Goal: Task Accomplishment & Management: Complete application form

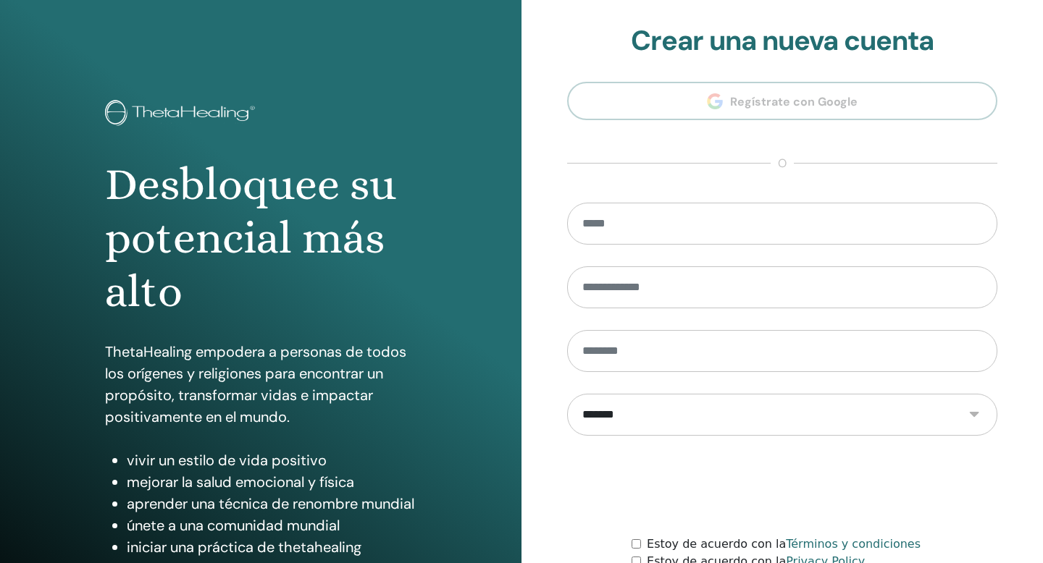
scroll to position [132, 0]
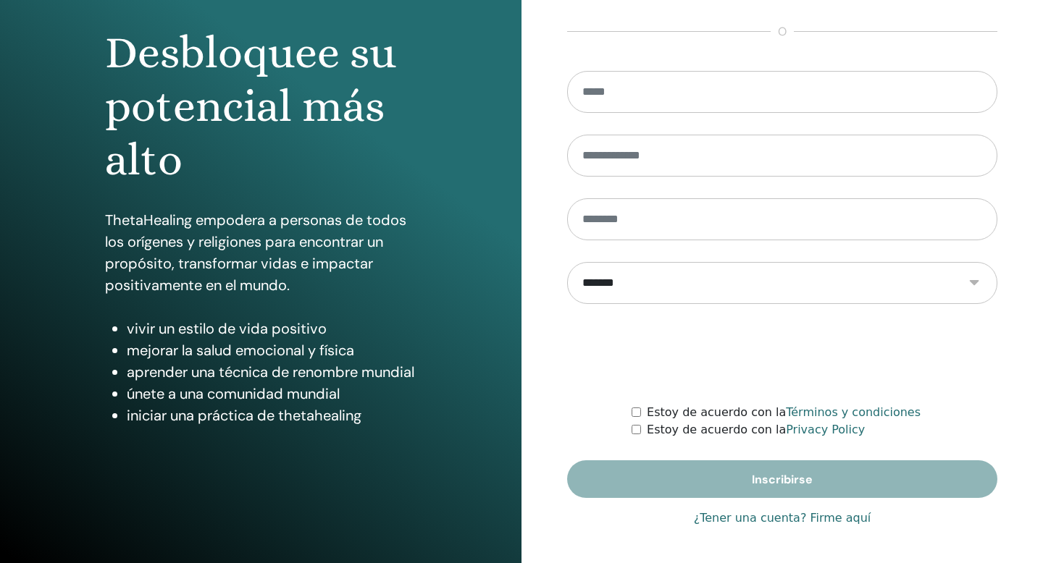
click at [733, 520] on link "¿Tener una cuenta? Firme aquí" at bounding box center [782, 518] width 177 height 17
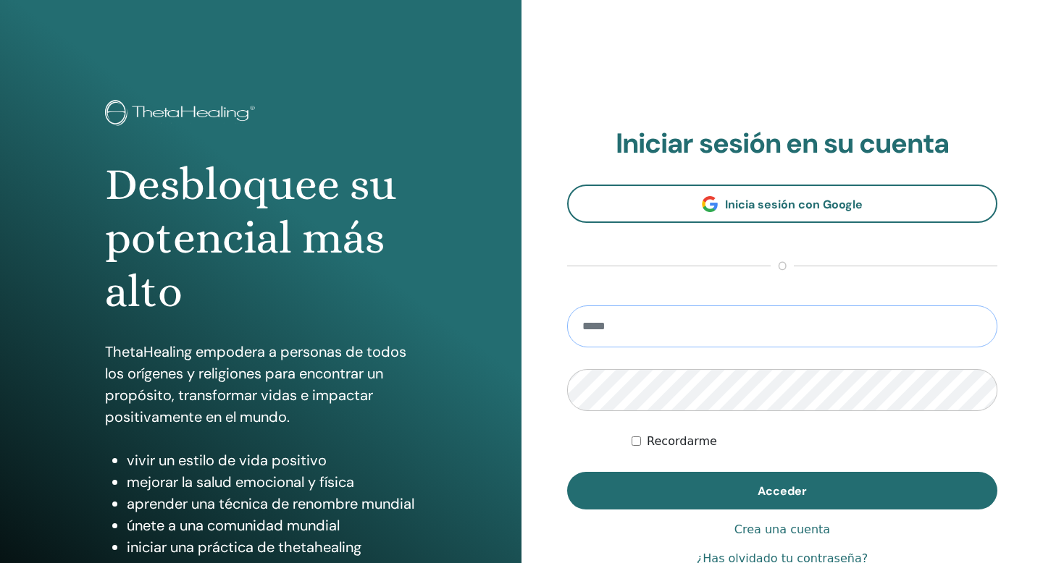
click at [672, 327] on input "email" at bounding box center [782, 327] width 430 height 42
type input "**********"
click at [567, 472] on button "Acceder" at bounding box center [782, 491] width 430 height 38
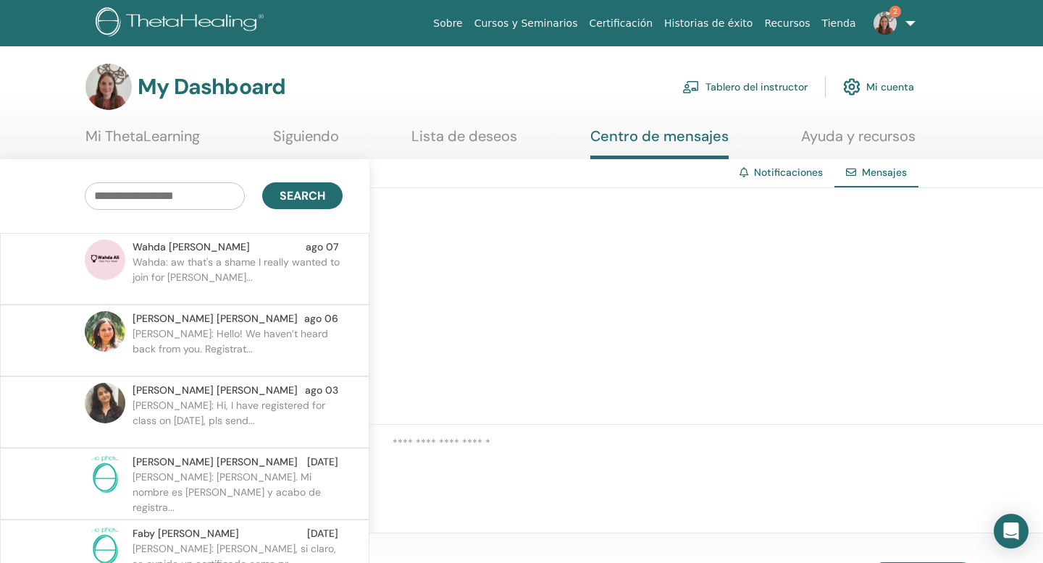
click at [754, 85] on link "Tablero del instructor" at bounding box center [744, 87] width 125 height 32
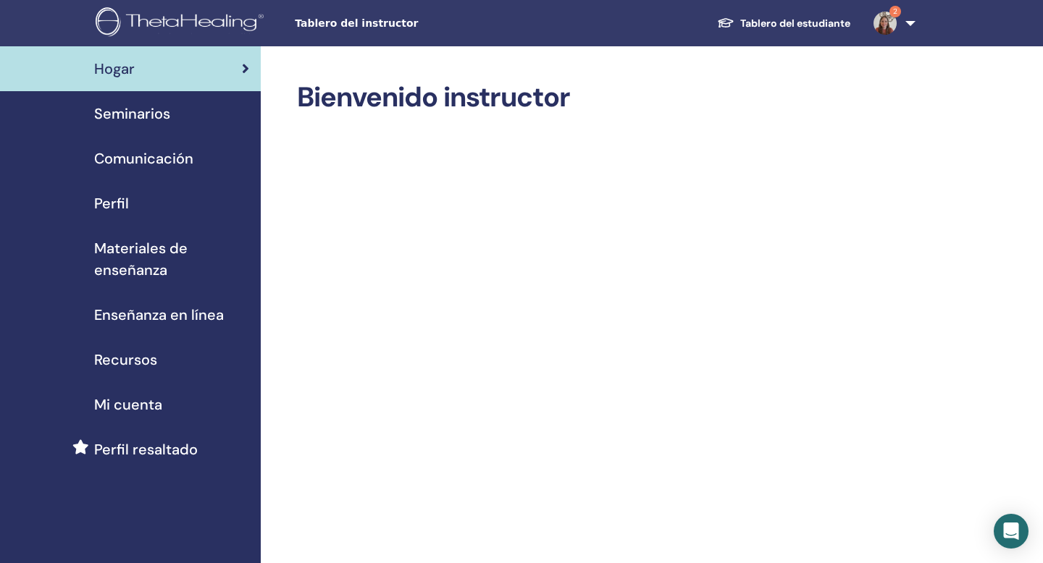
click at [132, 114] on span "Seminarios" at bounding box center [132, 114] width 76 height 22
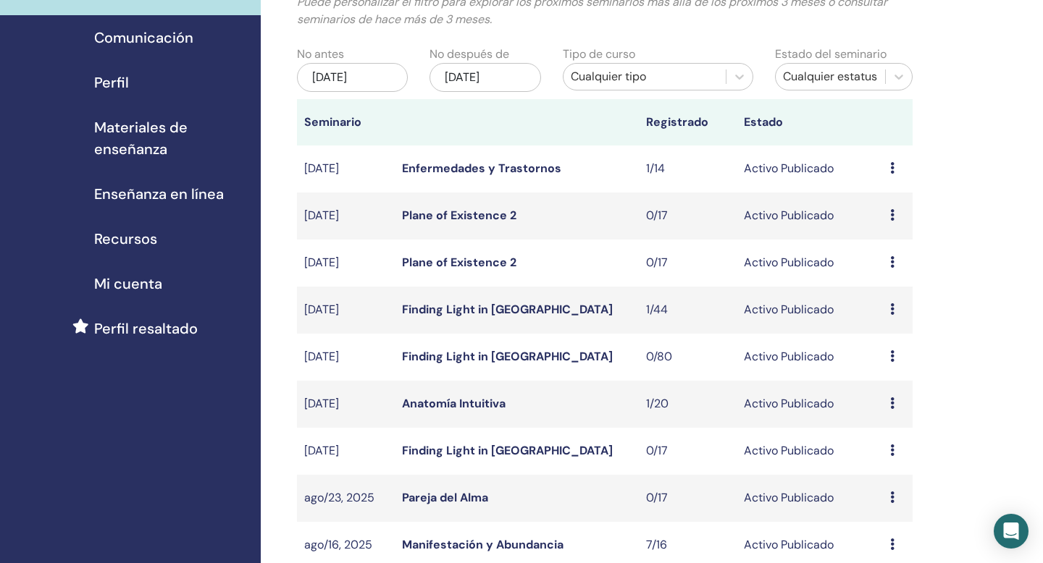
scroll to position [131, 0]
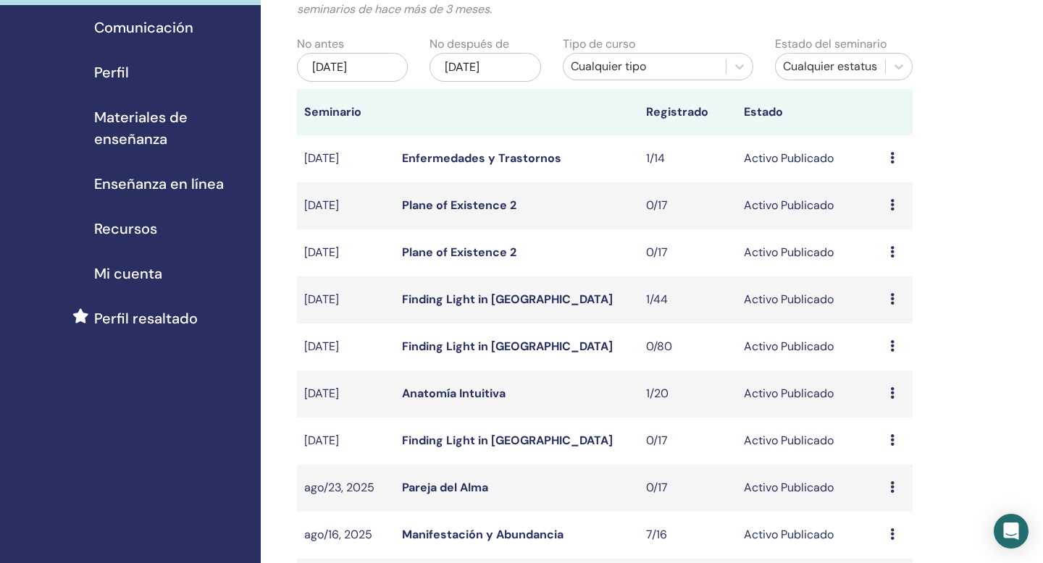
click at [892, 302] on icon at bounding box center [892, 299] width 4 height 12
click at [900, 359] on link "asistentes" at bounding box center [886, 357] width 55 height 15
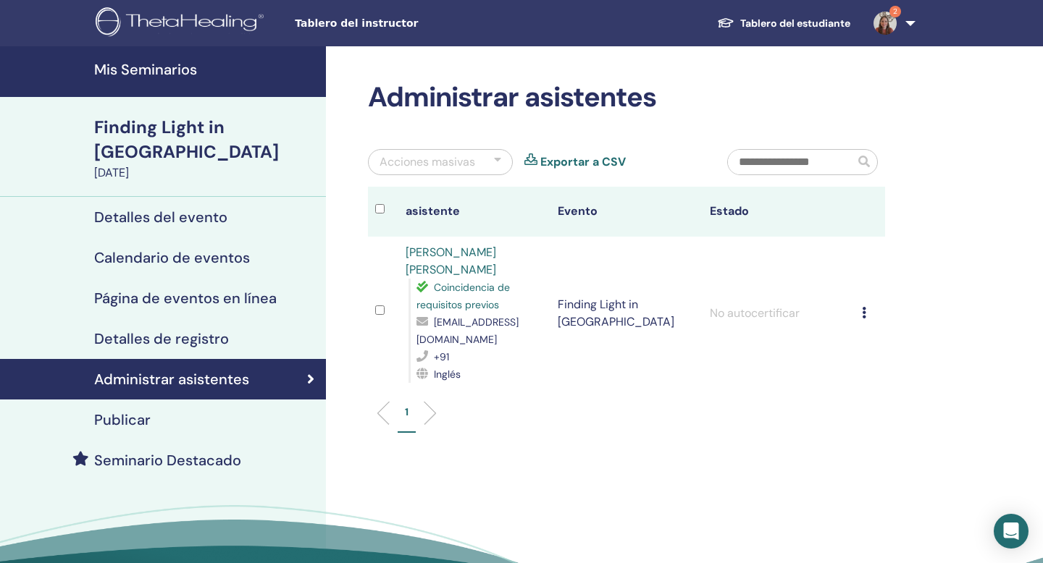
click at [235, 209] on div "Detalles del evento" at bounding box center [163, 217] width 303 height 17
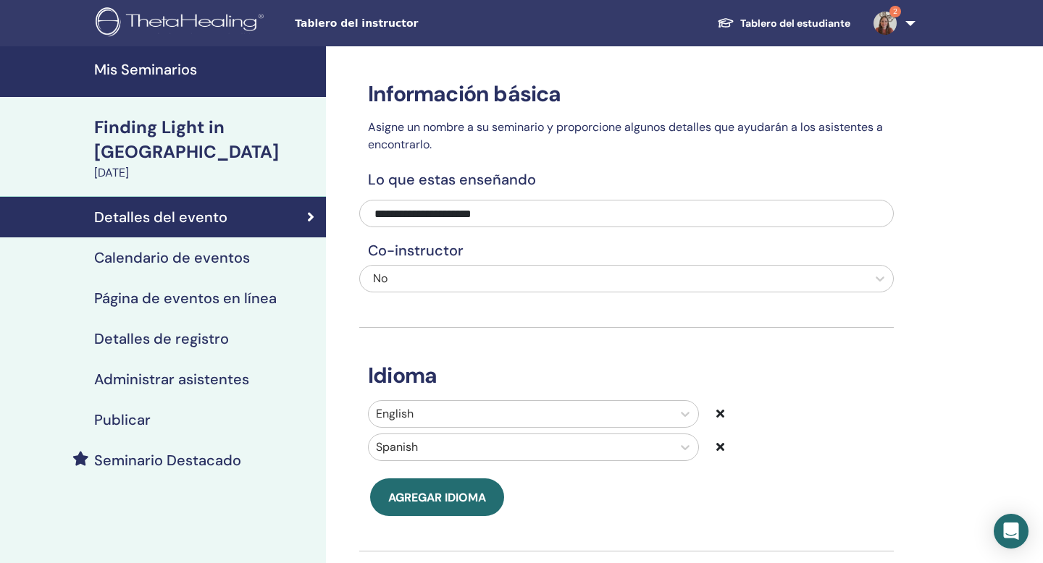
click at [256, 249] on div "Calendario de eventos" at bounding box center [163, 257] width 303 height 17
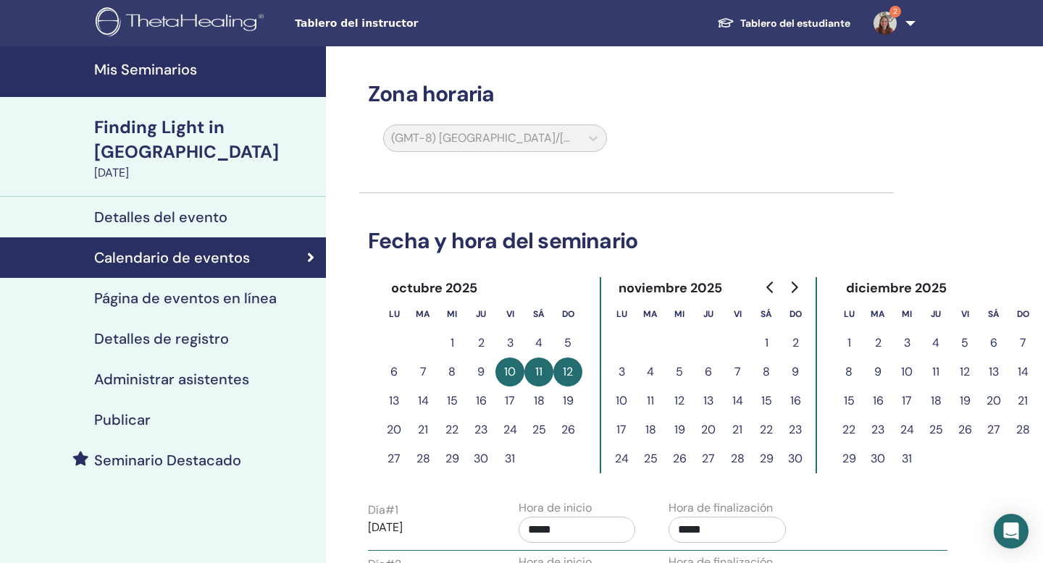
click at [271, 278] on link "Página de eventos en línea" at bounding box center [163, 298] width 326 height 41
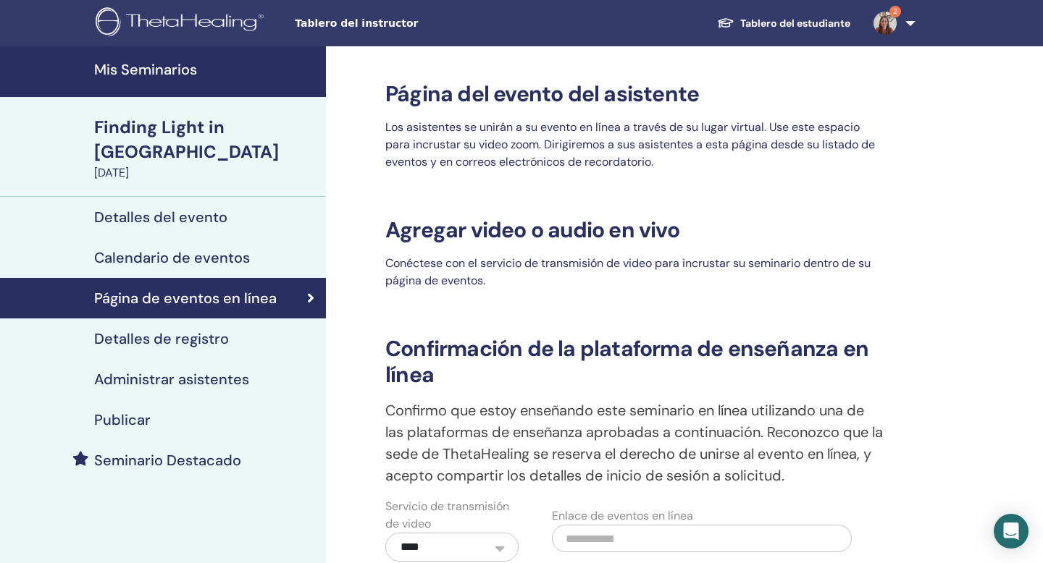
click at [282, 330] on div "Detalles de registro" at bounding box center [163, 338] width 303 height 17
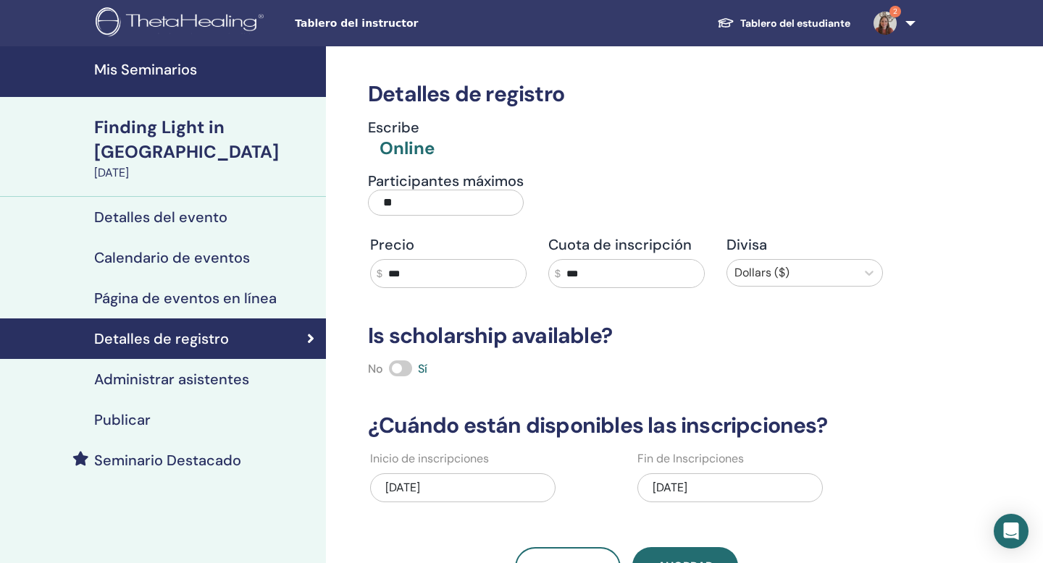
click at [601, 281] on input "***" at bounding box center [631, 274] width 143 height 28
type input "*"
click at [670, 329] on h3 "Is scholarship available?" at bounding box center [626, 336] width 534 height 26
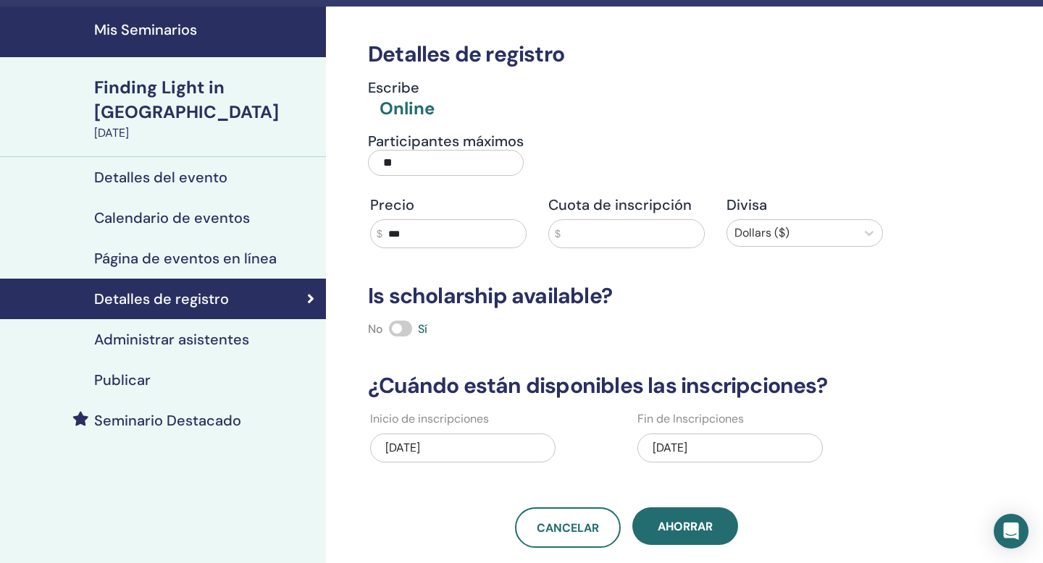
scroll to position [41, 0]
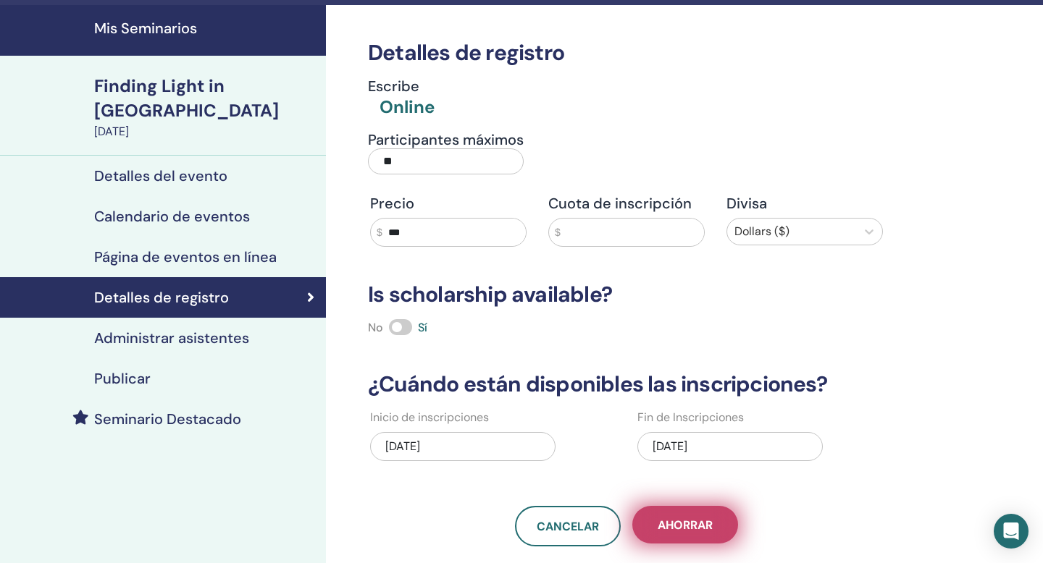
click at [691, 534] on button "Ahorrar" at bounding box center [685, 525] width 106 height 38
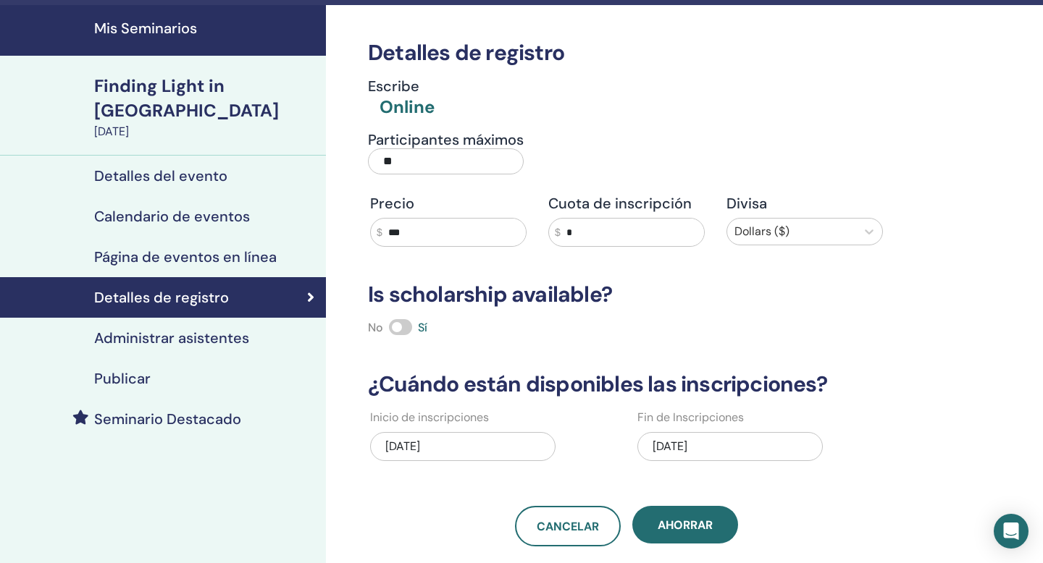
click at [691, 534] on button "Ahorrar" at bounding box center [685, 525] width 106 height 38
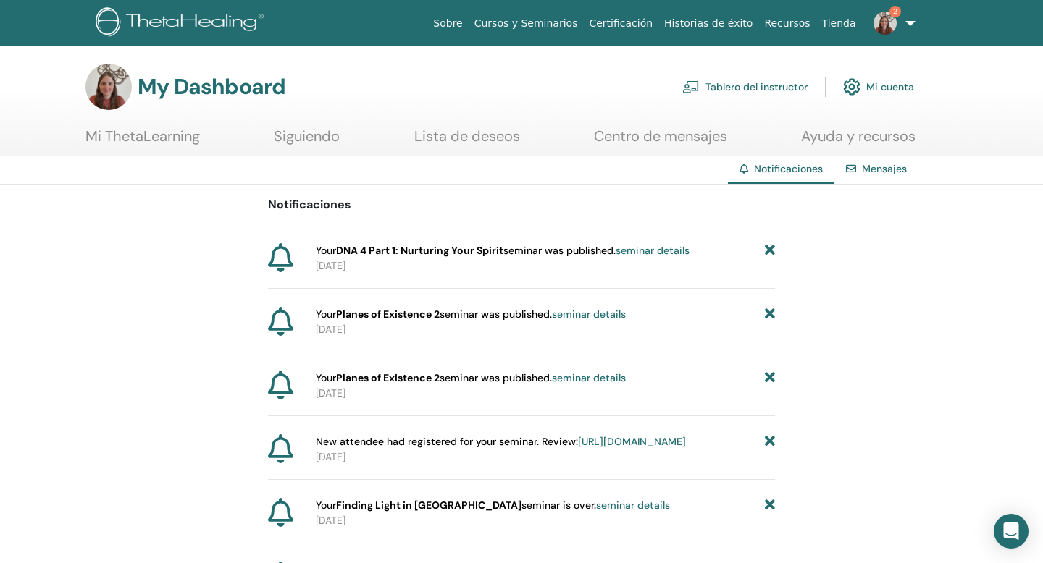
click at [767, 103] on div "My Dashboard Tablero del instructor Mi cuenta" at bounding box center [499, 87] width 828 height 46
click at [671, 253] on link "seminar details" at bounding box center [652, 250] width 74 height 13
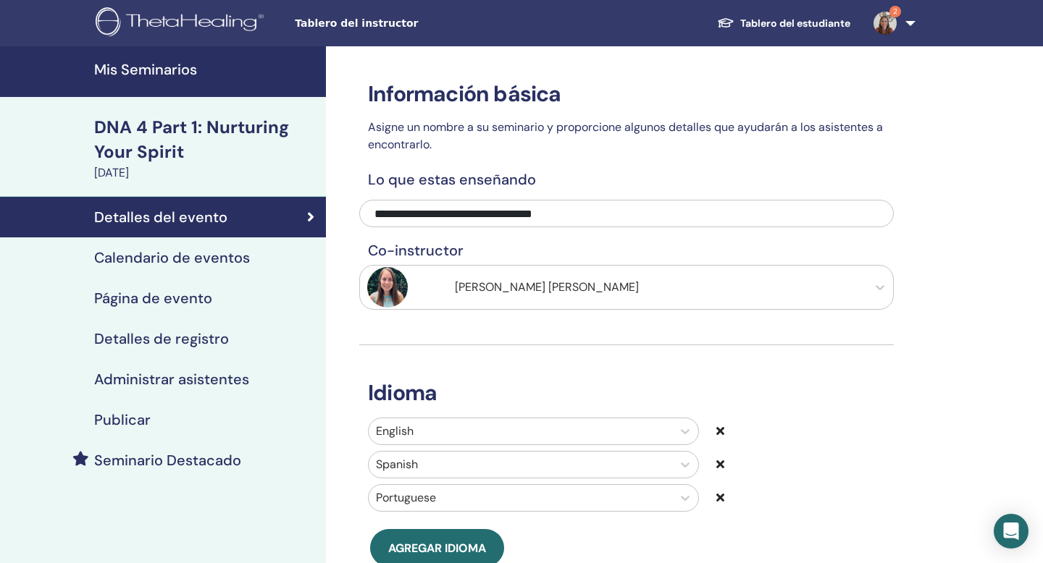
click at [235, 455] on h4 "Seminario Destacado" at bounding box center [167, 460] width 147 height 17
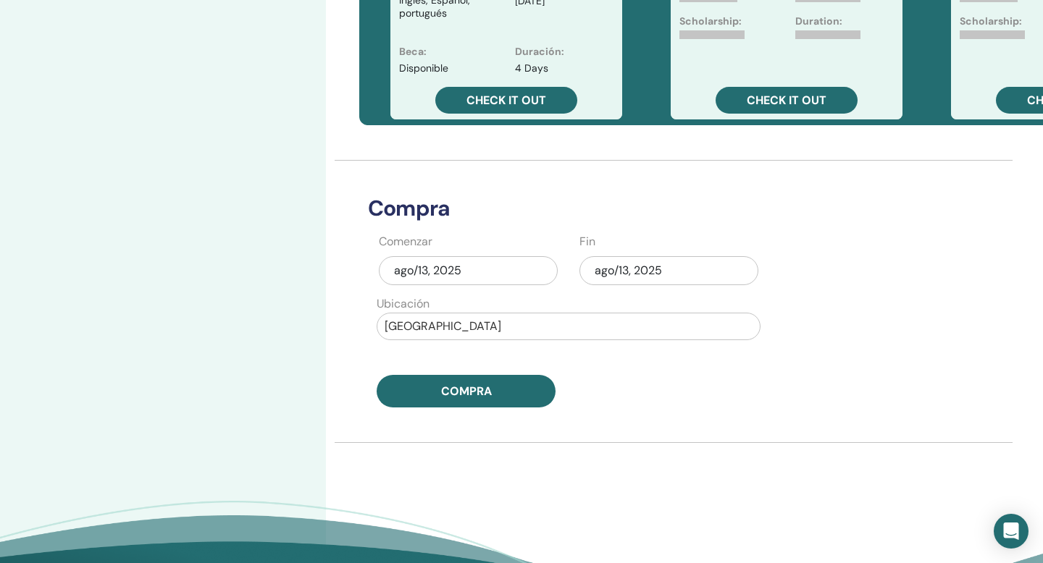
scroll to position [562, 0]
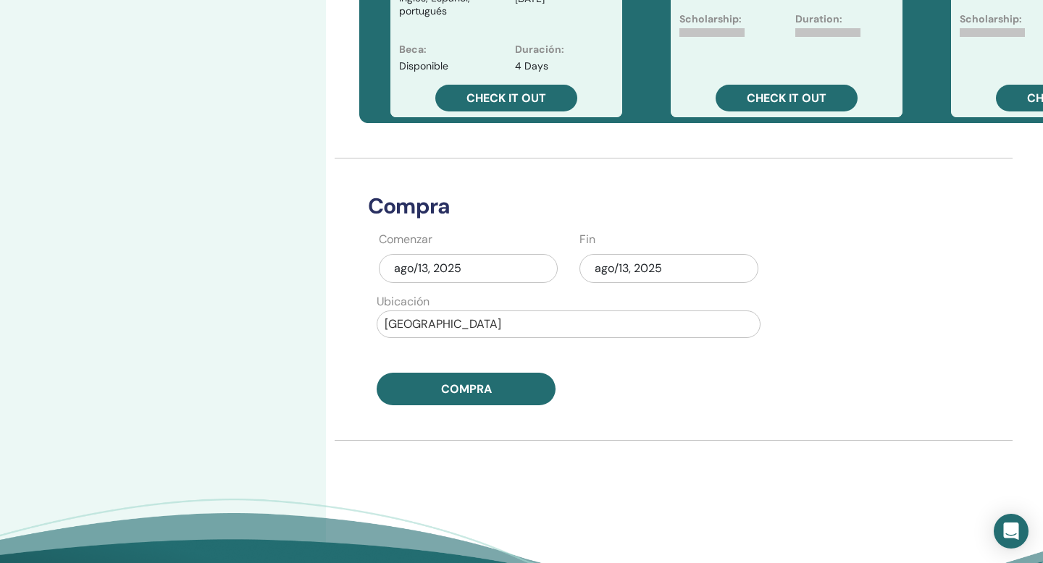
click at [631, 265] on div "ago/13, 2025" at bounding box center [668, 268] width 179 height 29
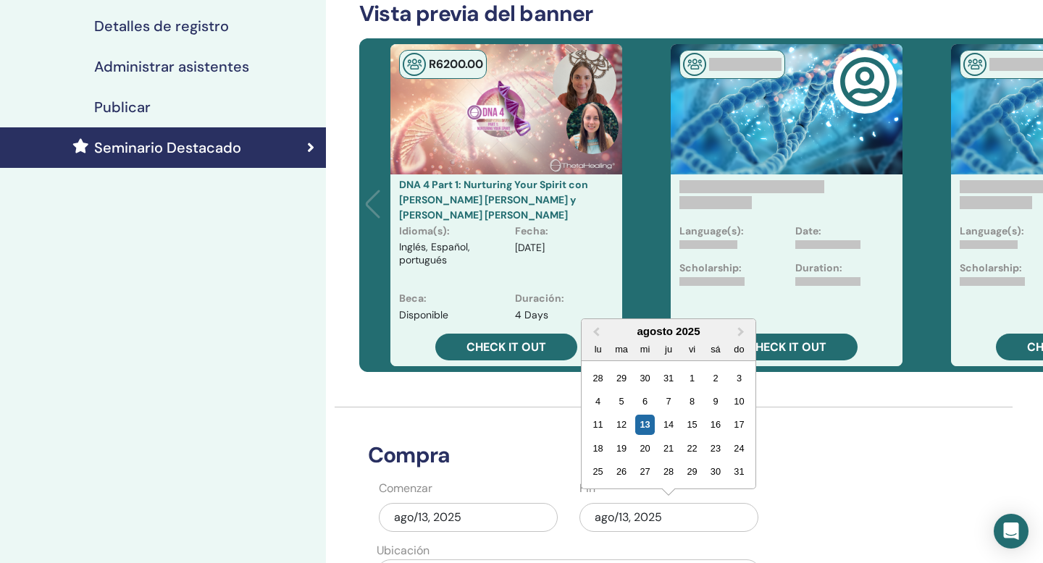
scroll to position [313, 0]
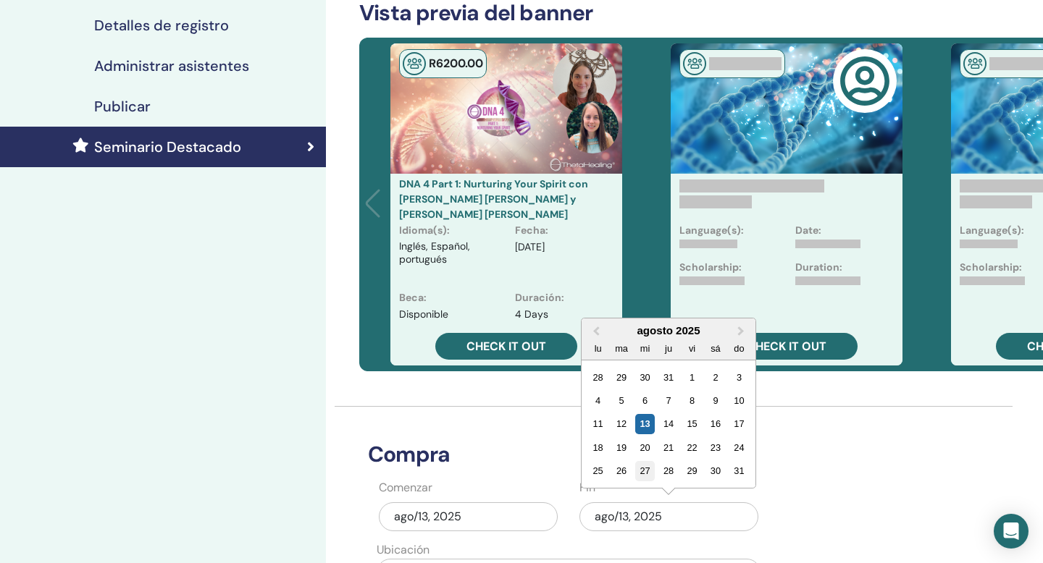
click at [642, 471] on div "27" at bounding box center [645, 471] width 20 height 20
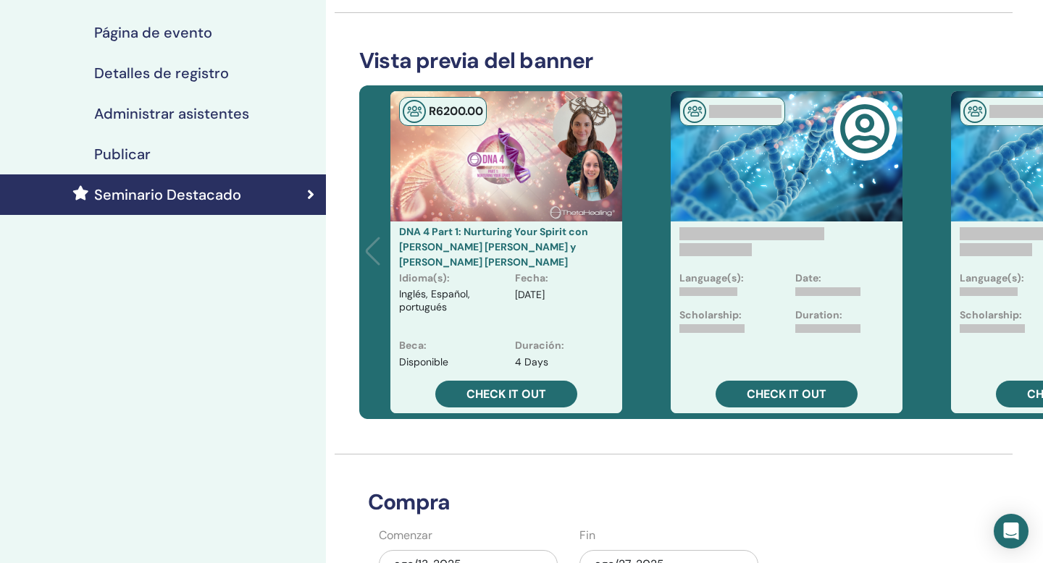
scroll to position [0, 0]
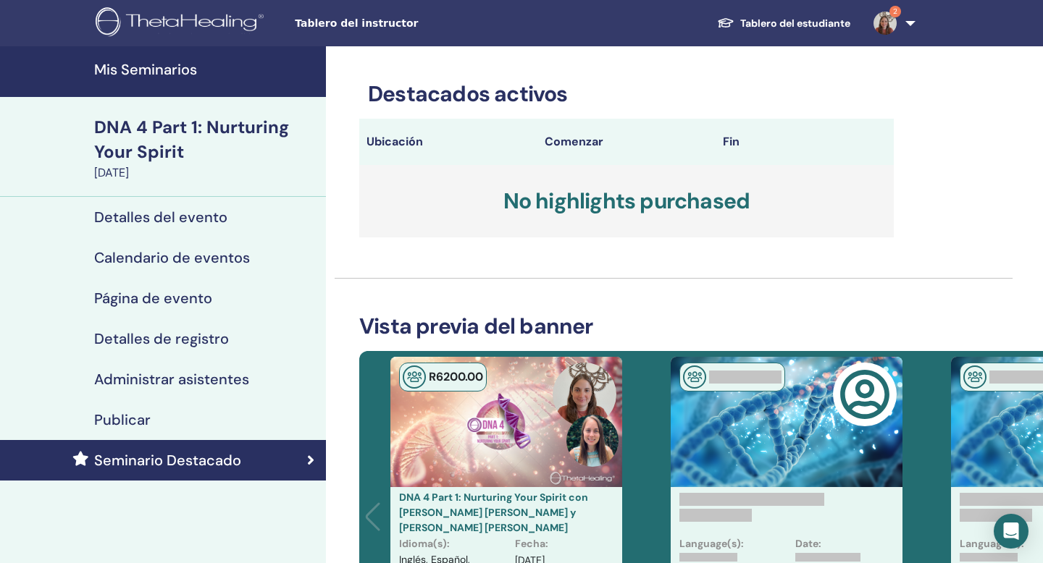
click at [179, 78] on h4 "Mis Seminarios" at bounding box center [205, 69] width 223 height 17
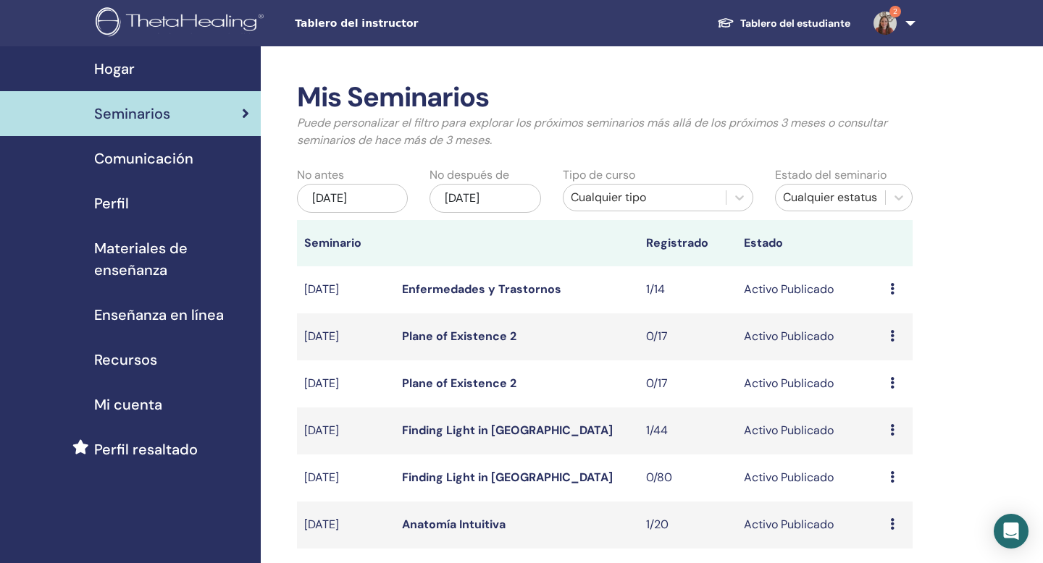
click at [361, 27] on span "Tablero del instructor" at bounding box center [403, 23] width 217 height 15
click at [185, 452] on span "Perfil resaltado" at bounding box center [146, 450] width 104 height 22
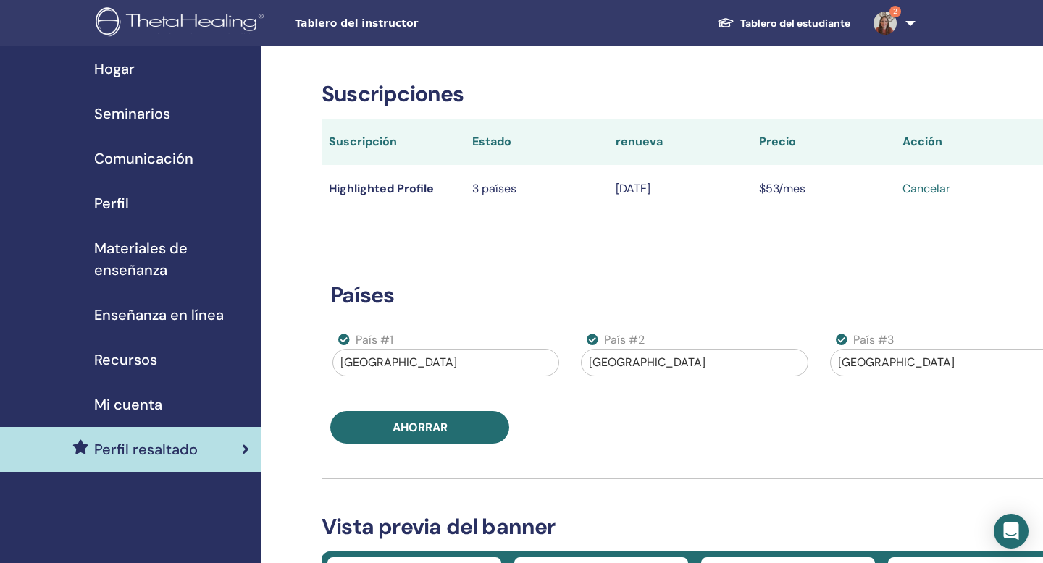
scroll to position [3, 0]
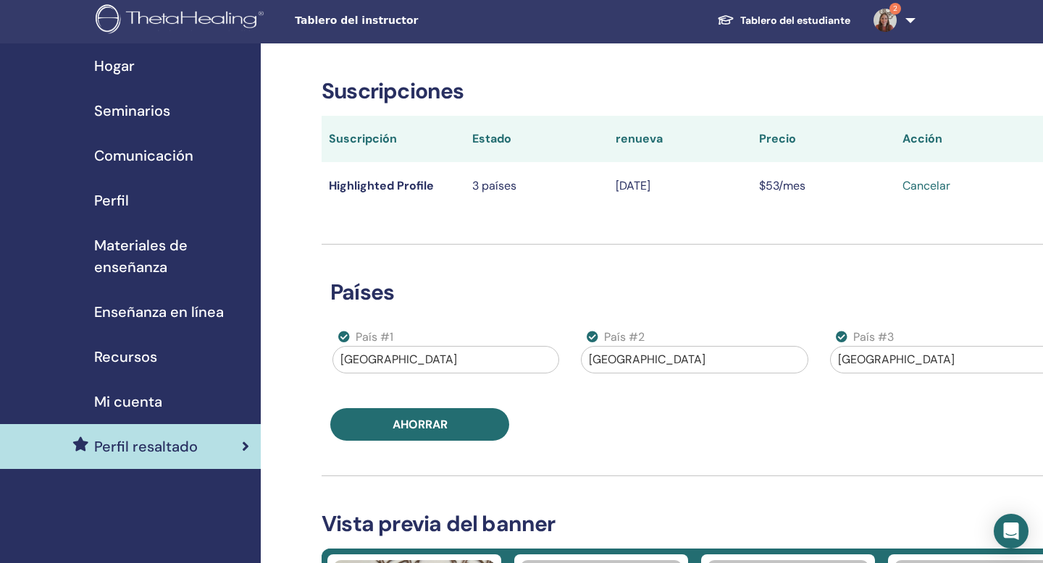
click at [209, 114] on div "Seminarios" at bounding box center [130, 111] width 237 height 22
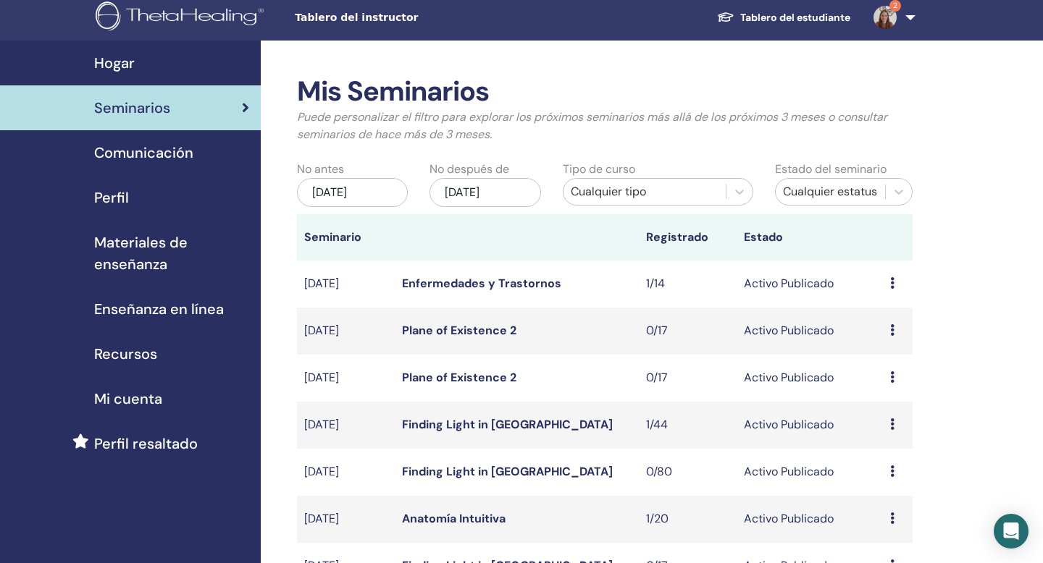
scroll to position [9, 0]
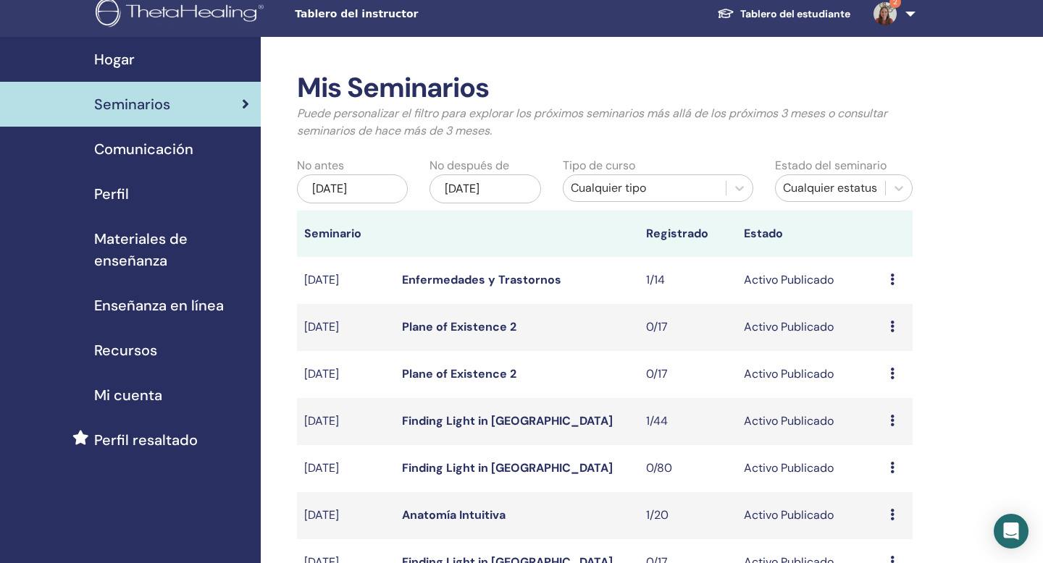
click at [159, 193] on div "Perfil" at bounding box center [130, 194] width 237 height 22
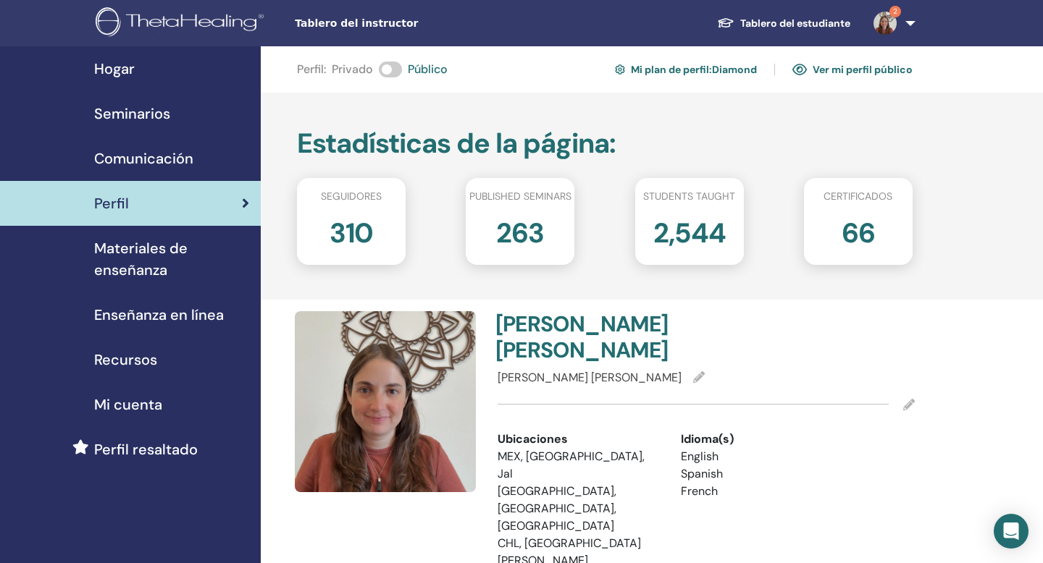
click at [691, 70] on link "Mi plan de perfil : Diamond" at bounding box center [686, 69] width 142 height 23
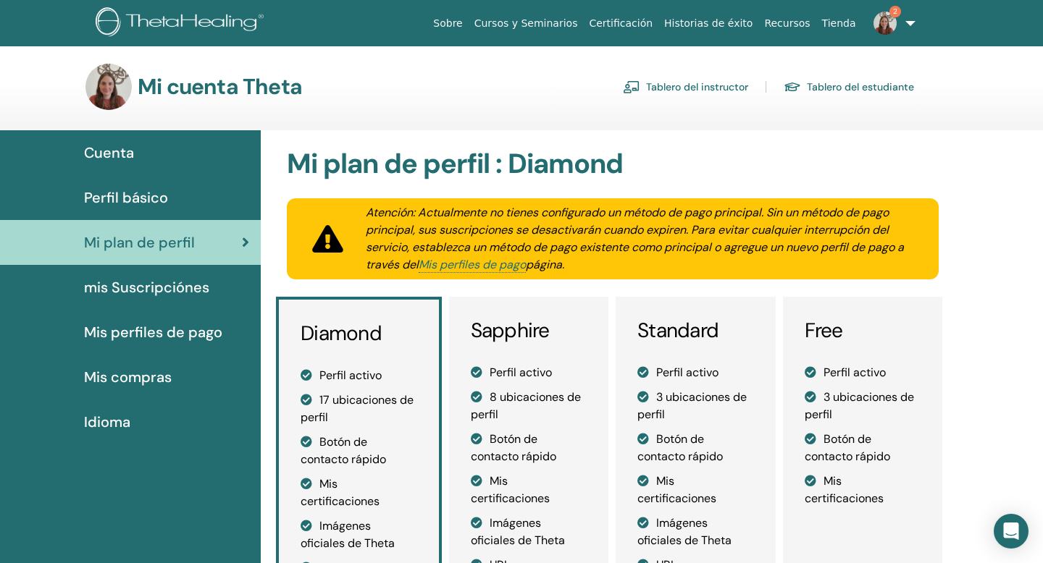
click at [191, 291] on span "mis Suscripciónes" at bounding box center [146, 288] width 125 height 22
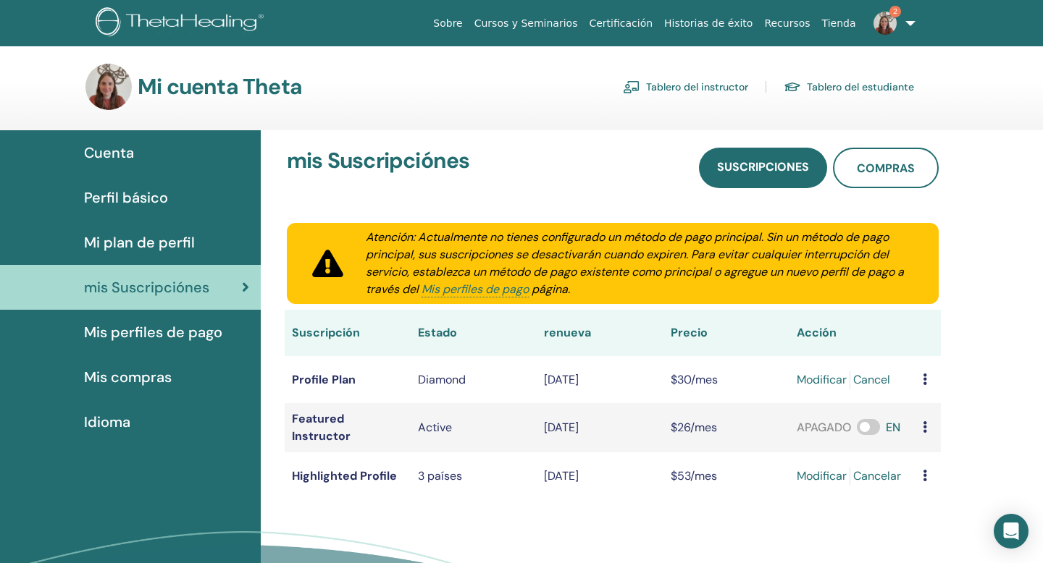
click at [164, 158] on div "Cuenta" at bounding box center [130, 153] width 237 height 22
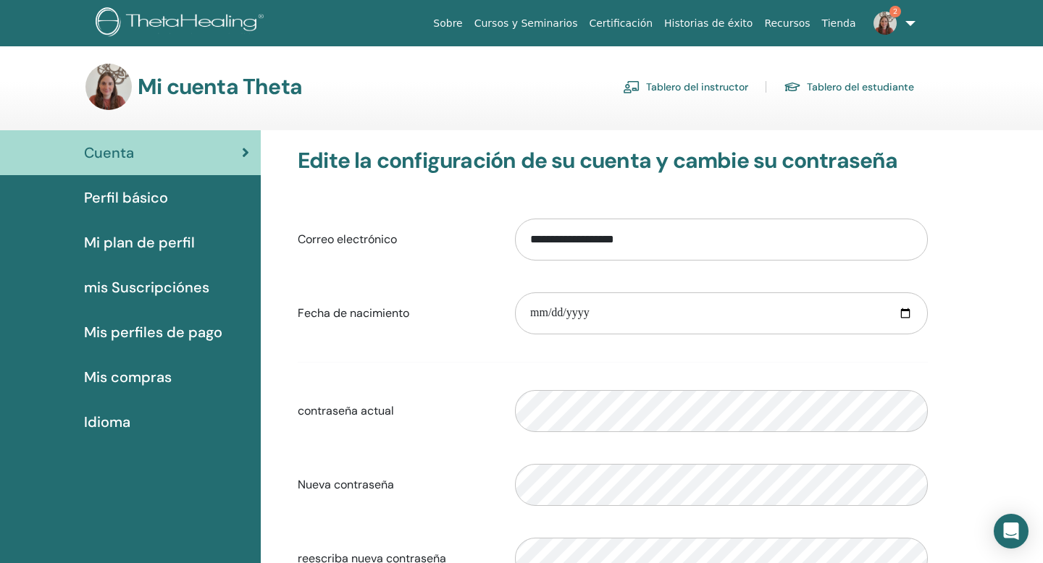
click at [736, 89] on link "Tablero del instructor" at bounding box center [685, 86] width 125 height 23
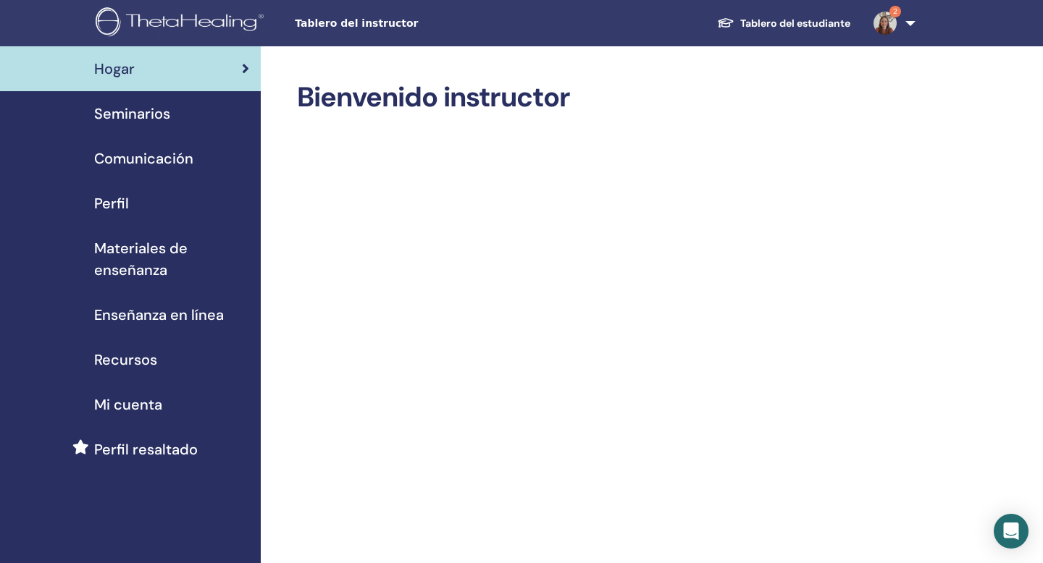
click at [169, 447] on span "Perfil resaltado" at bounding box center [146, 450] width 104 height 22
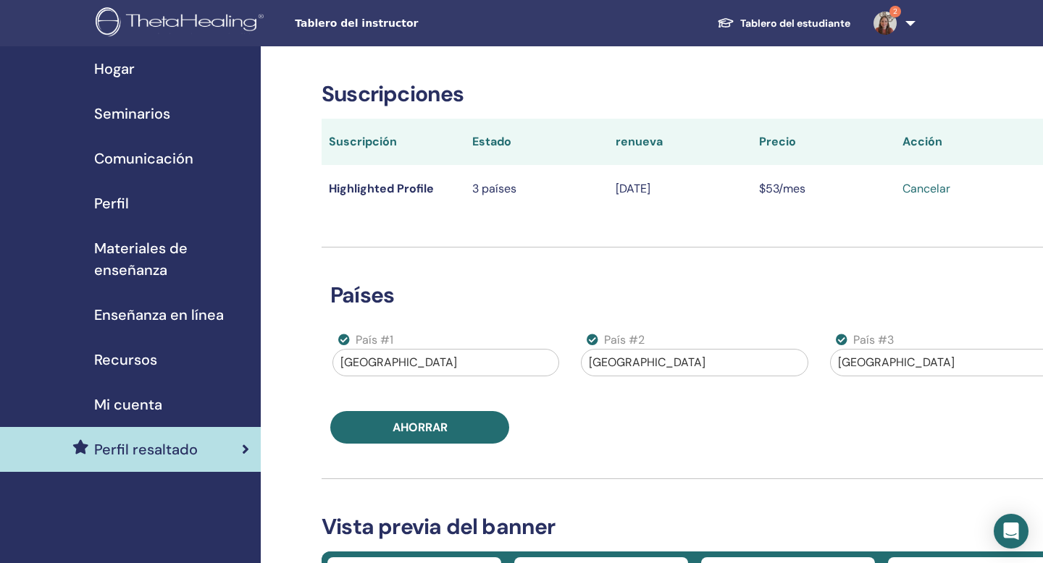
click at [191, 116] on div "Seminarios" at bounding box center [130, 114] width 237 height 22
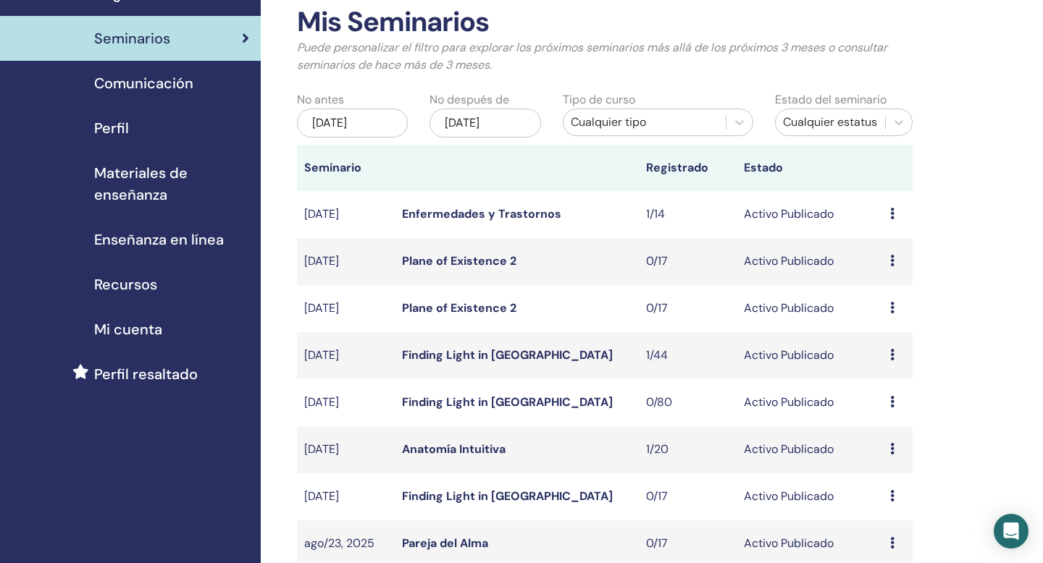
scroll to position [80, 0]
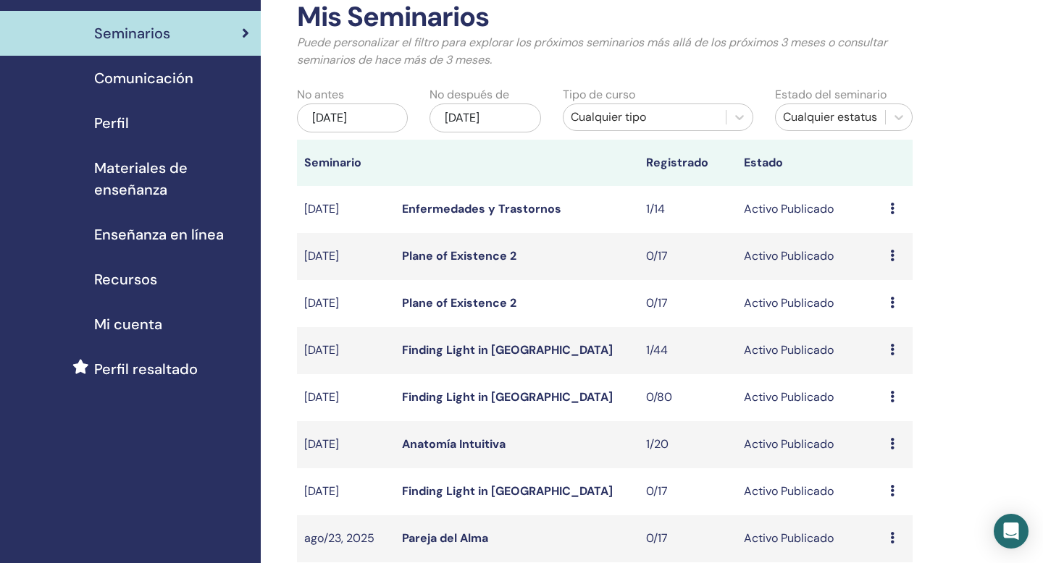
click at [891, 303] on icon at bounding box center [892, 303] width 4 height 12
click at [890, 301] on icon at bounding box center [892, 303] width 4 height 12
click at [884, 334] on link "Editar" at bounding box center [873, 334] width 32 height 15
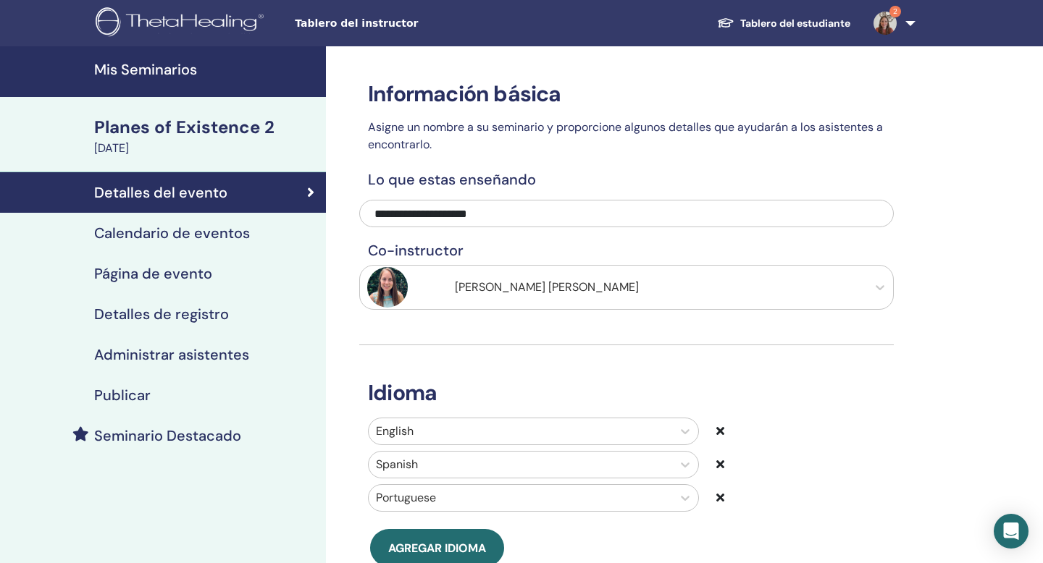
click at [256, 277] on div "Página de evento" at bounding box center [163, 273] width 303 height 17
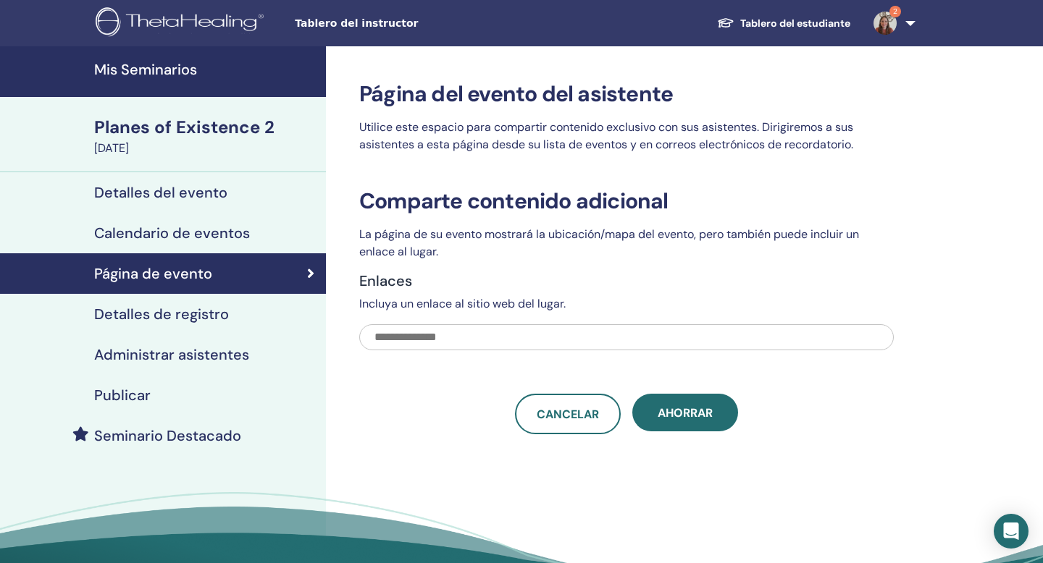
click at [256, 241] on div "Calendario de eventos" at bounding box center [163, 232] width 303 height 17
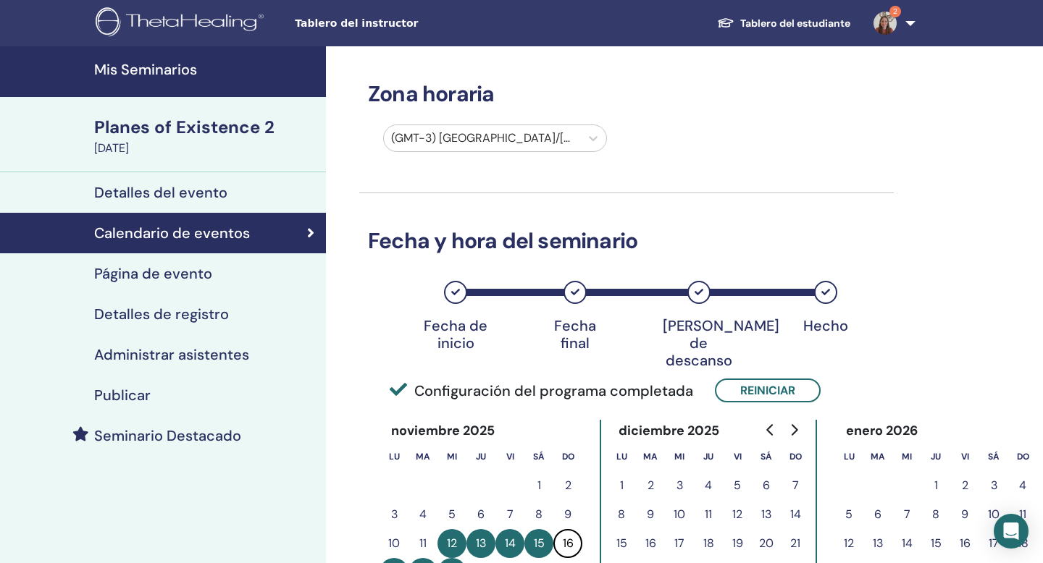
click at [275, 359] on div "Administrar asistentes" at bounding box center [163, 354] width 303 height 17
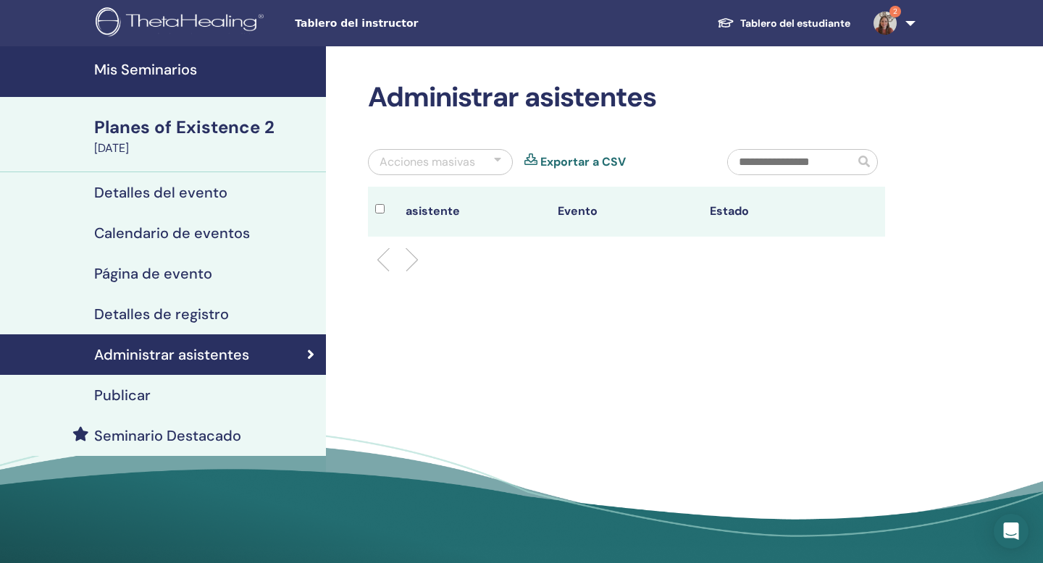
click at [285, 231] on div "Calendario de eventos" at bounding box center [163, 232] width 303 height 17
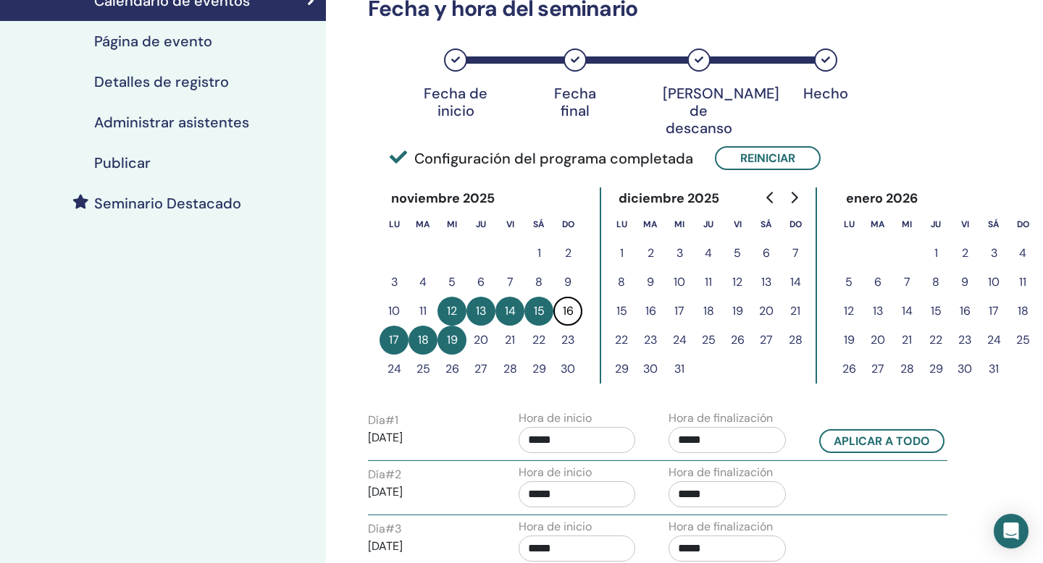
scroll to position [254, 0]
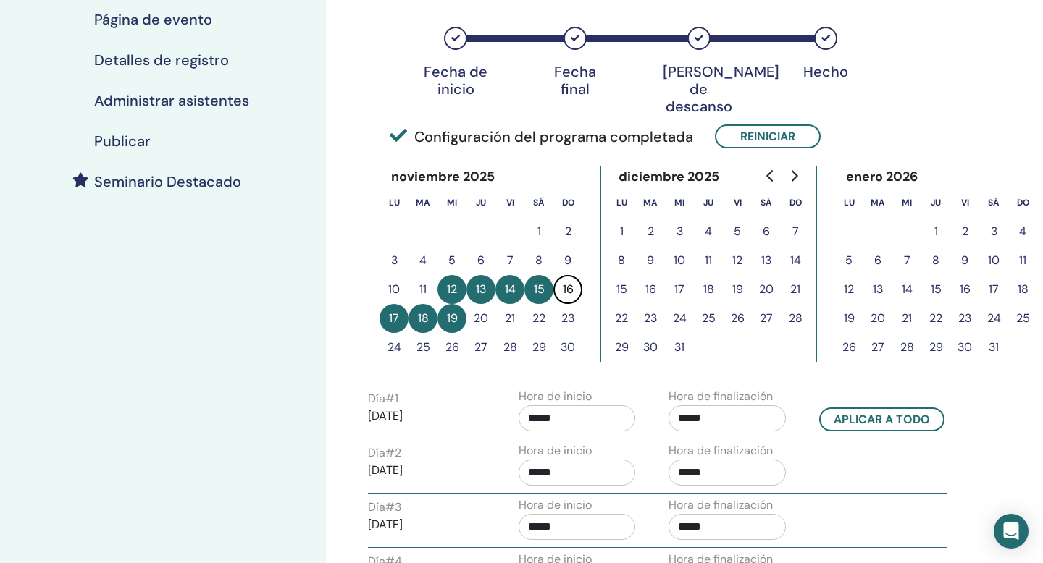
click at [248, 186] on div "Seminario Destacado" at bounding box center [163, 181] width 303 height 17
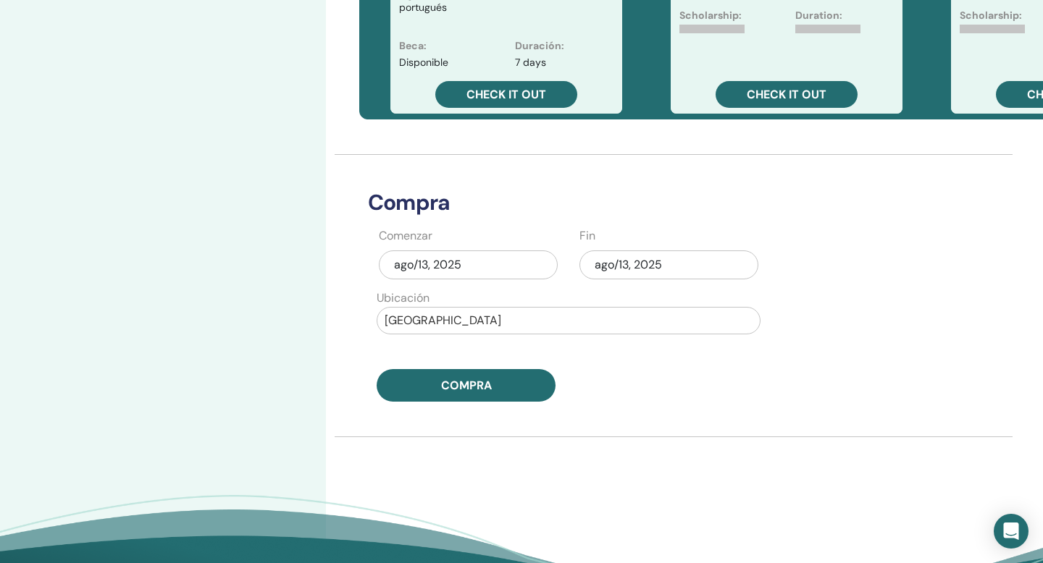
scroll to position [566, 0]
click at [625, 267] on div "ago/13, 2025" at bounding box center [668, 264] width 179 height 29
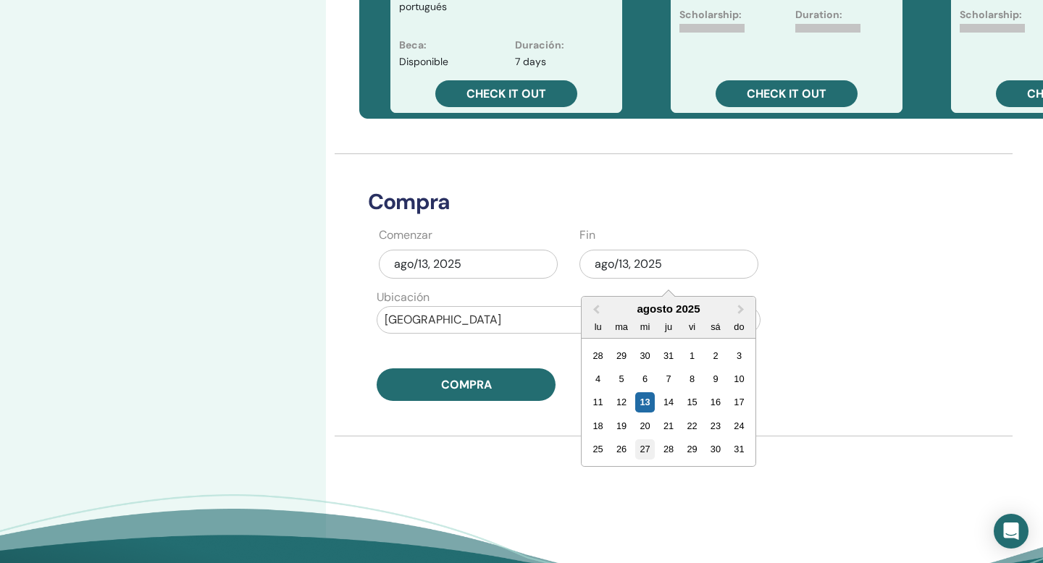
click at [649, 453] on div "27" at bounding box center [645, 449] width 20 height 20
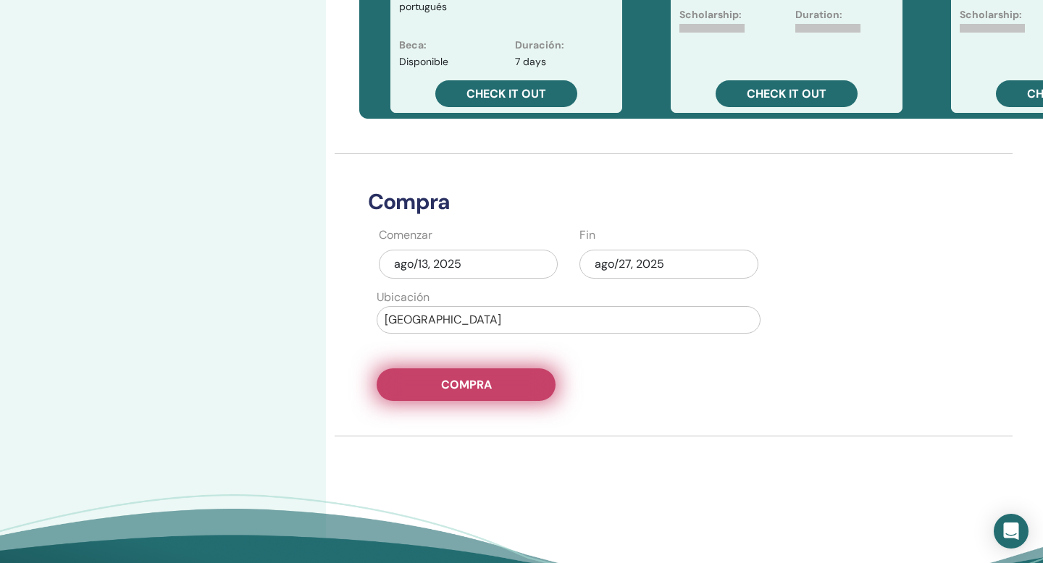
click at [510, 384] on button "Compra" at bounding box center [465, 385] width 179 height 33
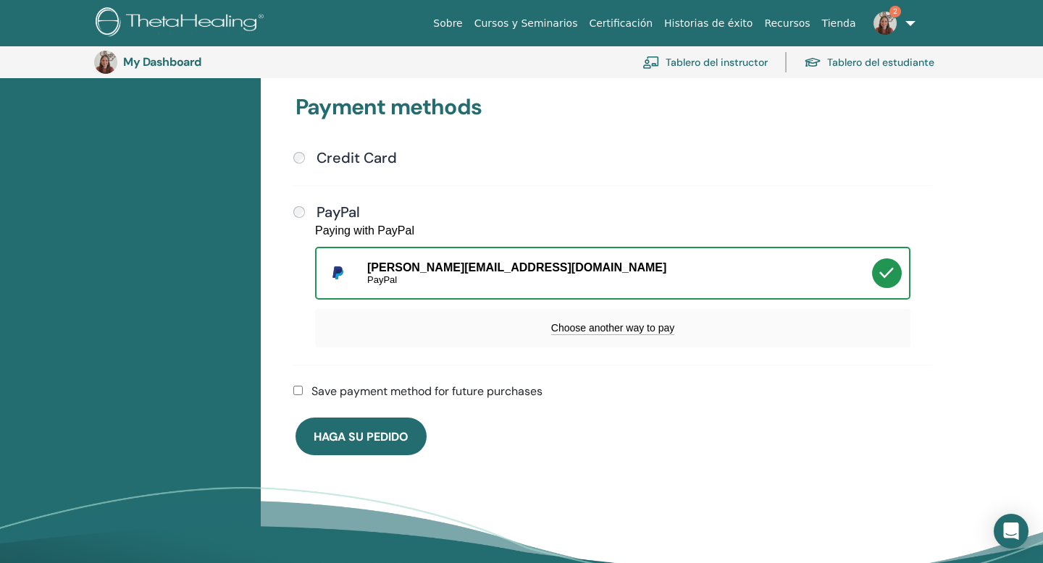
scroll to position [373, 0]
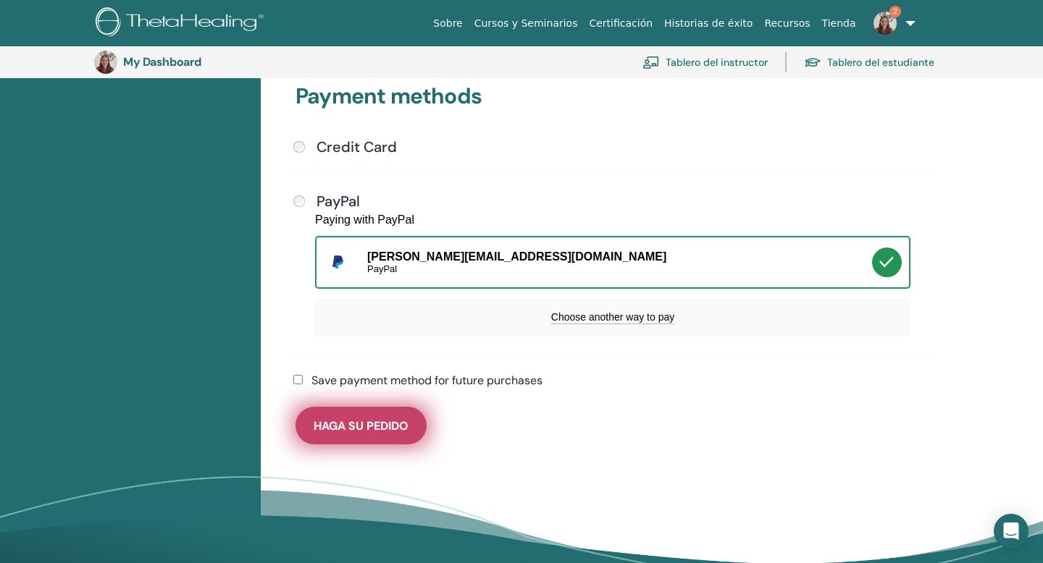
click at [363, 425] on span "Haga su pedido" at bounding box center [360, 425] width 95 height 15
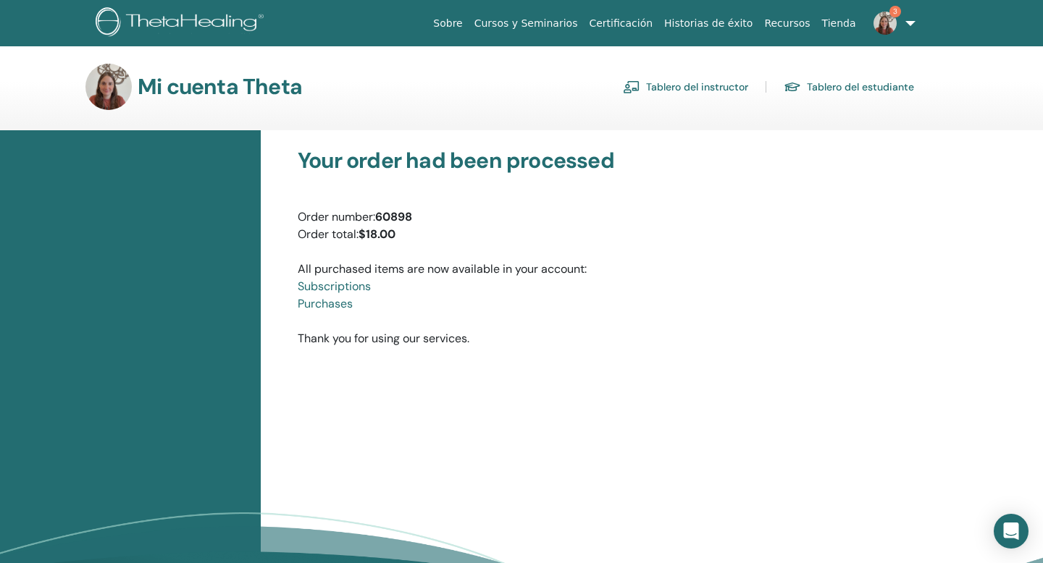
click at [713, 88] on link "Tablero del instructor" at bounding box center [685, 86] width 125 height 23
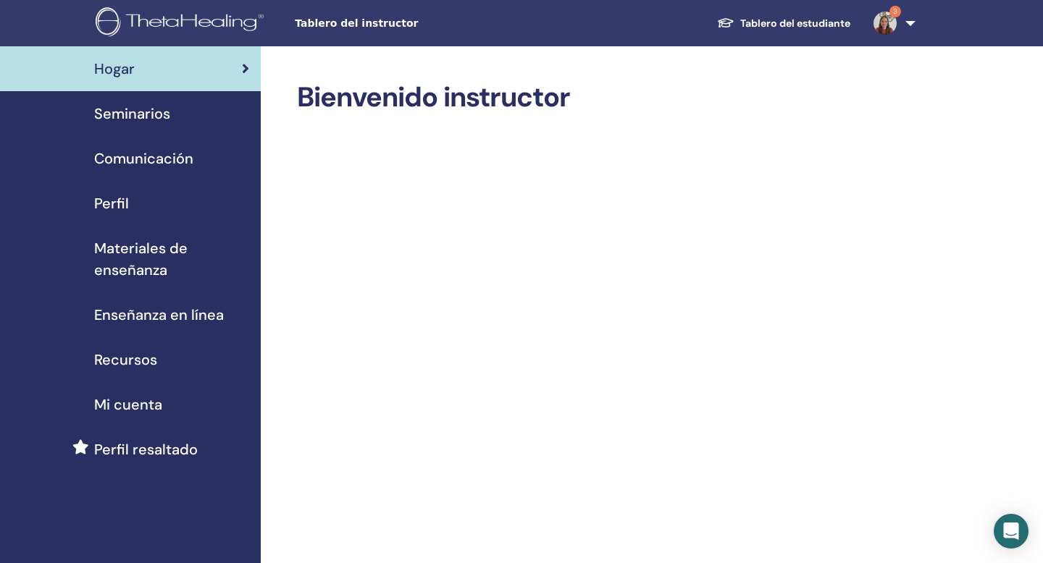
click at [159, 109] on span "Seminarios" at bounding box center [132, 114] width 76 height 22
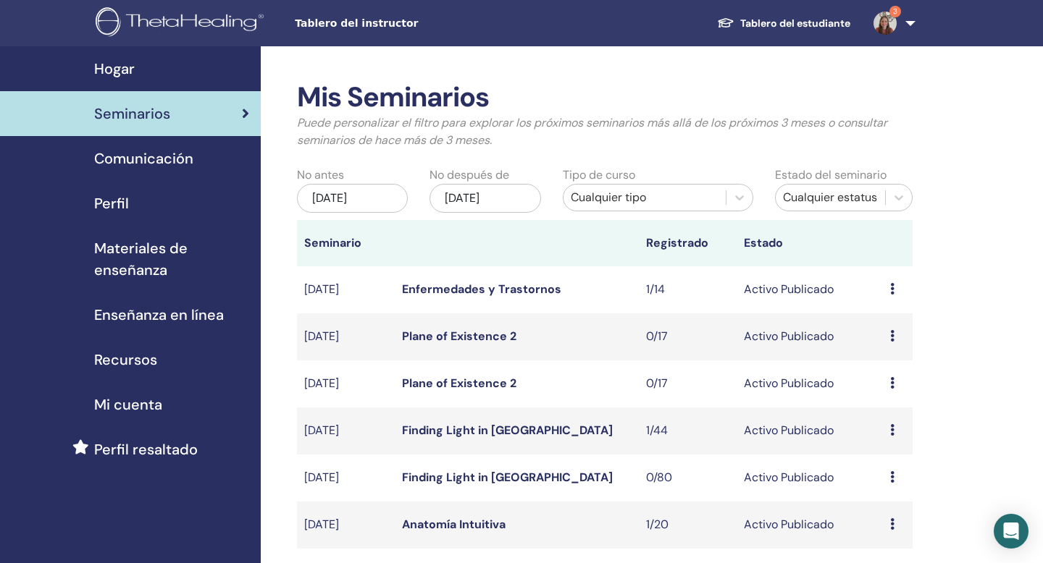
click at [504, 194] on div "nov/13, 2025" at bounding box center [484, 198] width 111 height 29
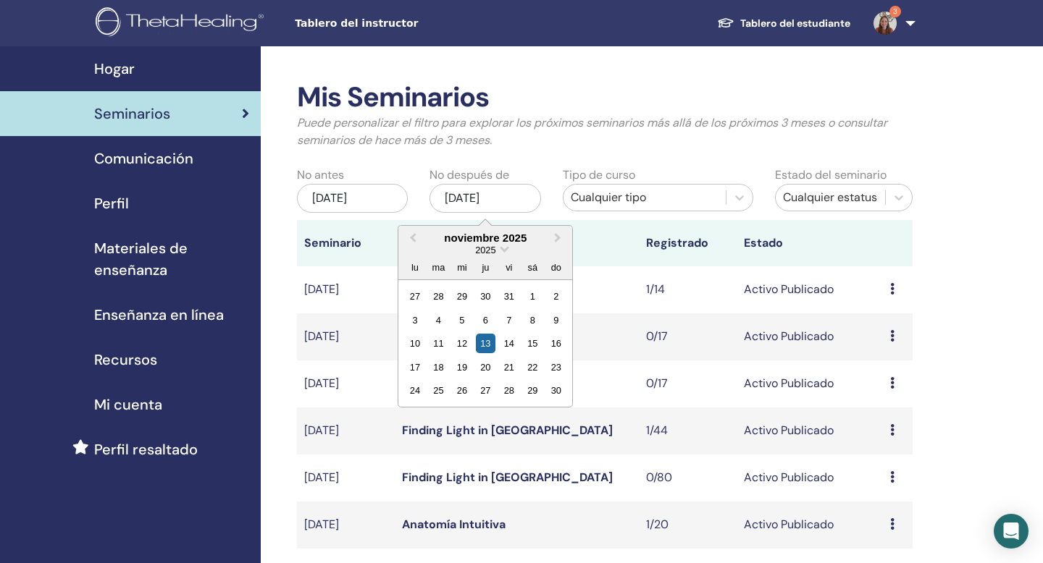
click at [613, 194] on div "Cualquier tipo" at bounding box center [645, 197] width 148 height 17
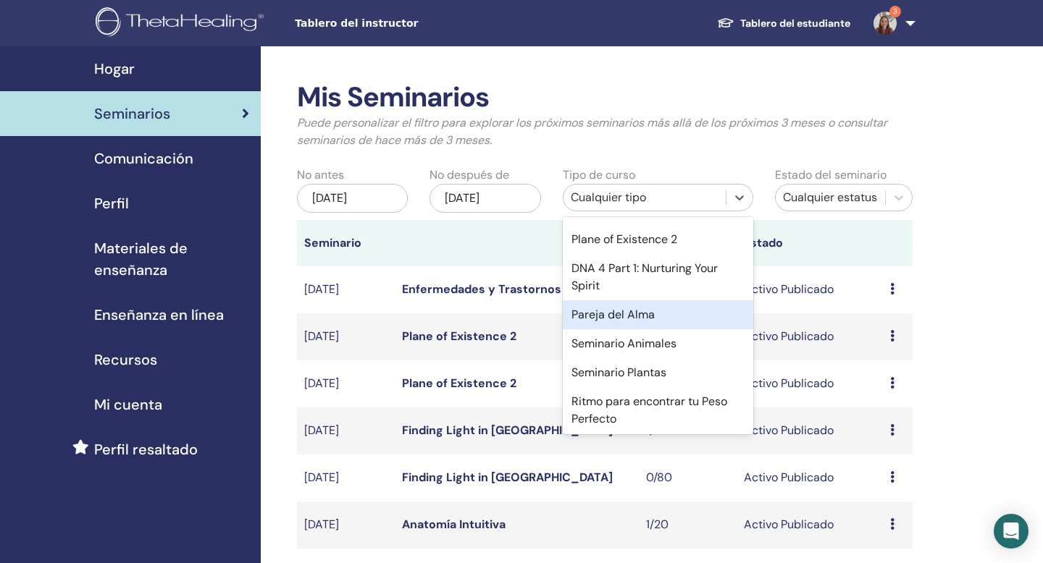
scroll to position [597, 0]
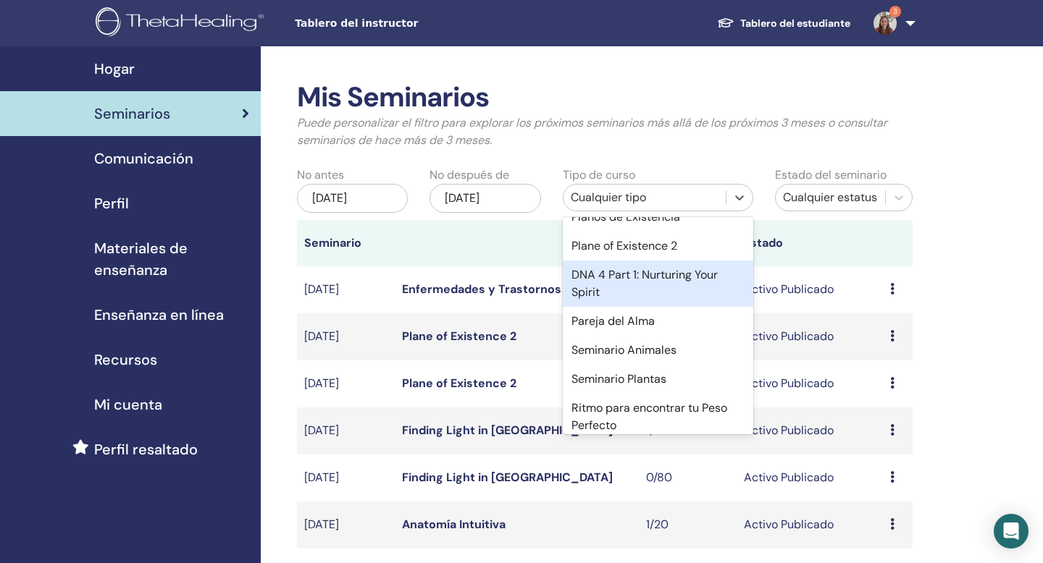
click at [626, 293] on div "DNA 4 Part 1: Nurturing Your Spirit" at bounding box center [658, 284] width 190 height 46
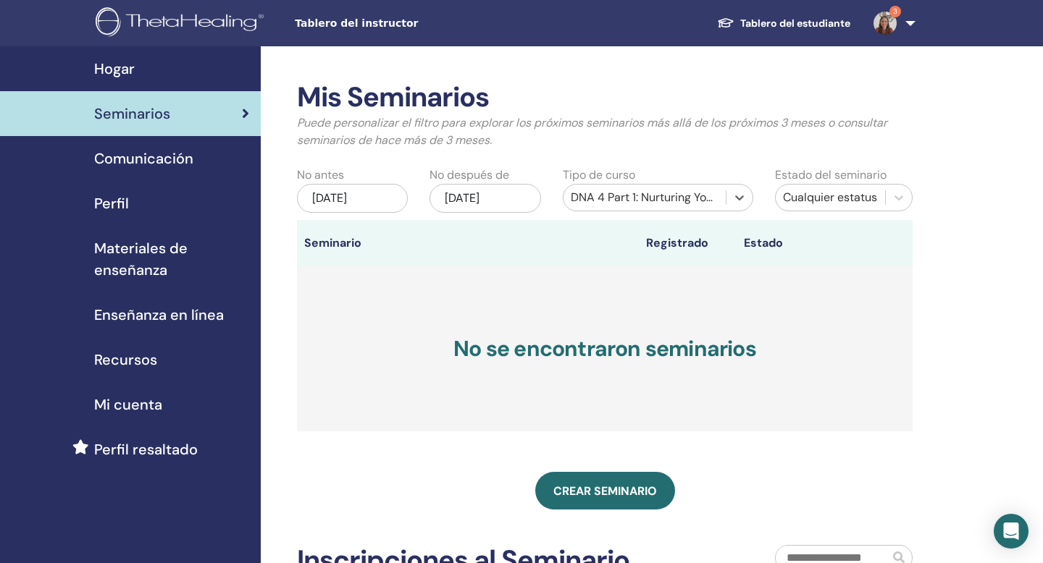
click at [516, 202] on div "nov/13, 2025" at bounding box center [484, 198] width 111 height 29
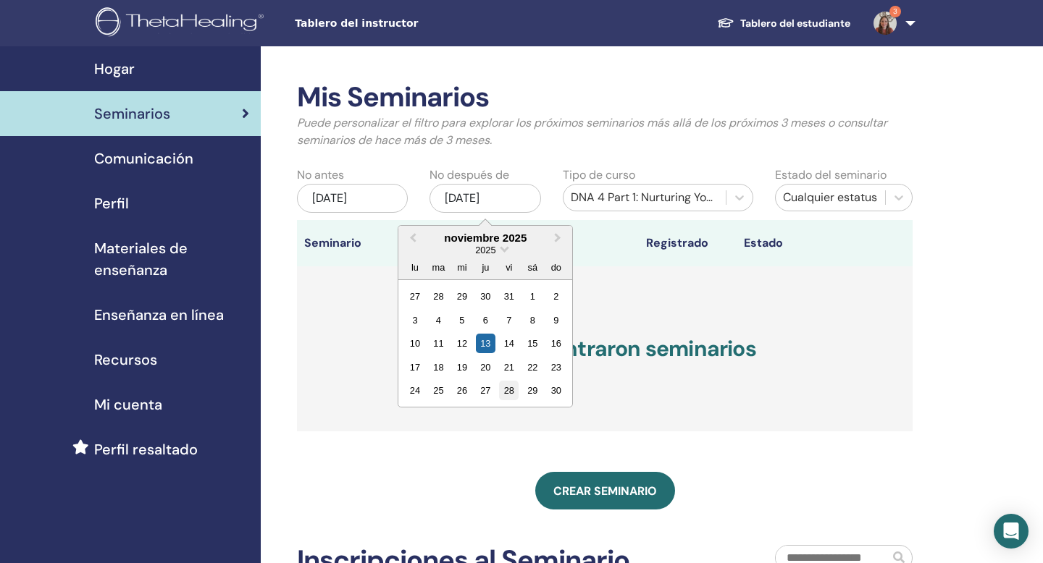
click at [510, 392] on div "28" at bounding box center [509, 391] width 20 height 20
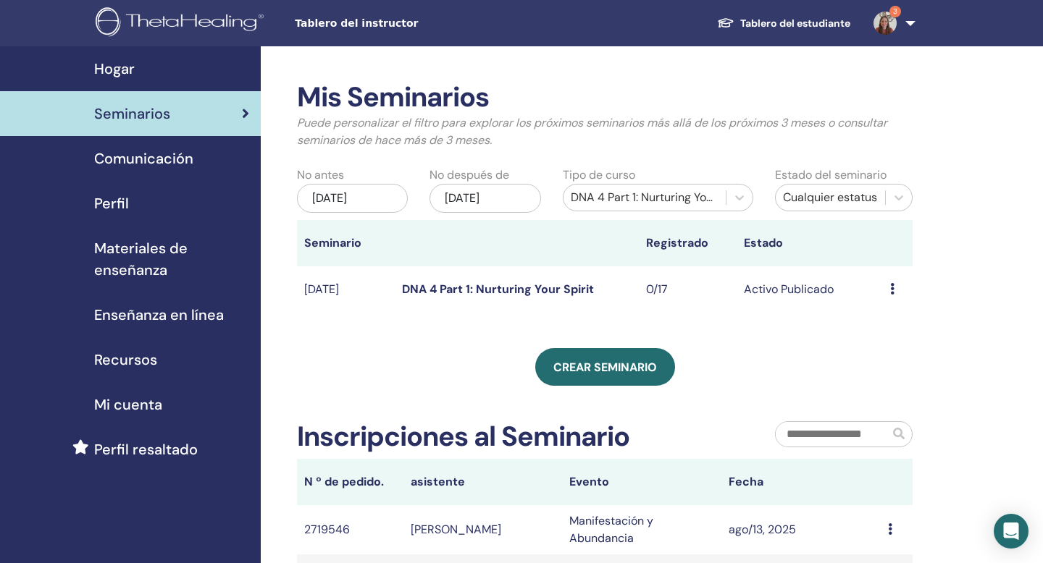
click at [892, 287] on icon at bounding box center [892, 289] width 4 height 12
click at [886, 317] on link "Editar" at bounding box center [875, 320] width 32 height 15
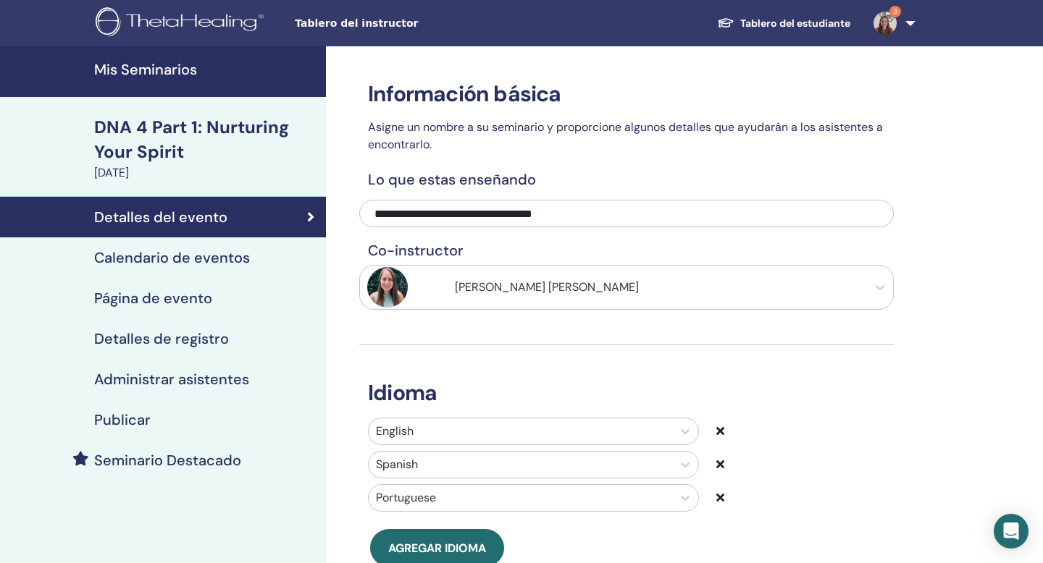
click at [232, 460] on h4 "Seminario Destacado" at bounding box center [167, 460] width 147 height 17
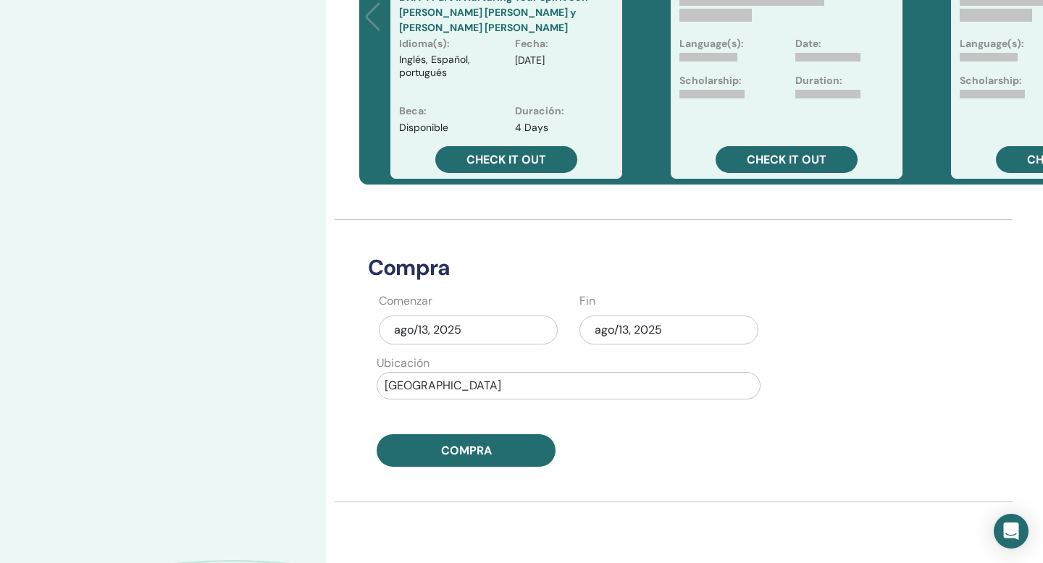
scroll to position [502, 0]
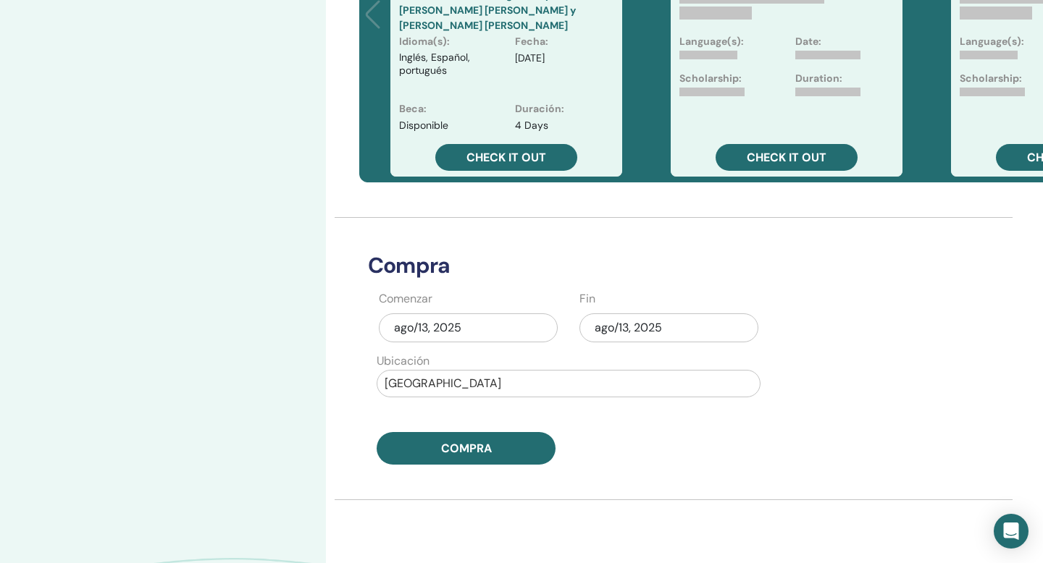
click at [641, 331] on div "ago/13, 2025" at bounding box center [668, 327] width 179 height 29
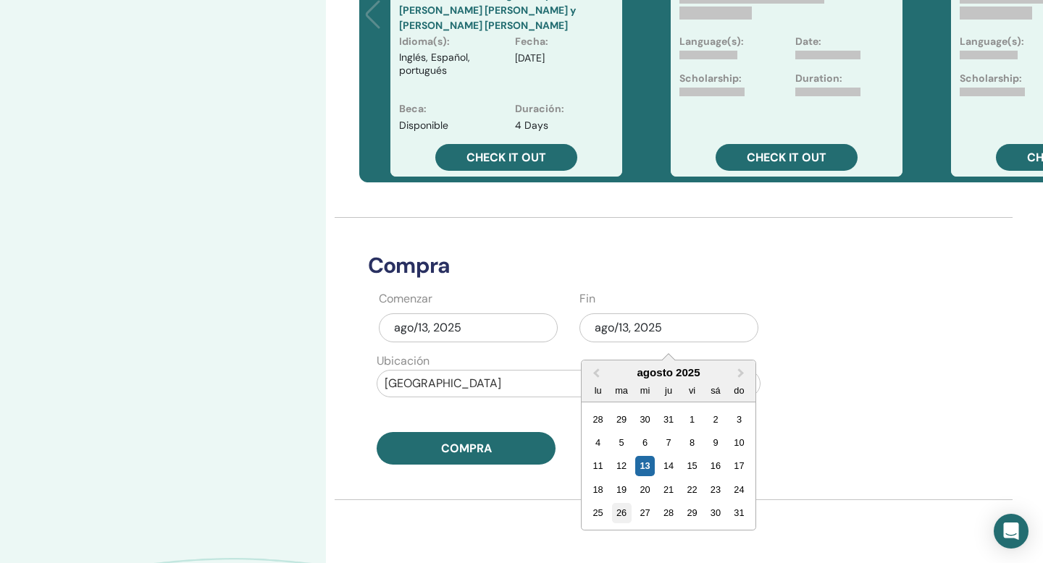
click at [619, 512] on div "26" at bounding box center [622, 513] width 20 height 20
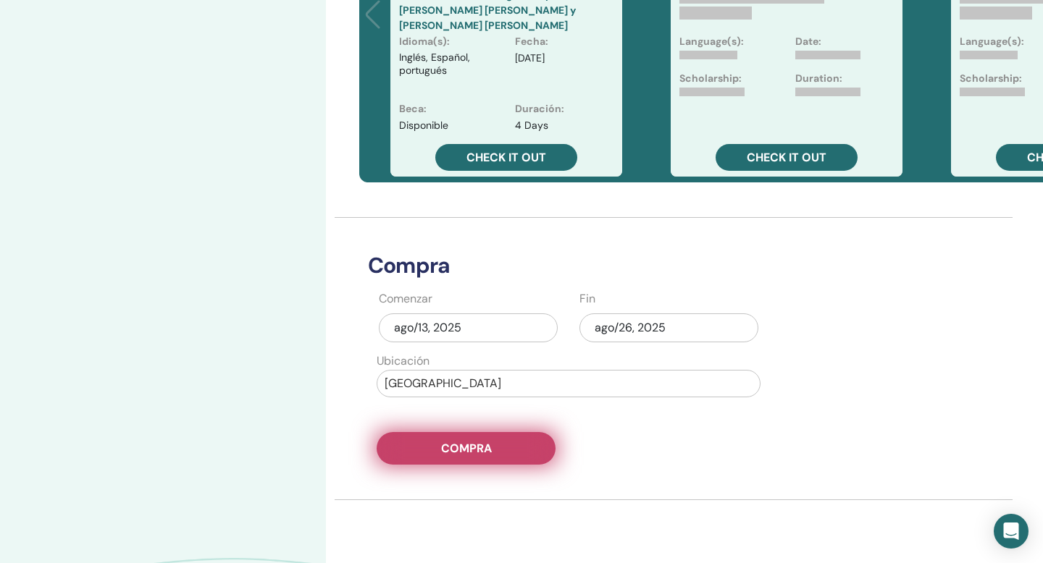
click at [489, 444] on span "Compra" at bounding box center [466, 448] width 51 height 15
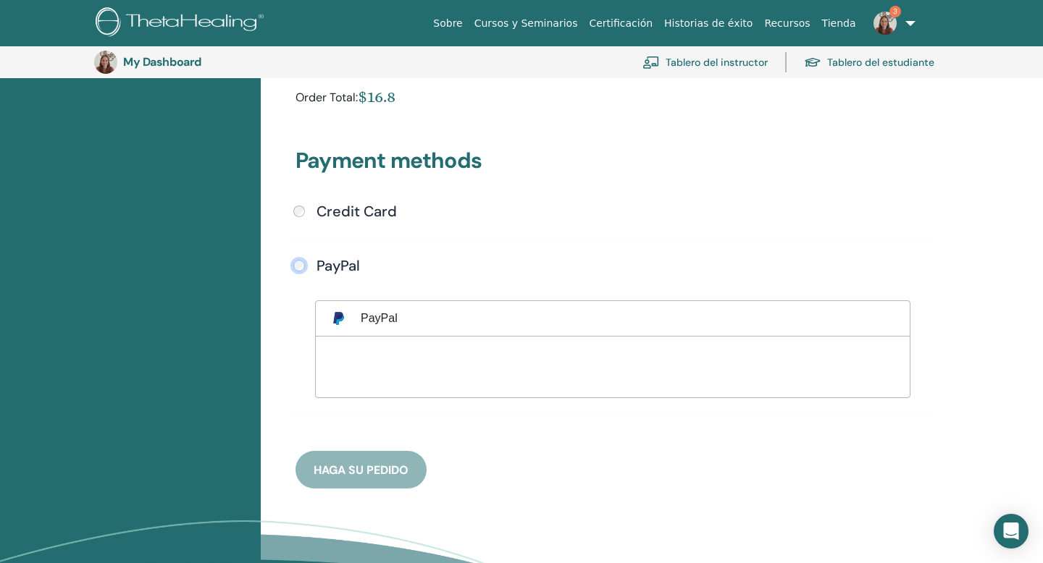
scroll to position [312, 0]
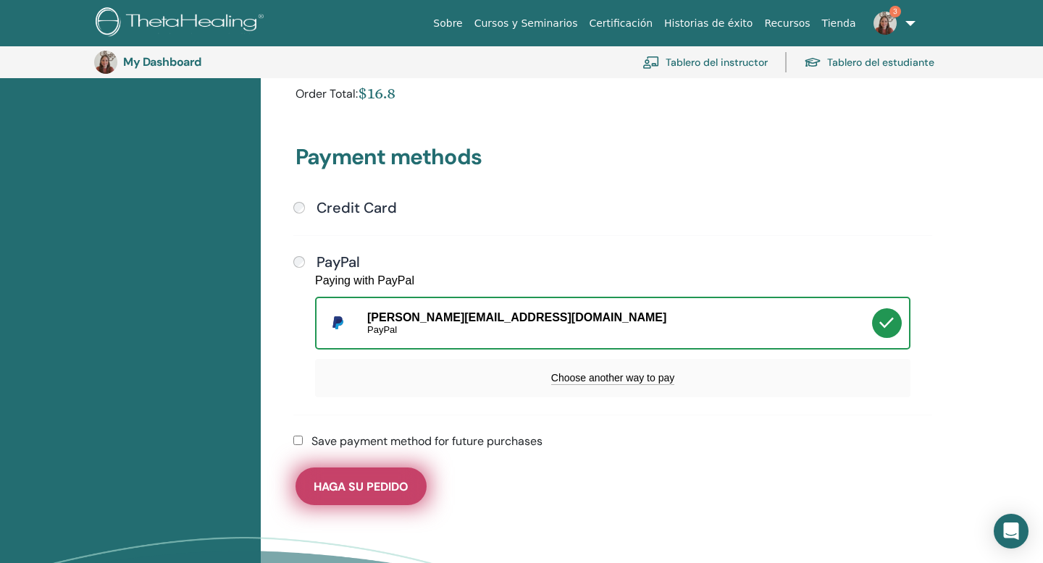
click at [371, 498] on button "Haga su pedido" at bounding box center [360, 487] width 131 height 38
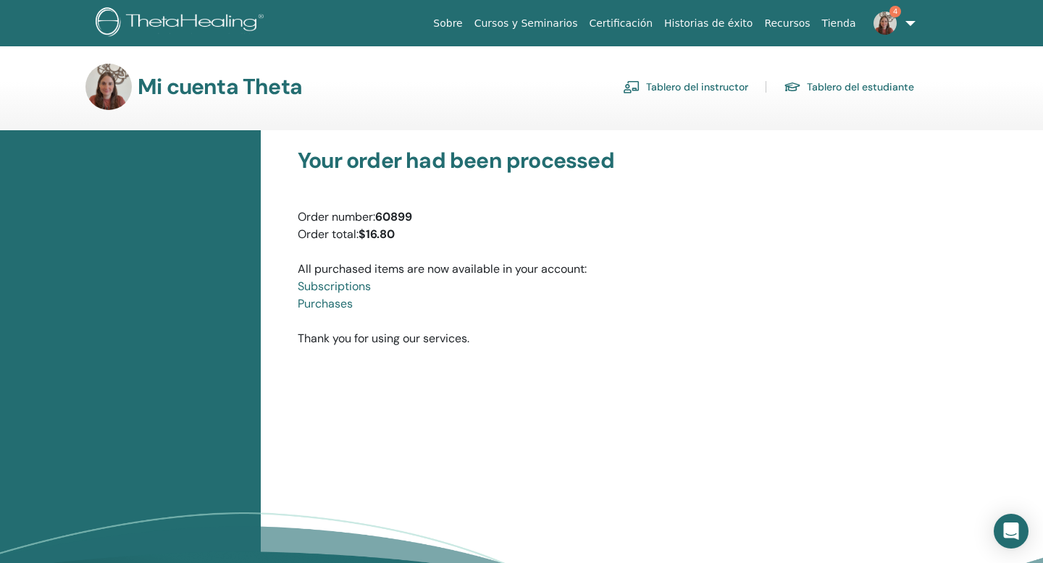
click at [728, 84] on link "Tablero del instructor" at bounding box center [685, 86] width 125 height 23
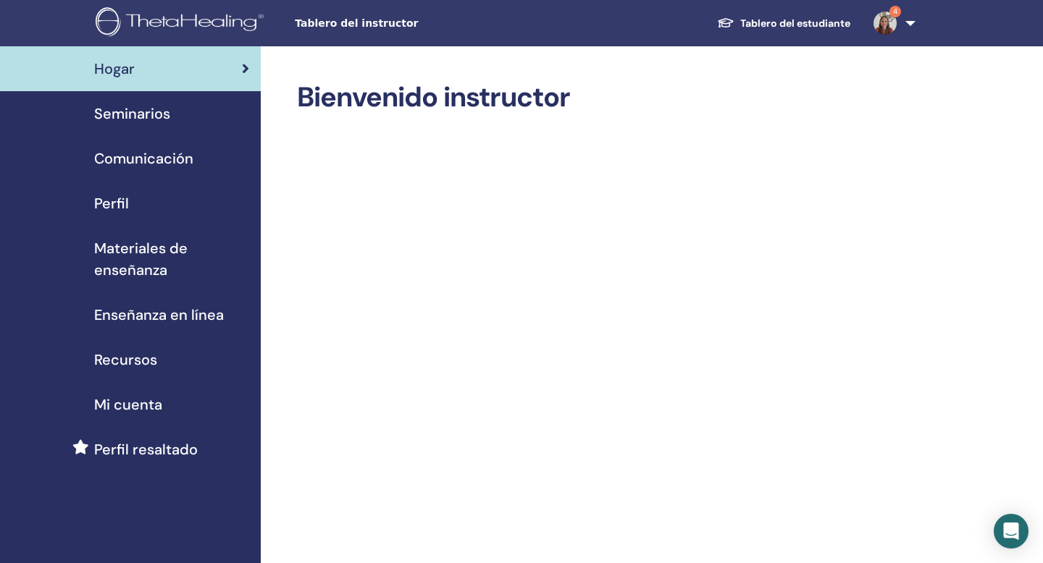
click at [891, 22] on img at bounding box center [884, 23] width 23 height 23
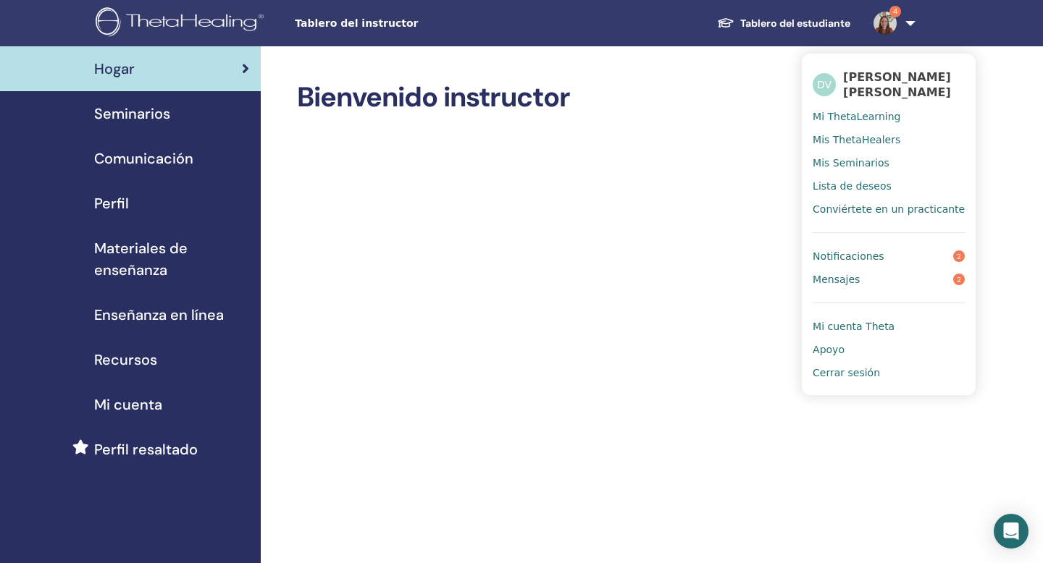
click at [870, 260] on span "Notificaciones" at bounding box center [847, 256] width 71 height 13
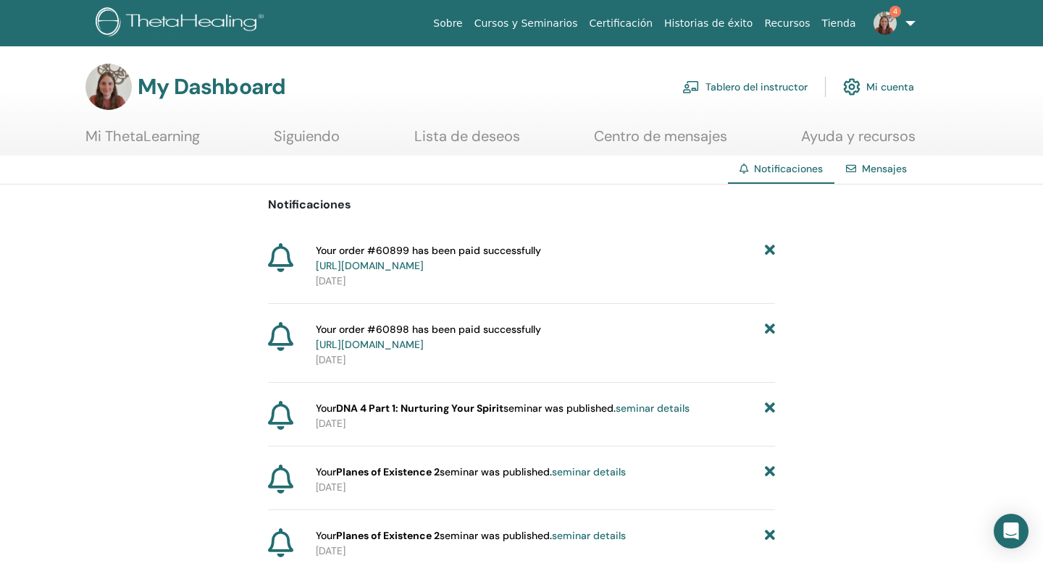
click at [885, 26] on img at bounding box center [884, 23] width 23 height 23
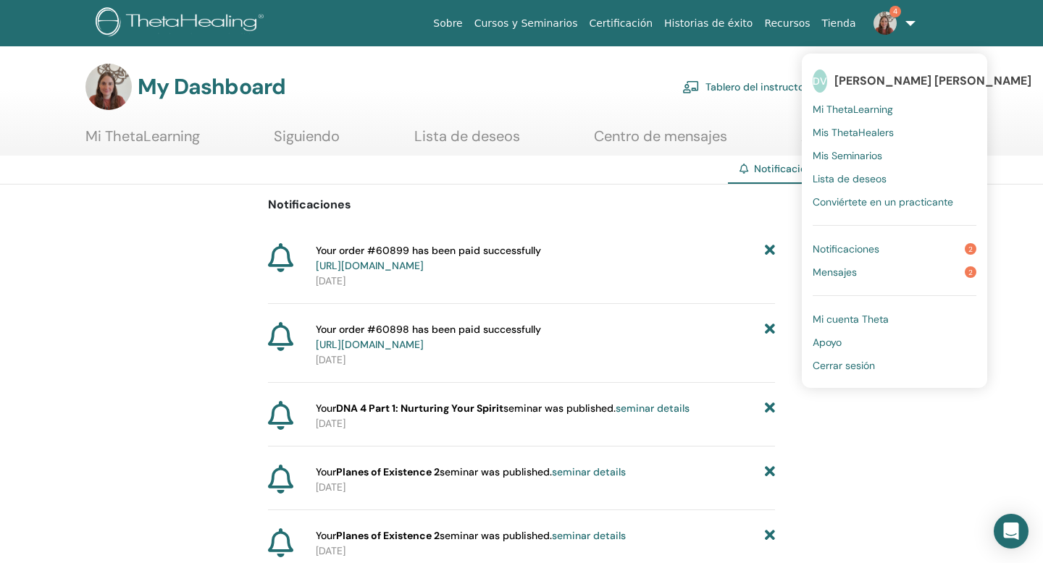
click at [893, 252] on link "Notificaciones 2" at bounding box center [894, 248] width 164 height 23
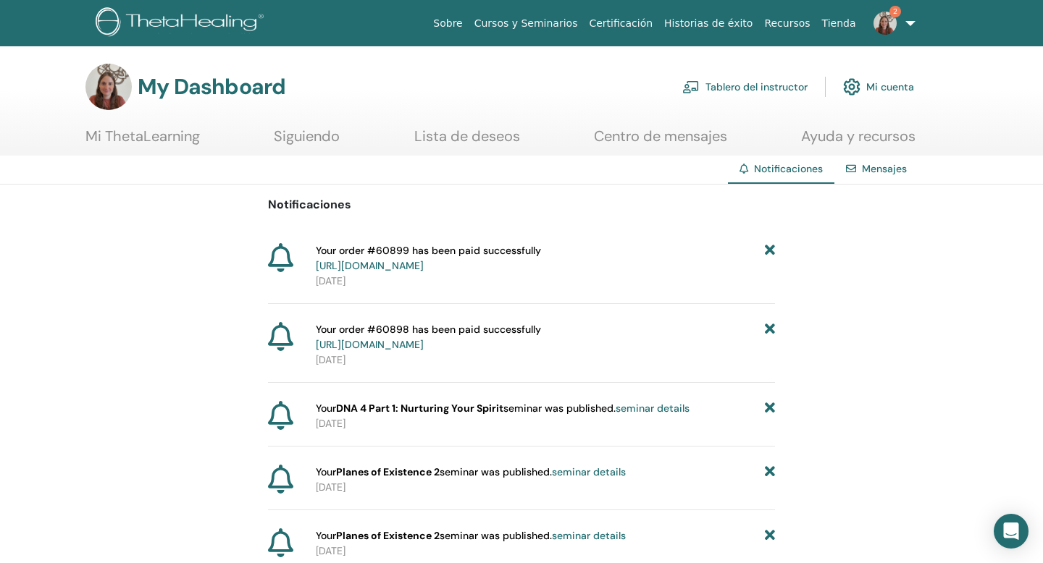
click at [912, 23] on link "2" at bounding box center [891, 23] width 59 height 46
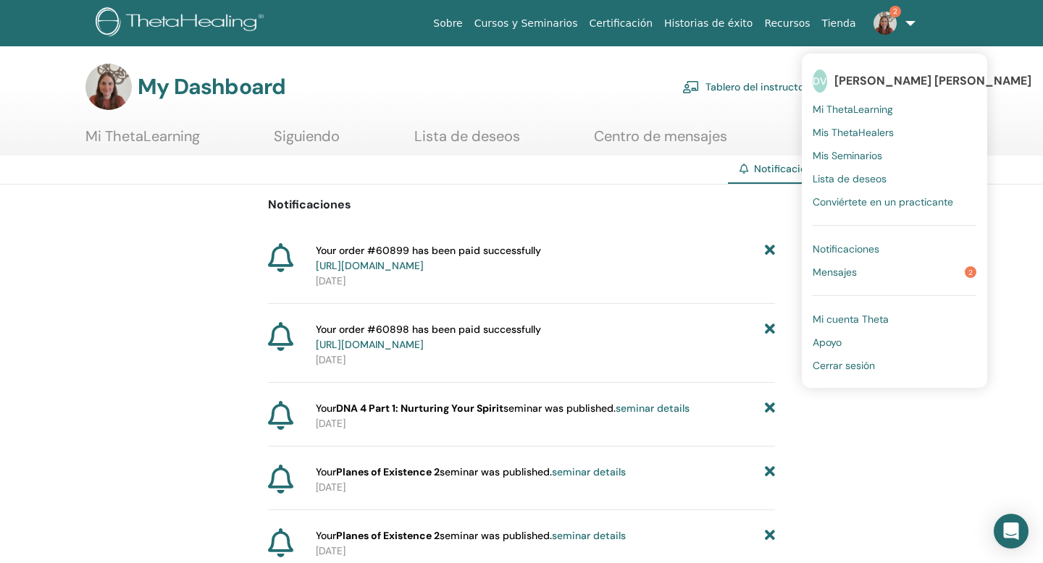
click at [876, 369] on link "Cerrar sesión" at bounding box center [894, 365] width 164 height 23
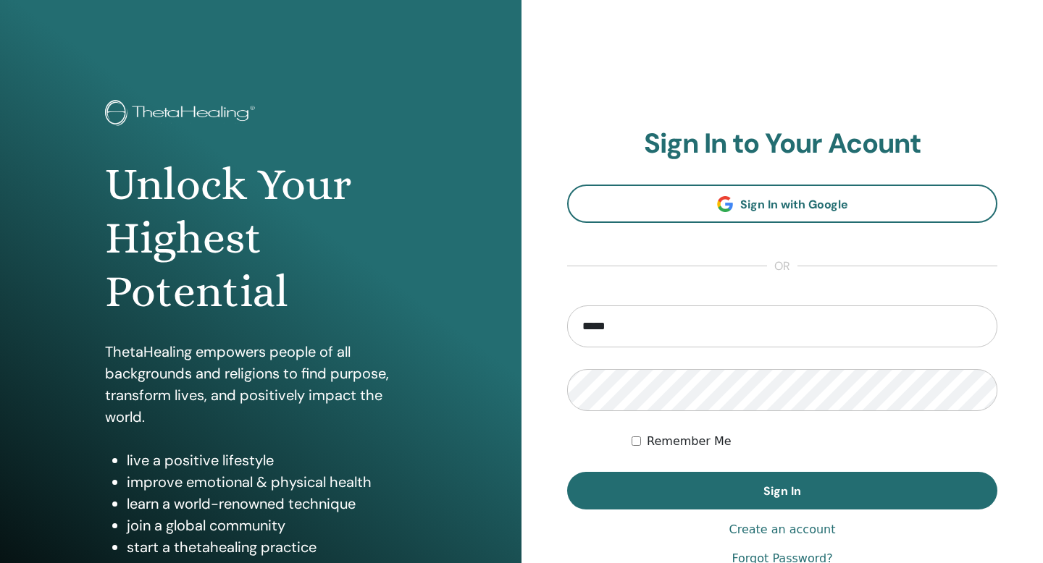
type input "**********"
click at [567, 472] on button "Sign In" at bounding box center [782, 491] width 430 height 38
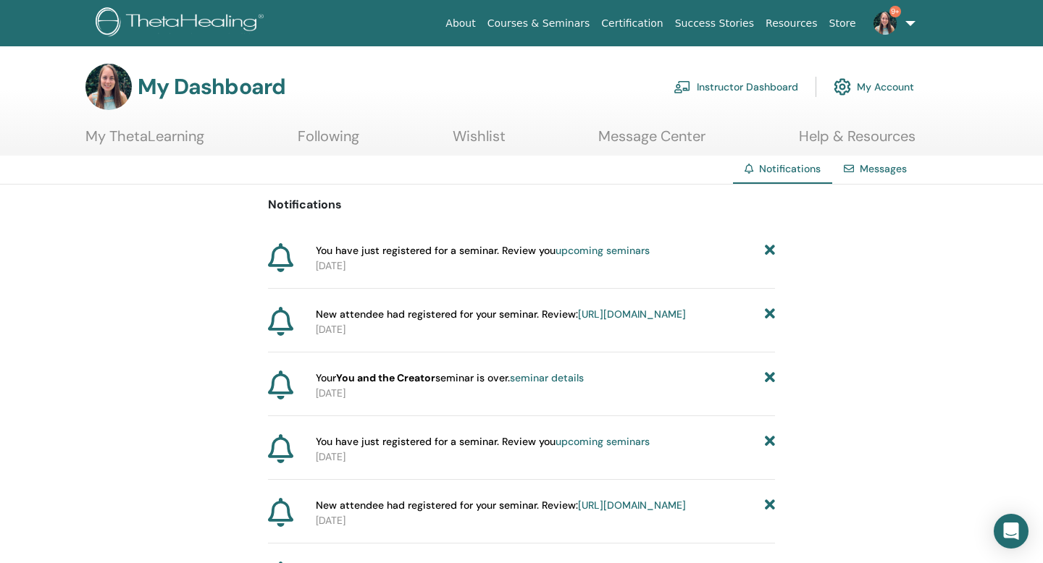
scroll to position [9, 0]
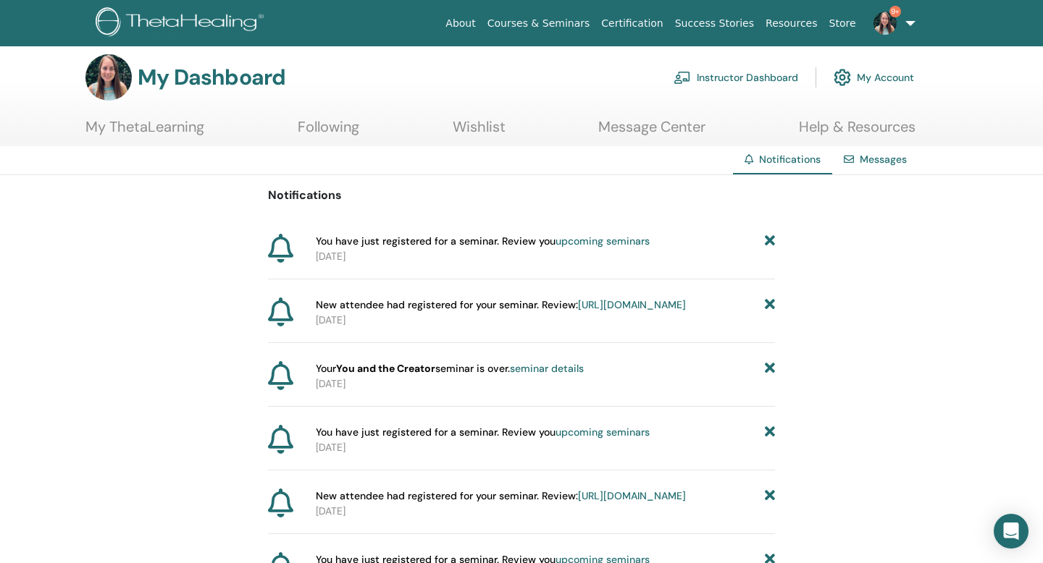
click at [730, 78] on link "Instructor Dashboard" at bounding box center [735, 78] width 125 height 32
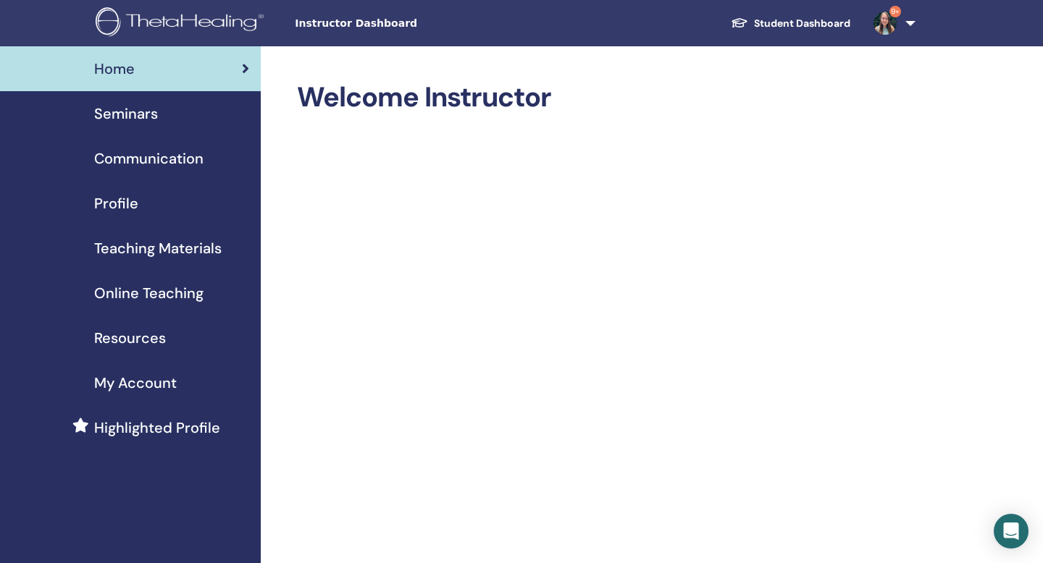
click at [167, 119] on div "Seminars" at bounding box center [130, 114] width 237 height 22
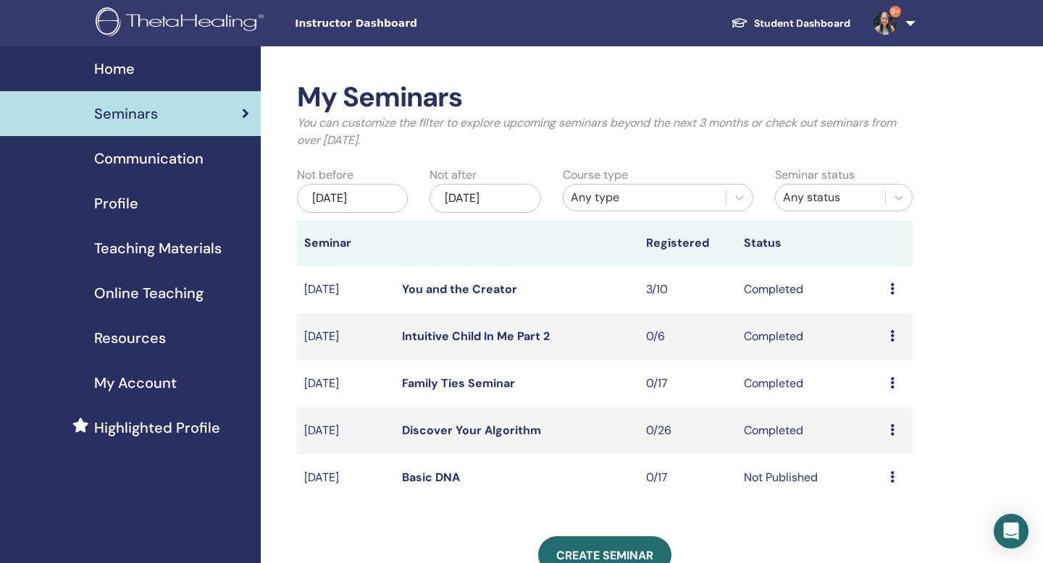
click at [165, 203] on div "Profile" at bounding box center [130, 204] width 237 height 22
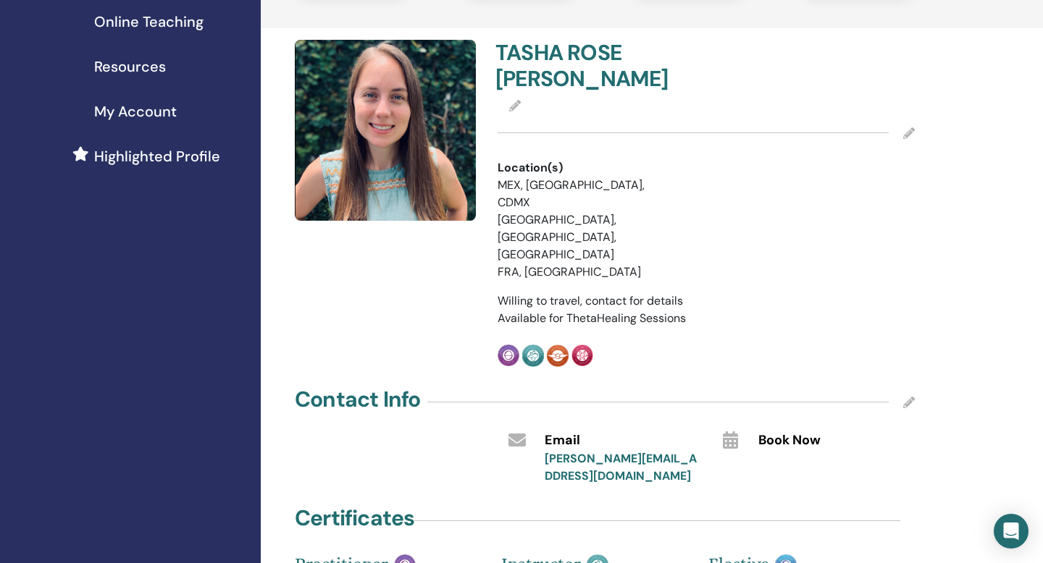
scroll to position [278, 0]
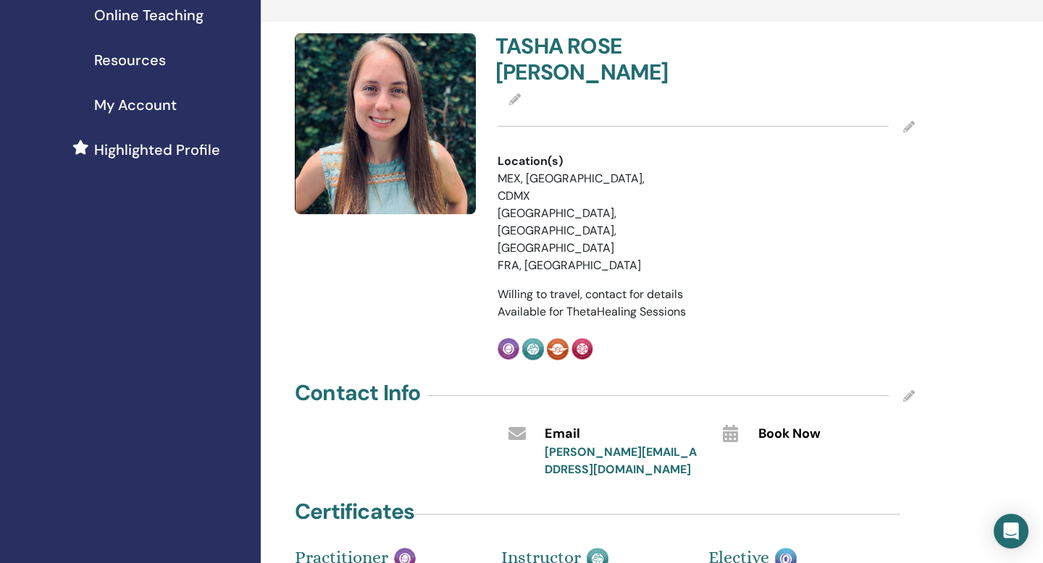
click at [174, 140] on span "Highlighted Profile" at bounding box center [157, 150] width 126 height 22
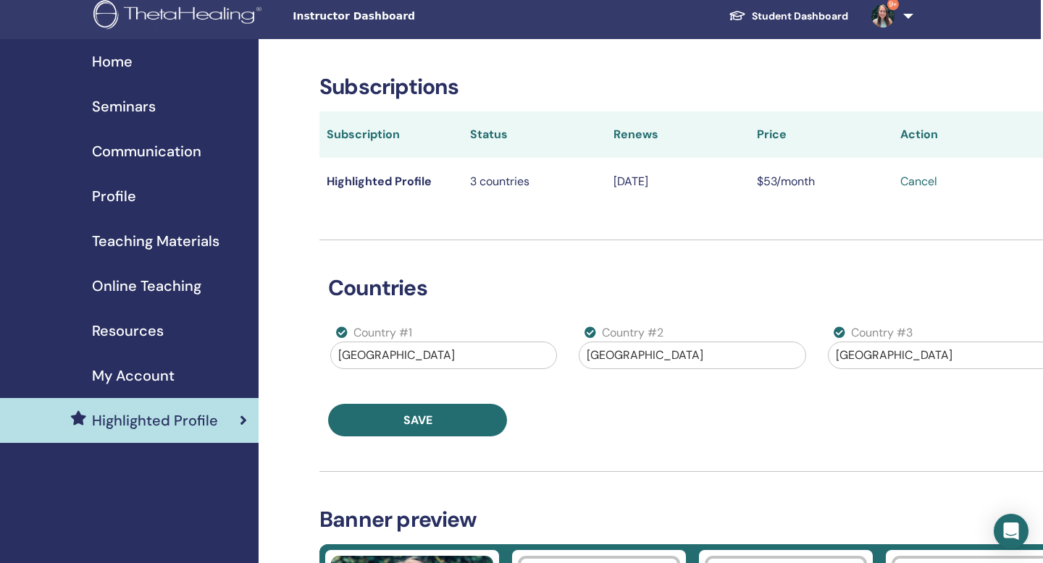
scroll to position [0, 2]
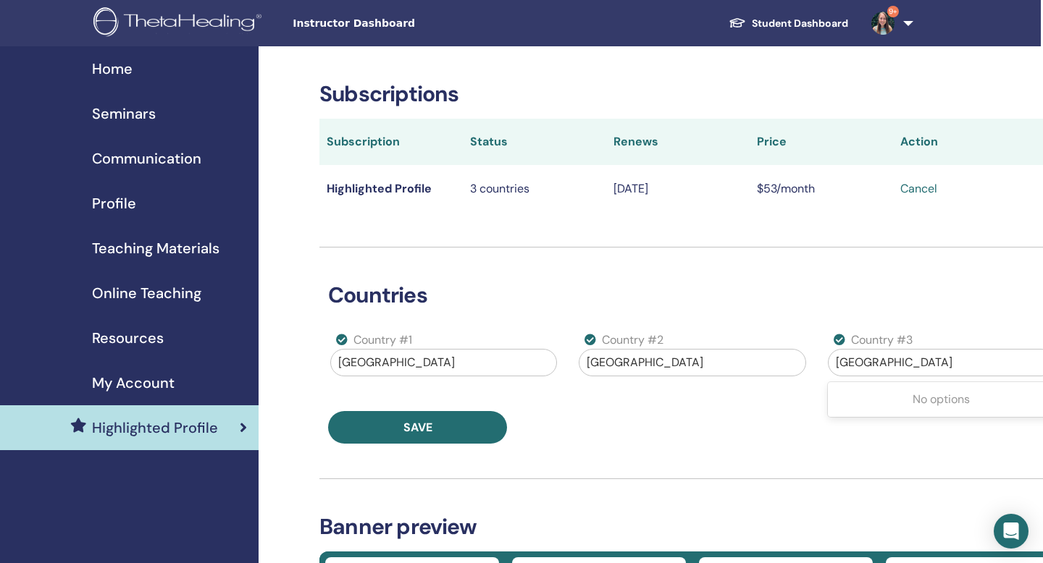
click at [848, 360] on div at bounding box center [941, 363] width 211 height 20
type input "***"
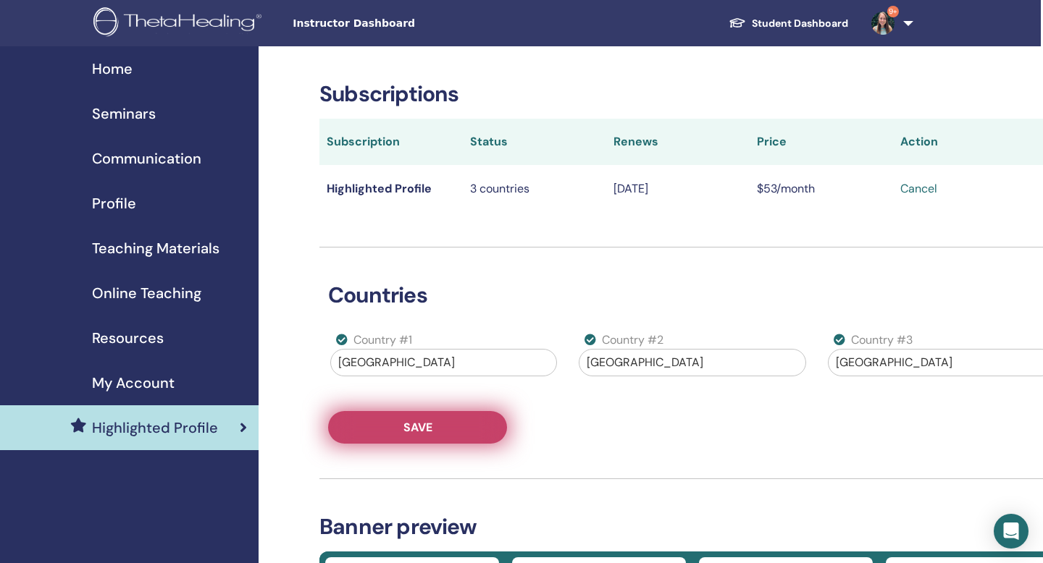
click at [440, 425] on button "Save" at bounding box center [417, 427] width 179 height 33
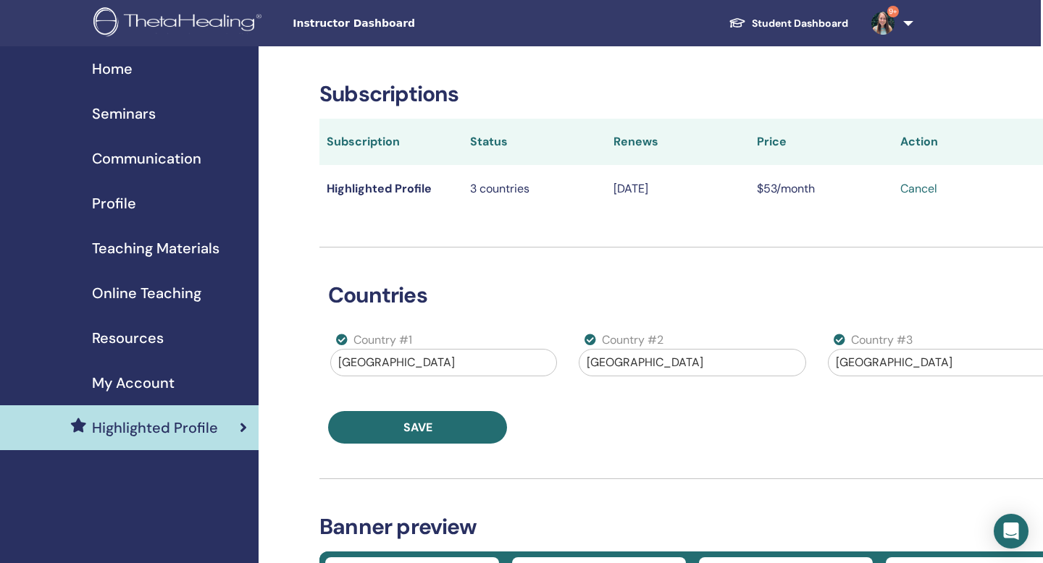
click at [164, 115] on div "Seminars" at bounding box center [127, 114] width 237 height 22
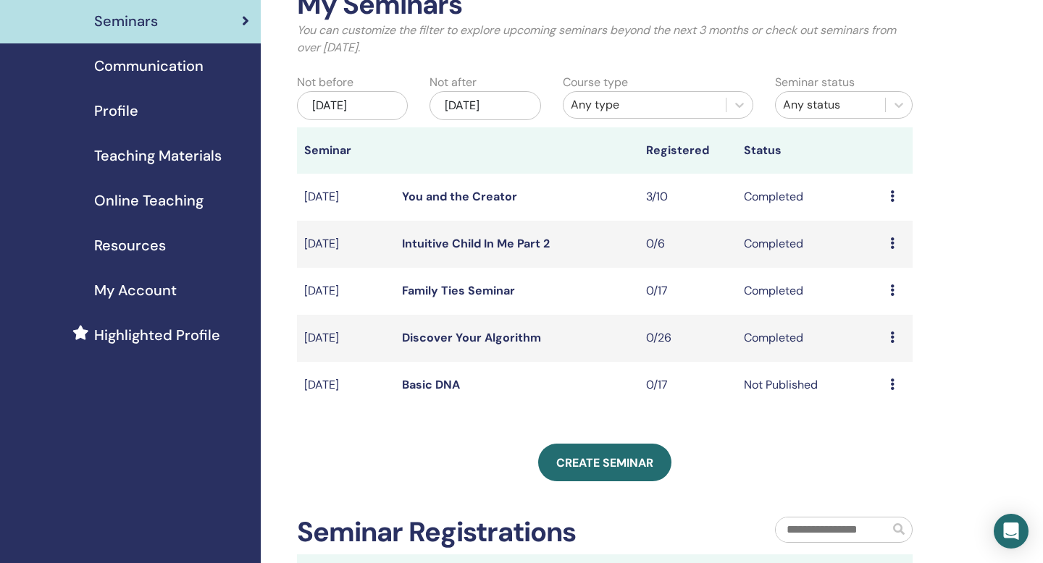
scroll to position [151, 0]
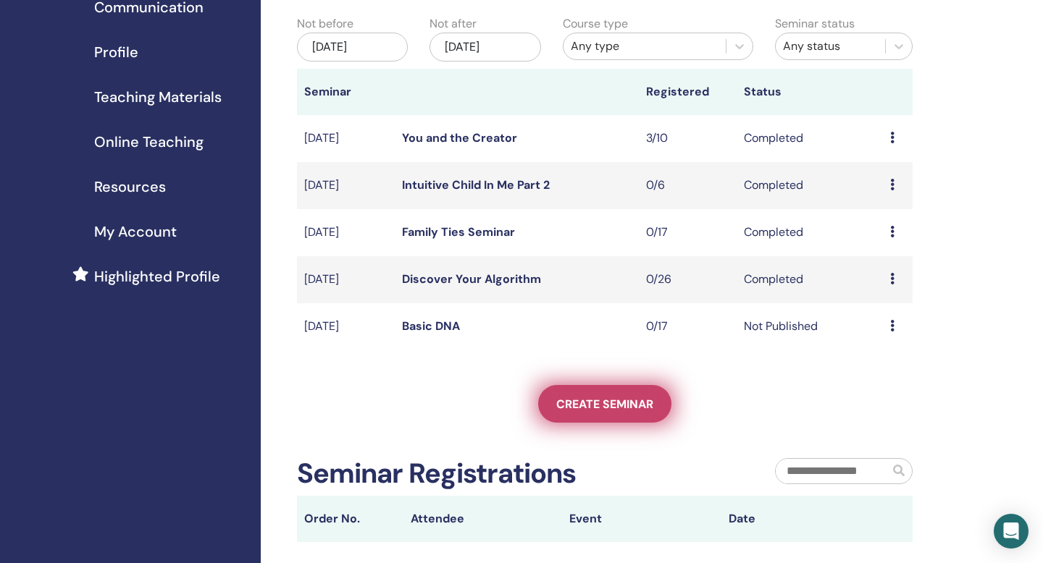
click at [610, 410] on span "Create seminar" at bounding box center [604, 404] width 97 height 15
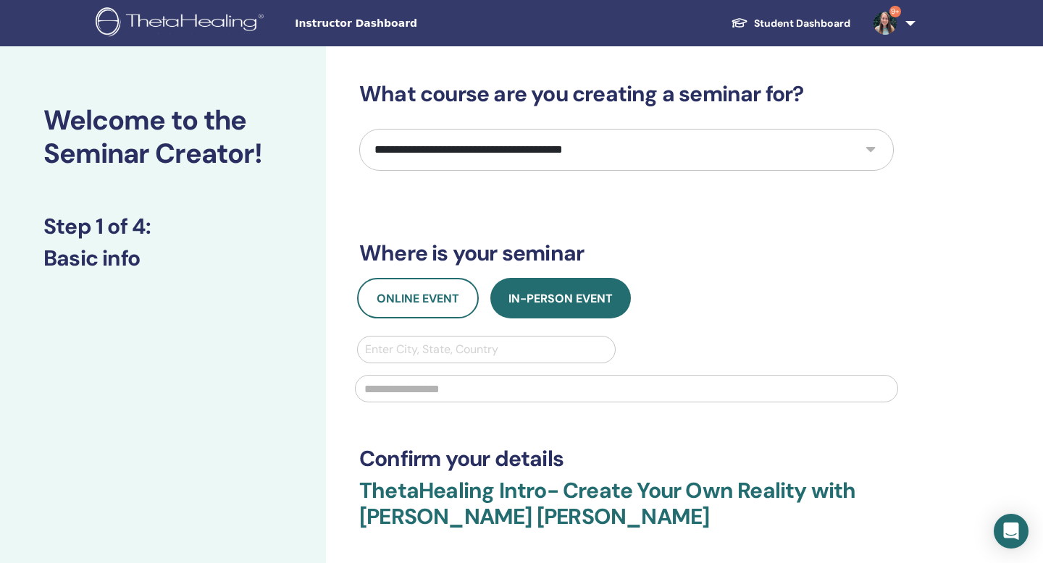
click at [408, 160] on select "**********" at bounding box center [626, 150] width 534 height 42
select select "****"
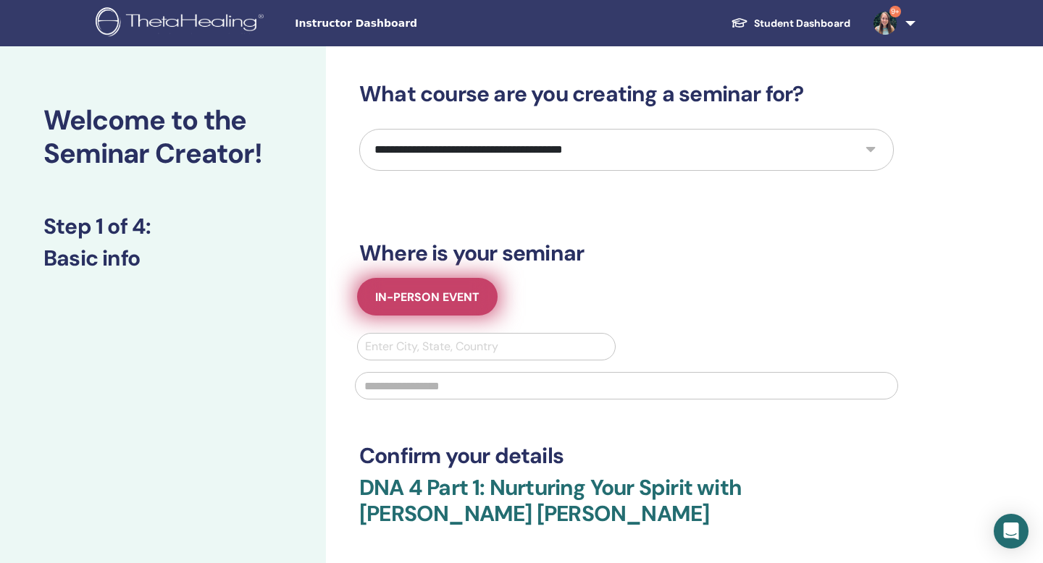
click at [450, 298] on span "In-Person Event" at bounding box center [427, 297] width 104 height 15
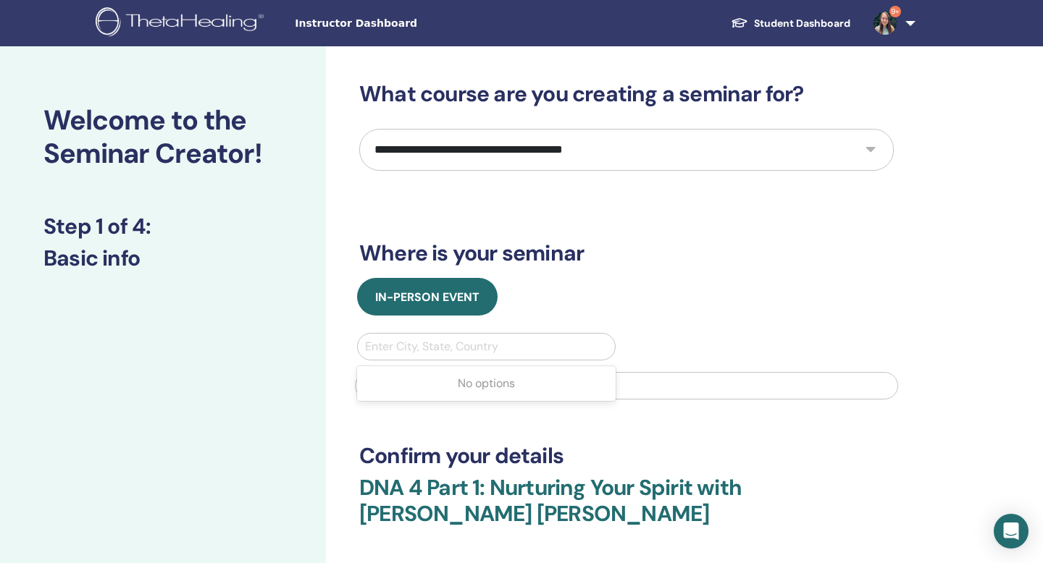
click at [444, 350] on div at bounding box center [486, 347] width 243 height 20
type input "******"
click at [376, 390] on input "text" at bounding box center [626, 386] width 543 height 28
type input "*********"
click at [629, 255] on h3 "Where is your seminar" at bounding box center [626, 253] width 534 height 26
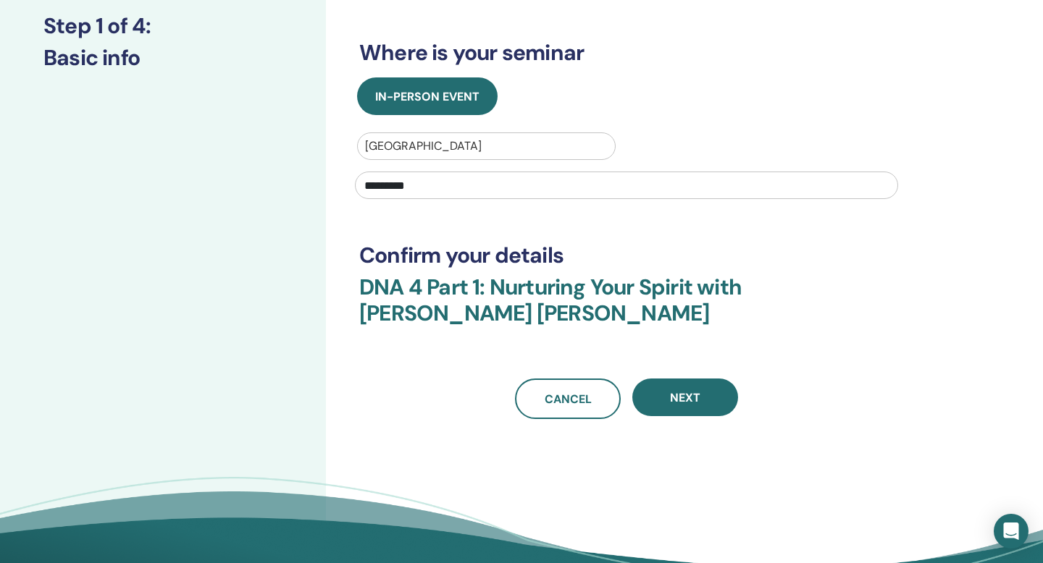
scroll to position [209, 0]
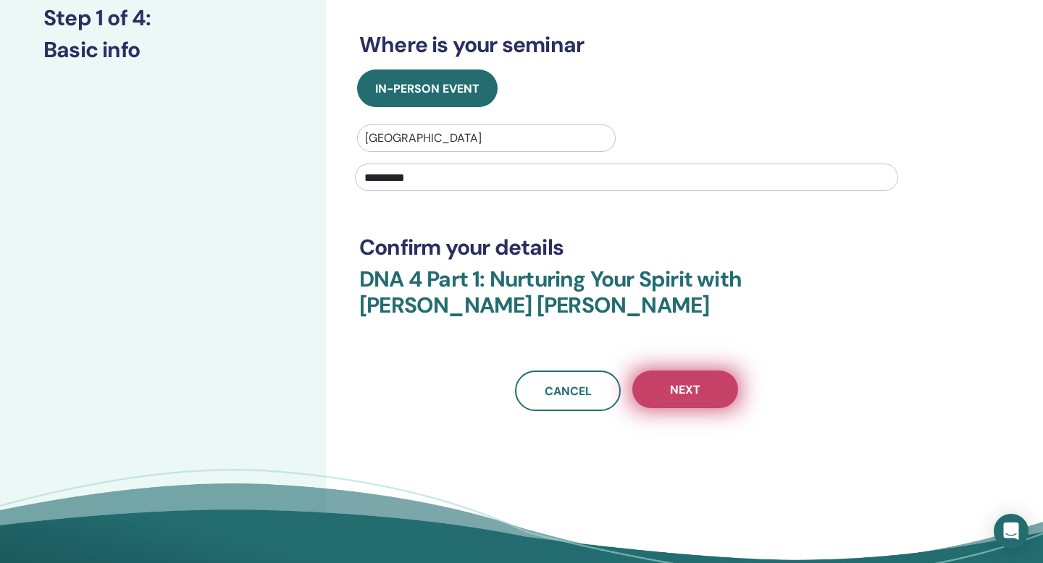
click at [673, 379] on button "Next" at bounding box center [685, 390] width 106 height 38
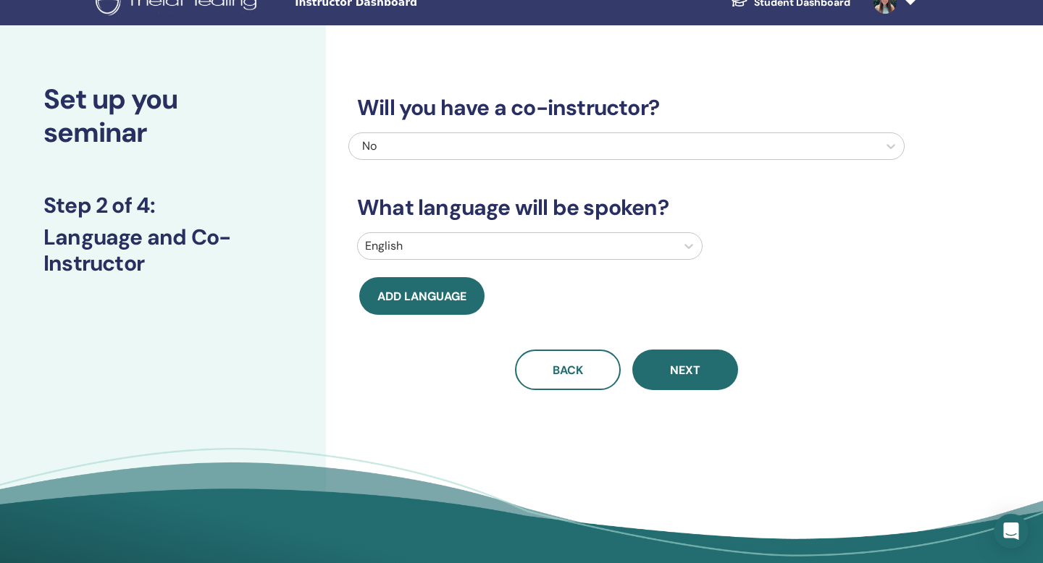
scroll to position [0, 0]
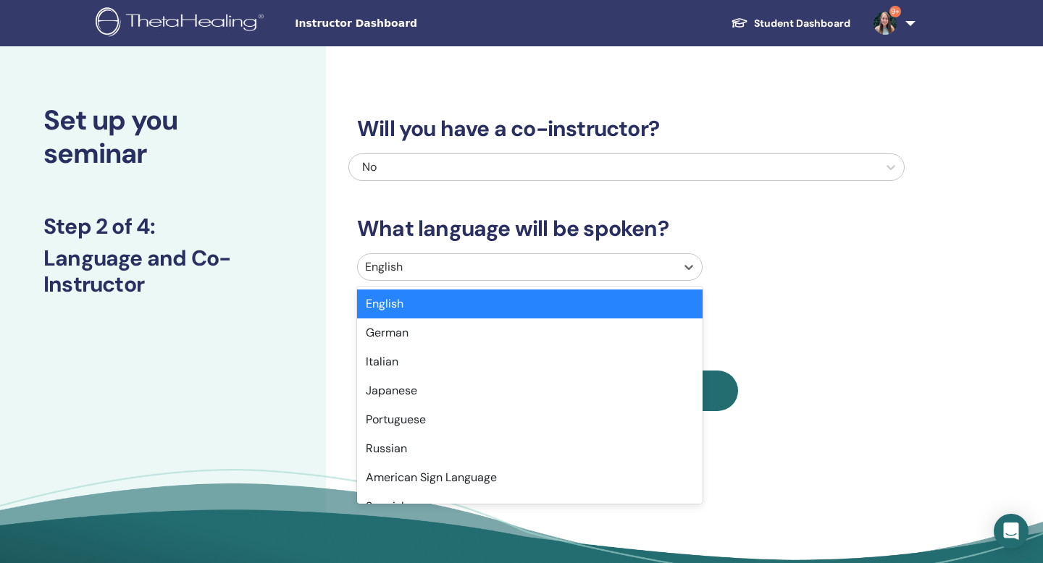
click at [415, 264] on div at bounding box center [516, 267] width 303 height 20
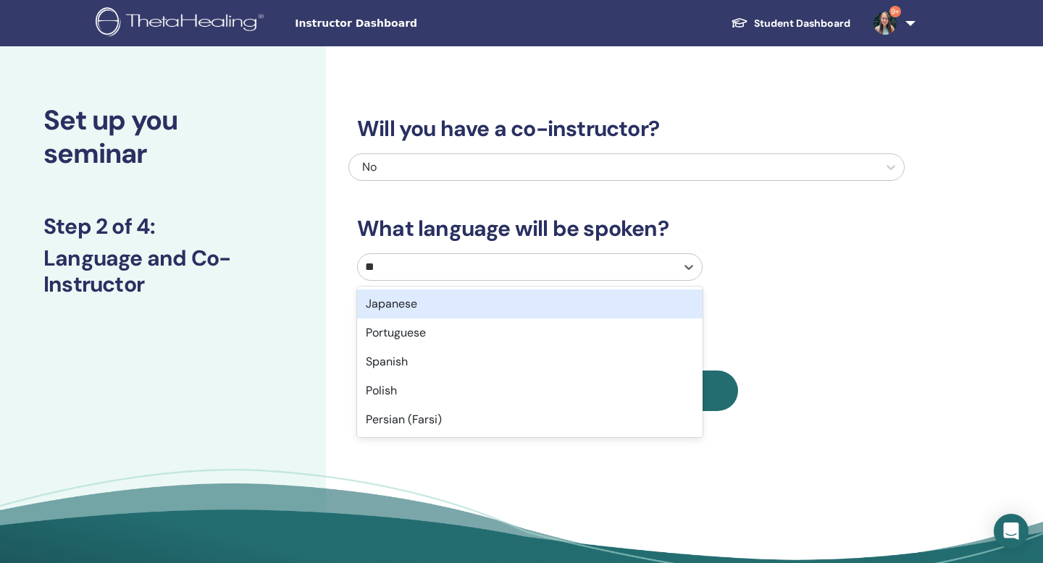
type input "***"
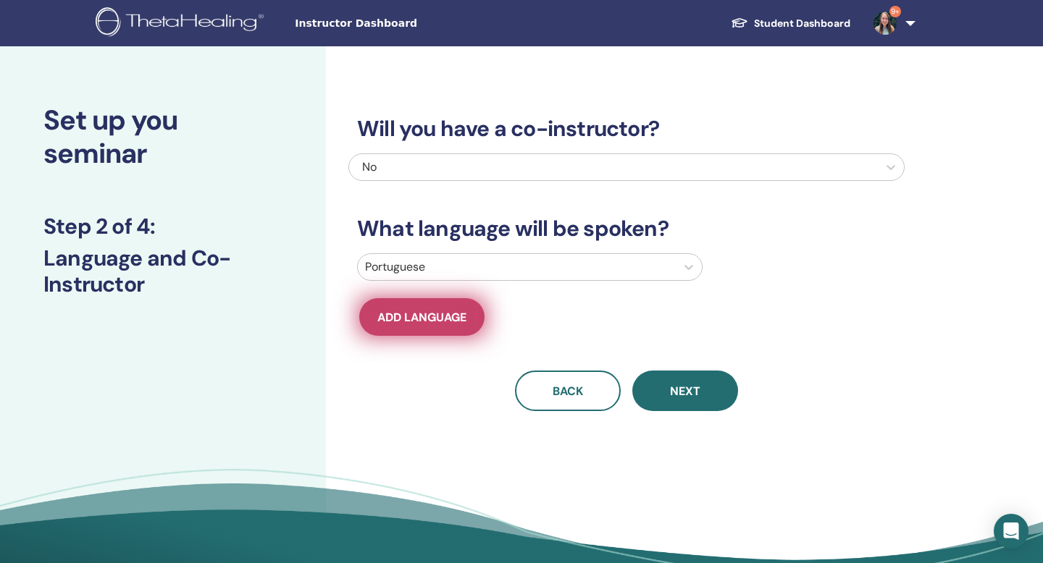
click at [421, 322] on span "Add language" at bounding box center [421, 317] width 89 height 15
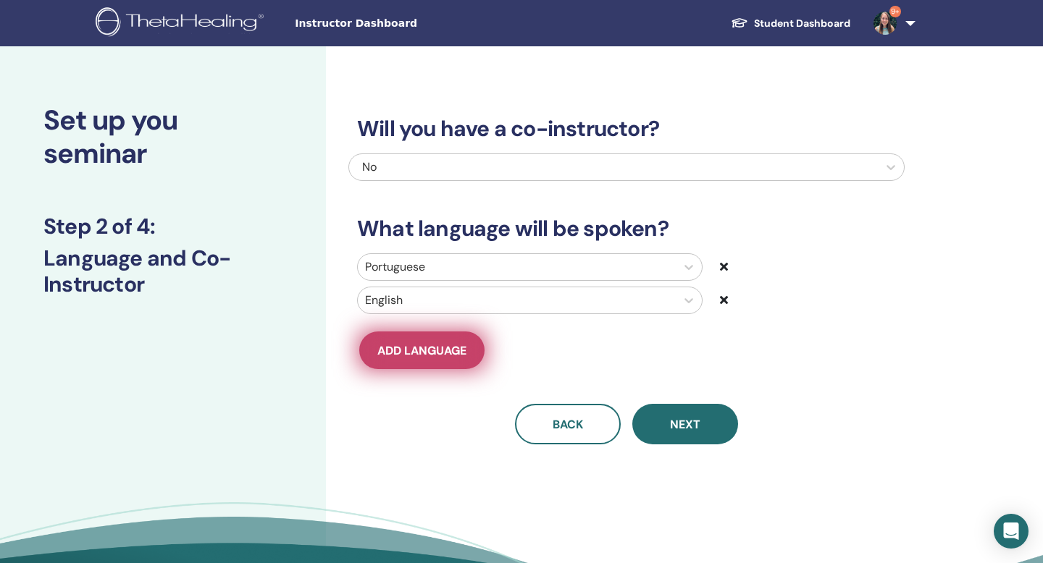
click at [411, 346] on span "Add language" at bounding box center [421, 350] width 89 height 15
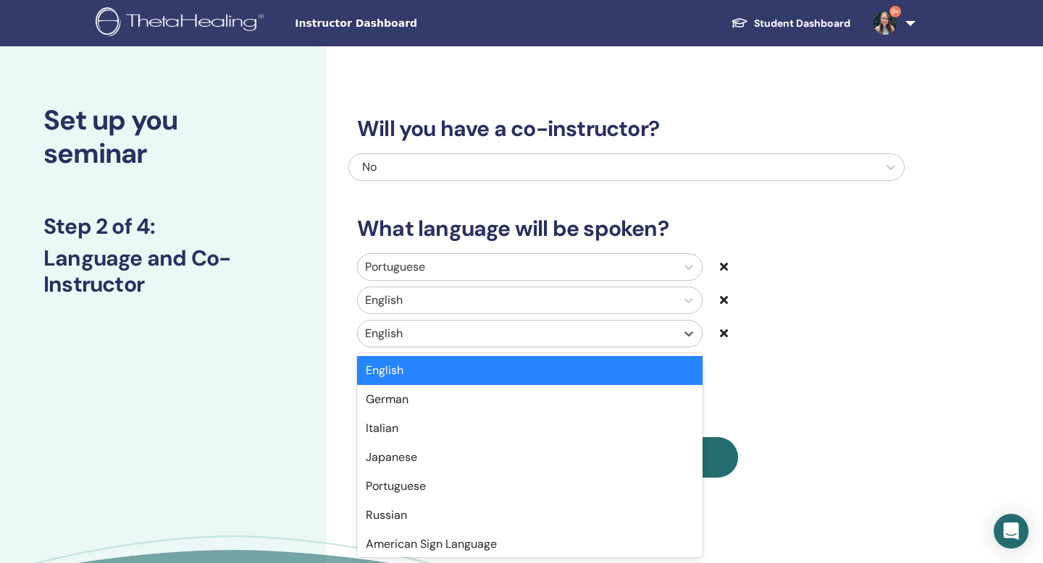
click at [404, 329] on div at bounding box center [516, 334] width 303 height 20
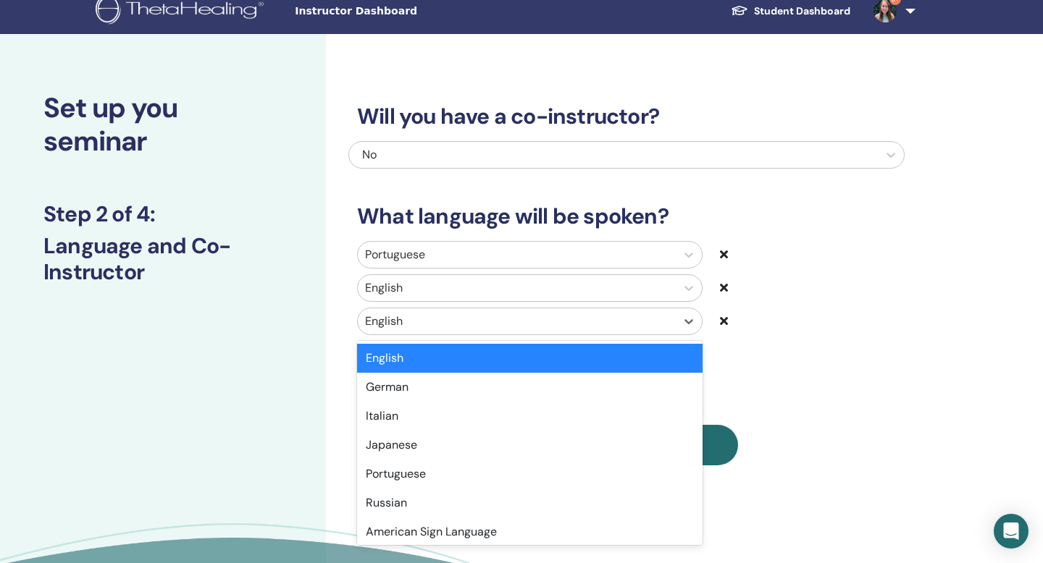
scroll to position [13, 0]
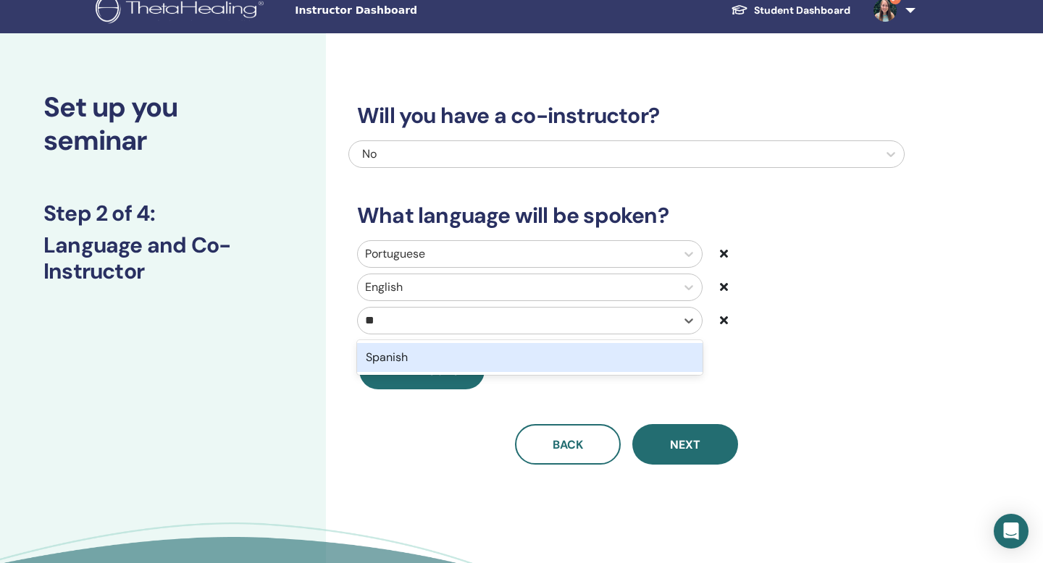
type input "***"
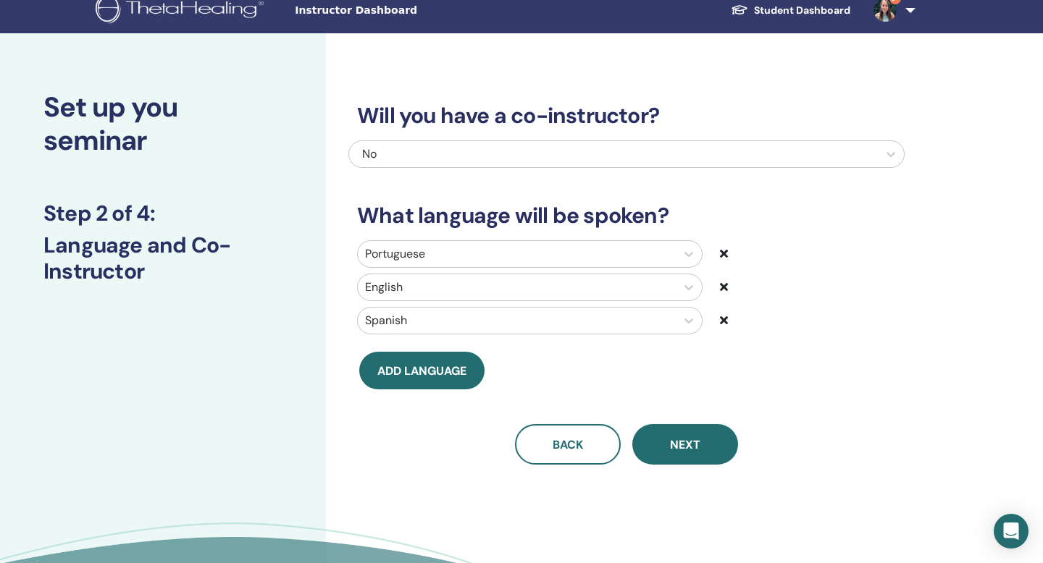
click at [398, 151] on div "No" at bounding box center [573, 154] width 423 height 17
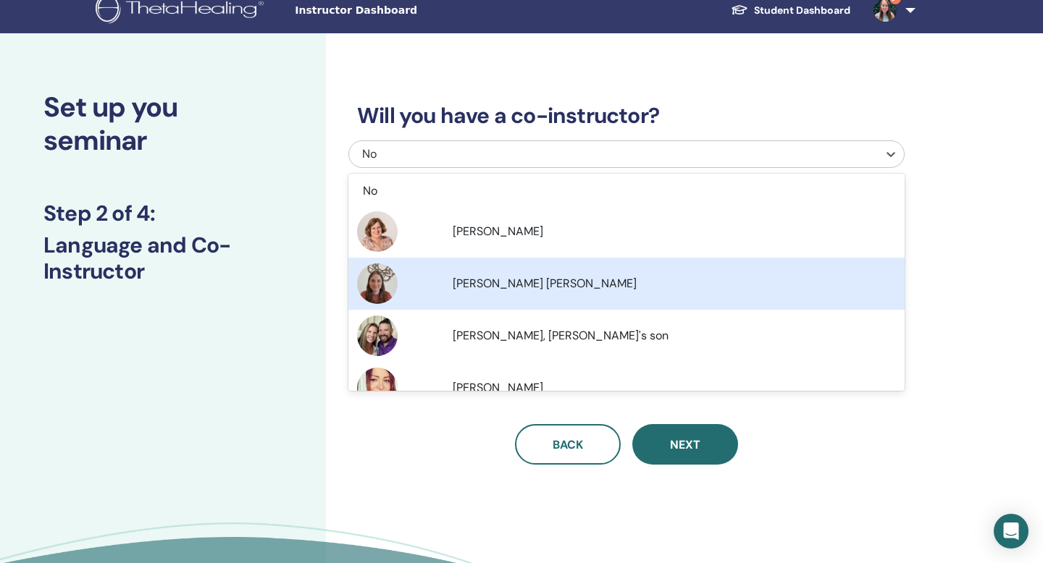
click at [420, 280] on div at bounding box center [402, 284] width 90 height 41
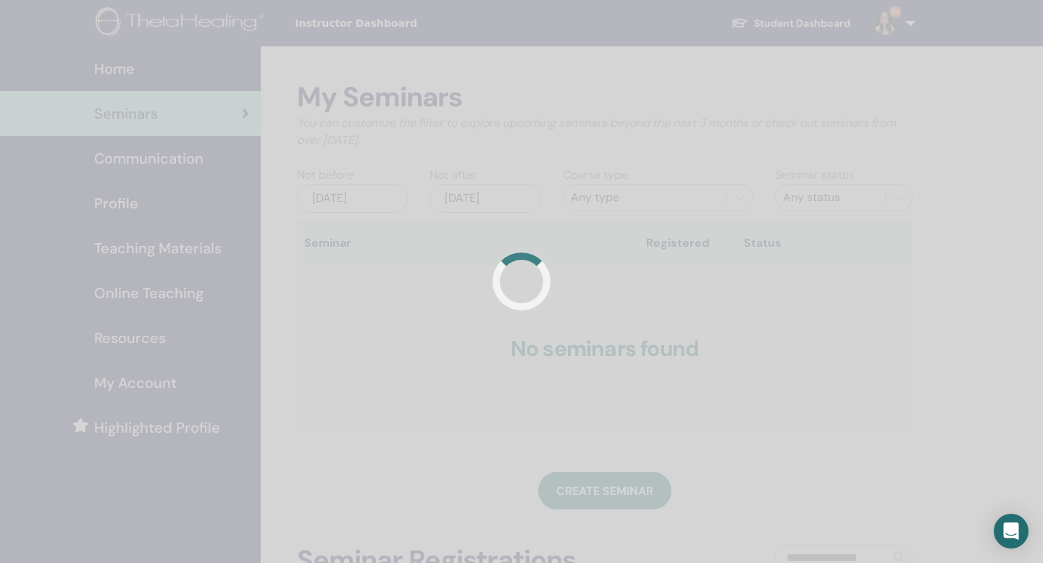
scroll to position [151, 0]
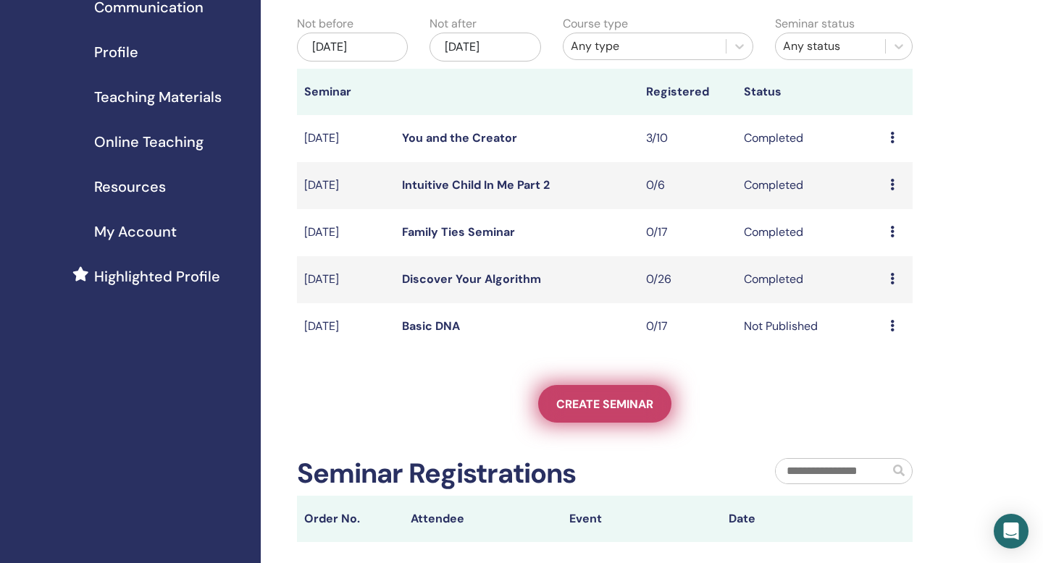
click at [597, 406] on span "Create seminar" at bounding box center [604, 404] width 97 height 15
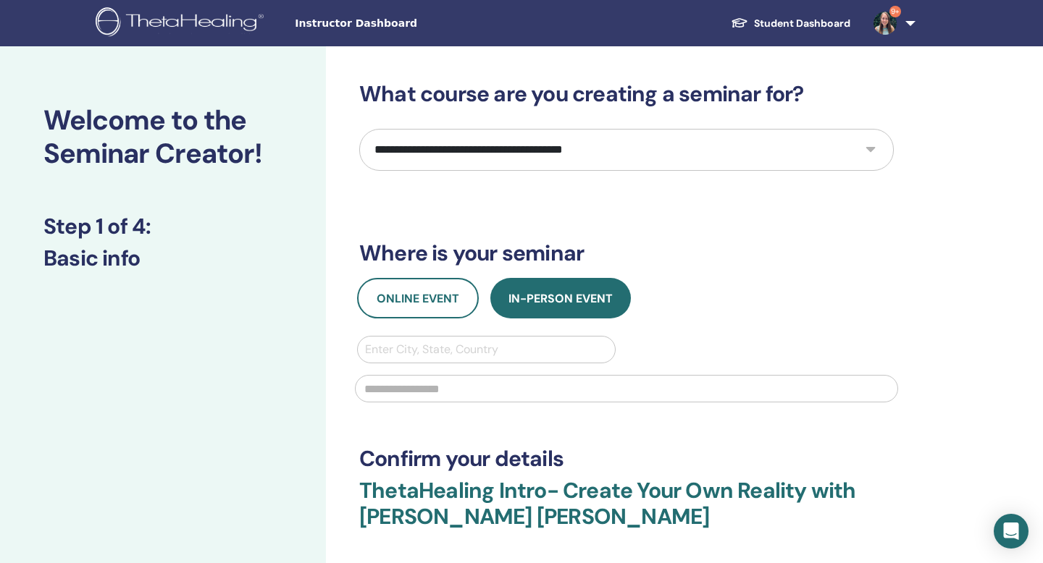
click at [512, 155] on select "**********" at bounding box center [626, 150] width 534 height 42
select select "****"
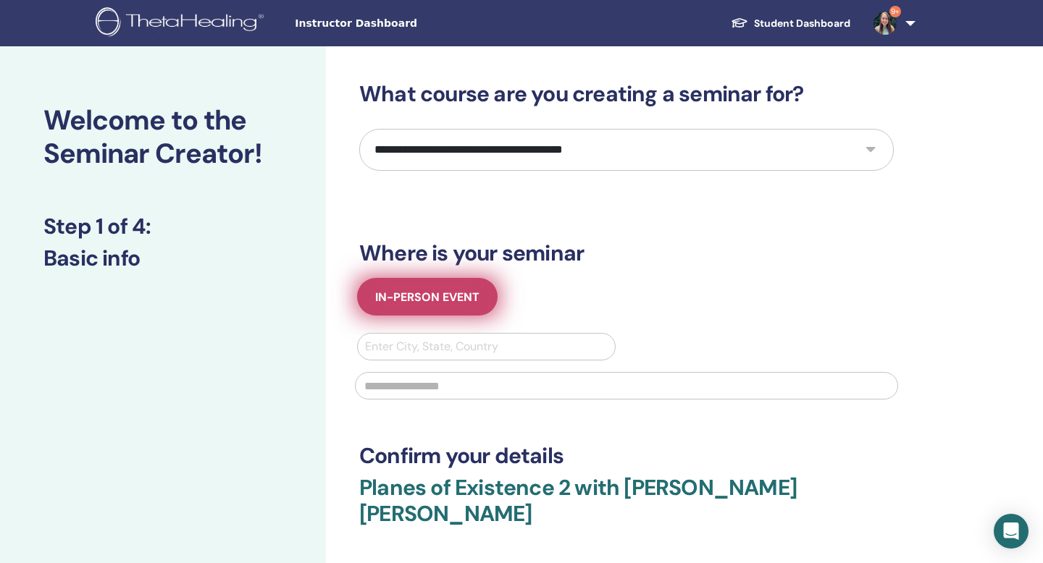
click at [451, 303] on span "In-Person Event" at bounding box center [427, 297] width 104 height 15
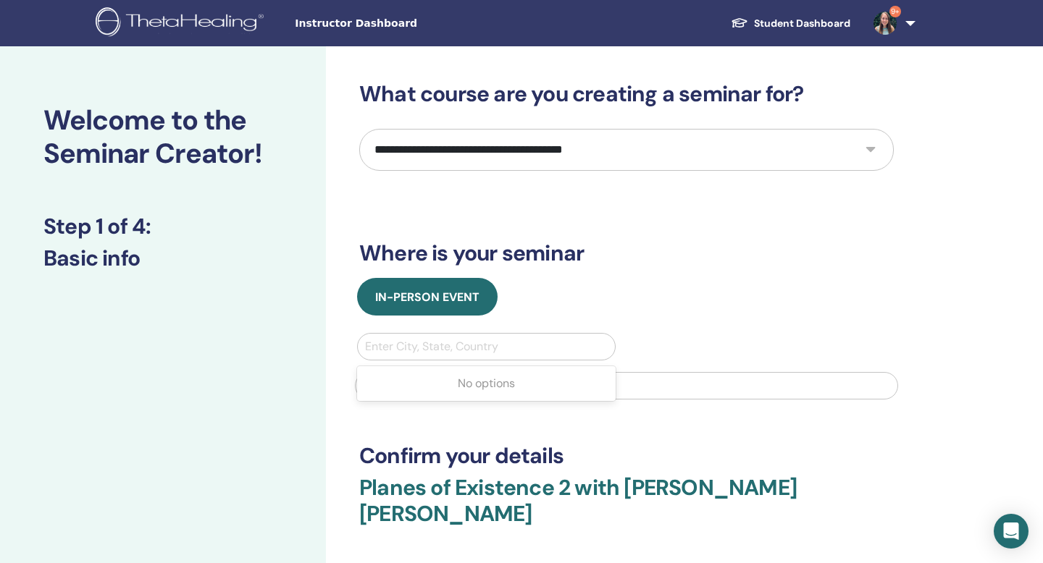
click at [463, 348] on div at bounding box center [486, 347] width 243 height 20
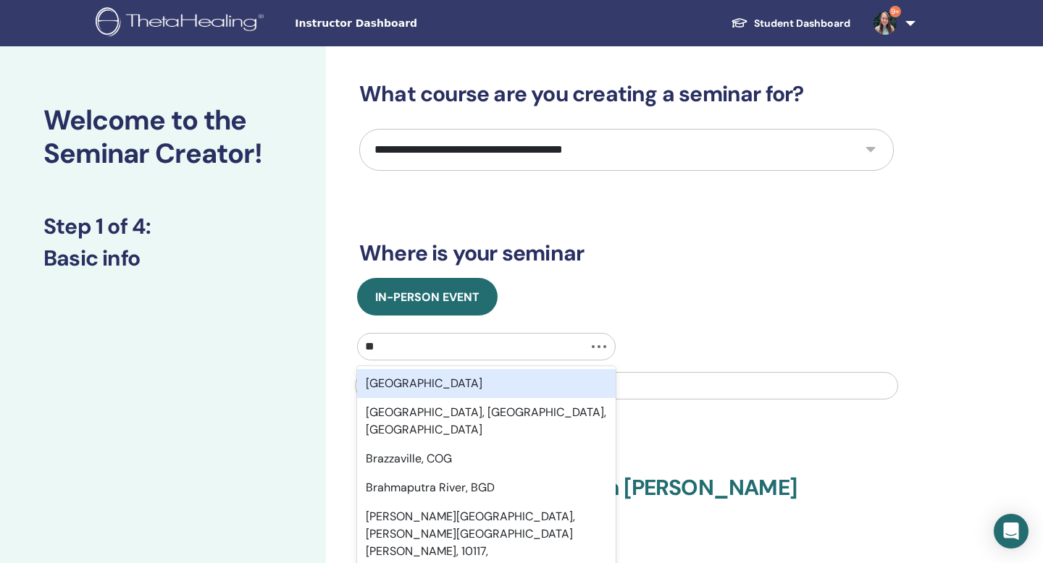
type input "*"
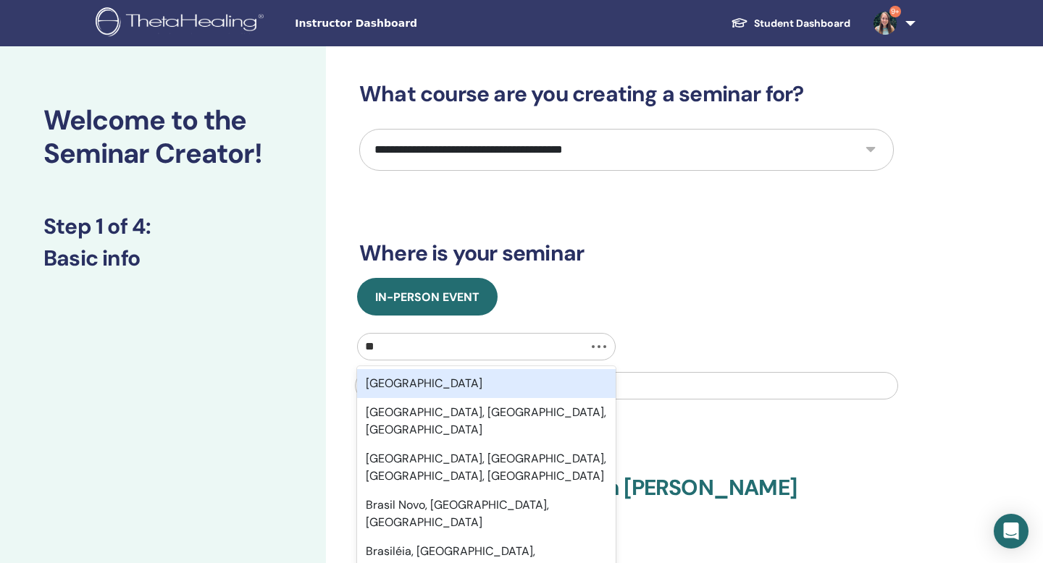
type input "*"
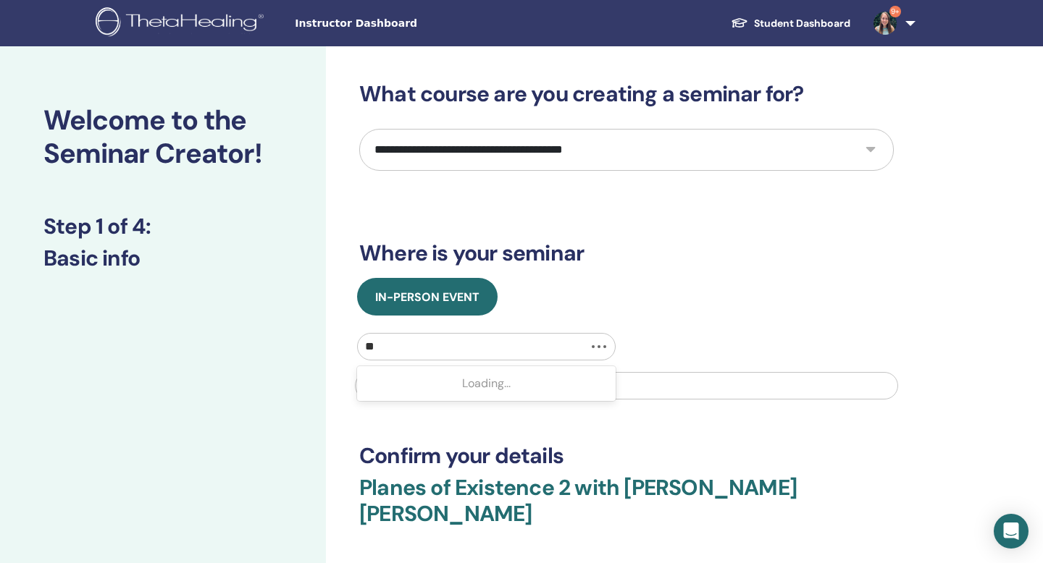
type input "*"
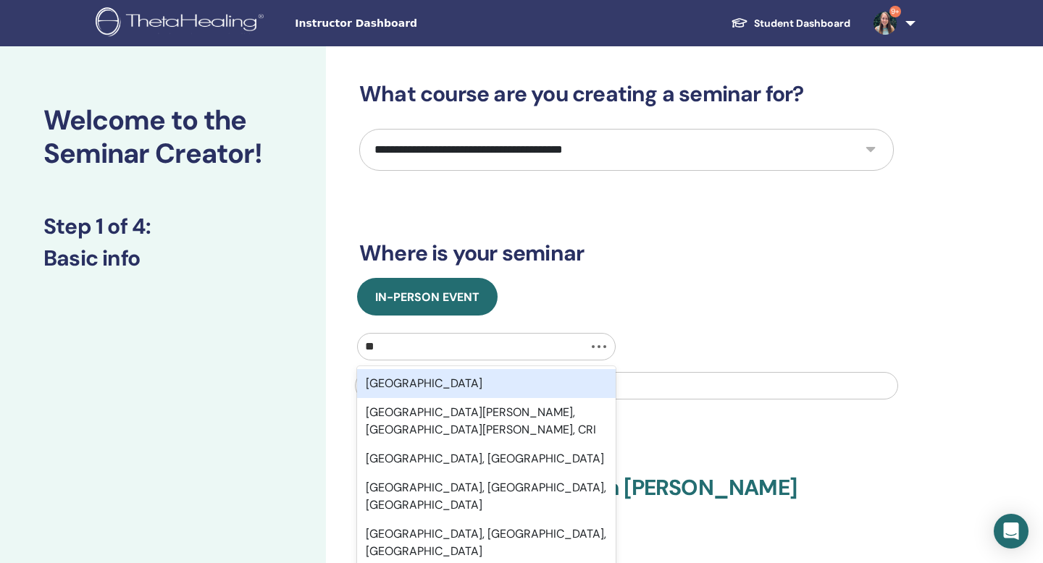
type input "***"
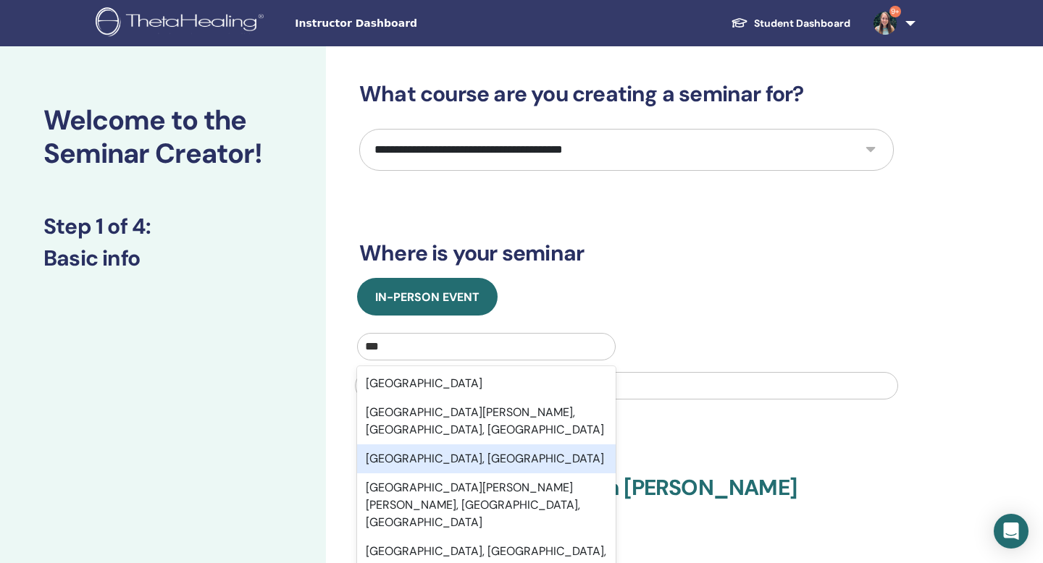
click at [460, 445] on div "[GEOGRAPHIC_DATA], [GEOGRAPHIC_DATA]" at bounding box center [486, 459] width 258 height 29
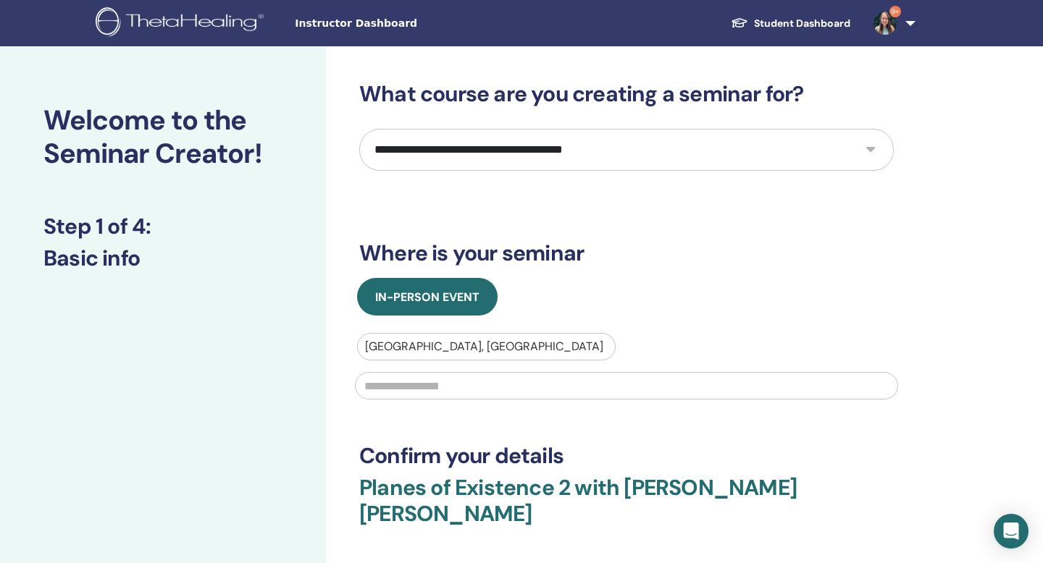
click at [424, 386] on input "text" at bounding box center [626, 386] width 543 height 28
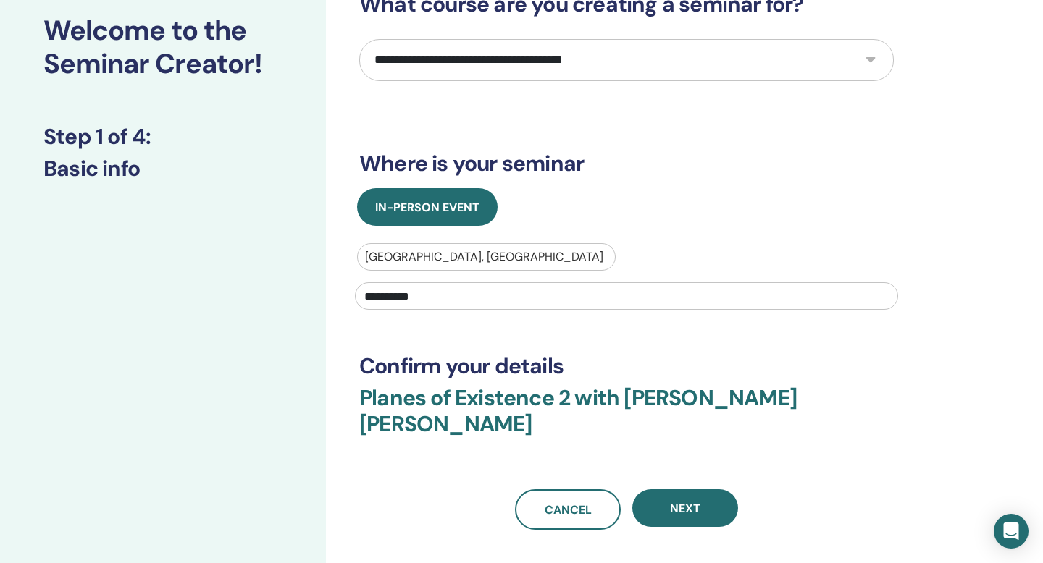
scroll to position [91, 0]
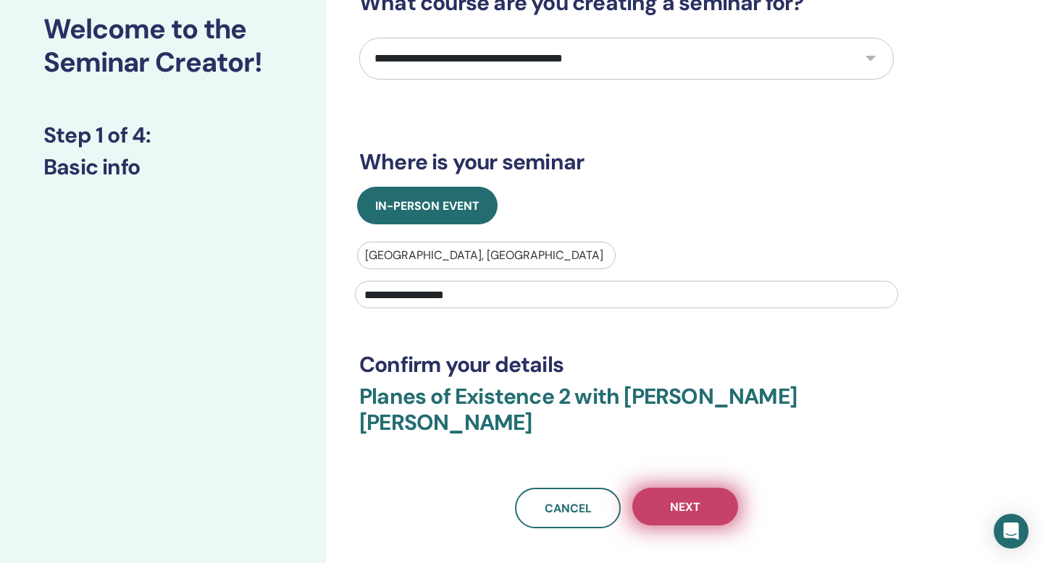
type input "**********"
click at [693, 495] on button "Next" at bounding box center [685, 507] width 106 height 38
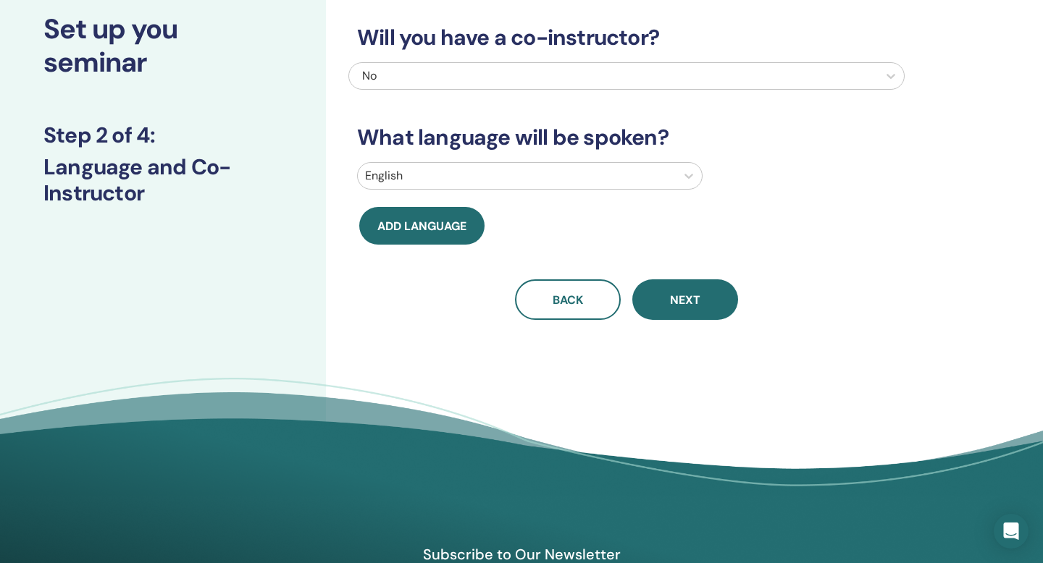
click at [459, 71] on div "No" at bounding box center [573, 75] width 423 height 17
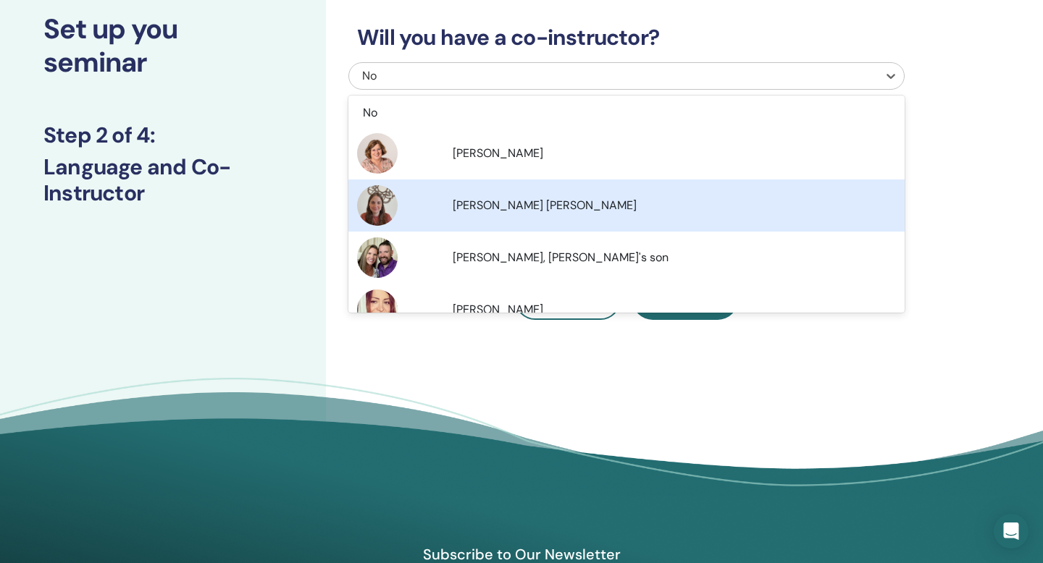
click at [462, 212] on span "[PERSON_NAME] [PERSON_NAME]" at bounding box center [545, 205] width 184 height 15
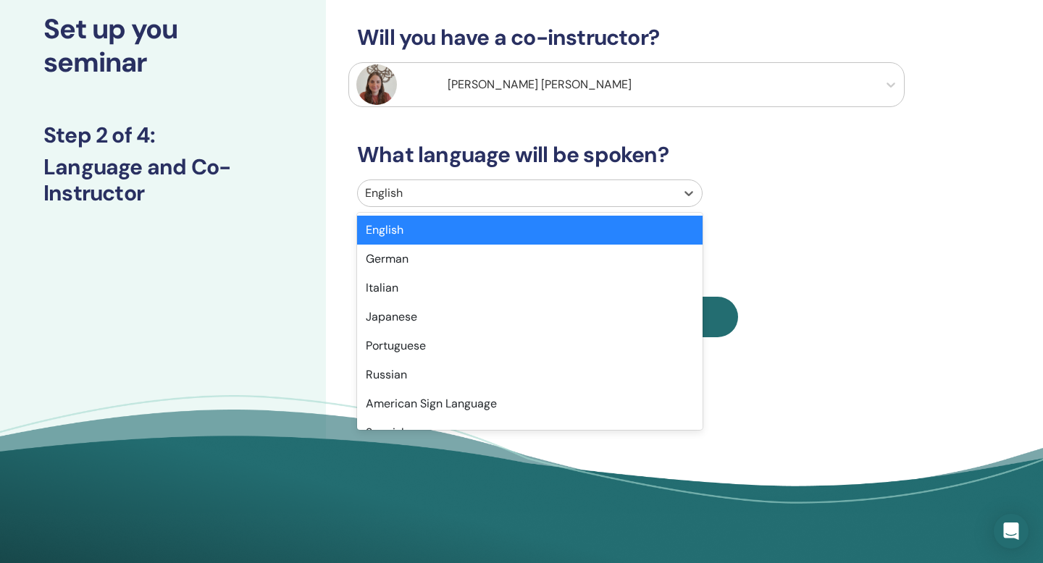
click at [433, 194] on div at bounding box center [516, 193] width 303 height 20
type input "***"
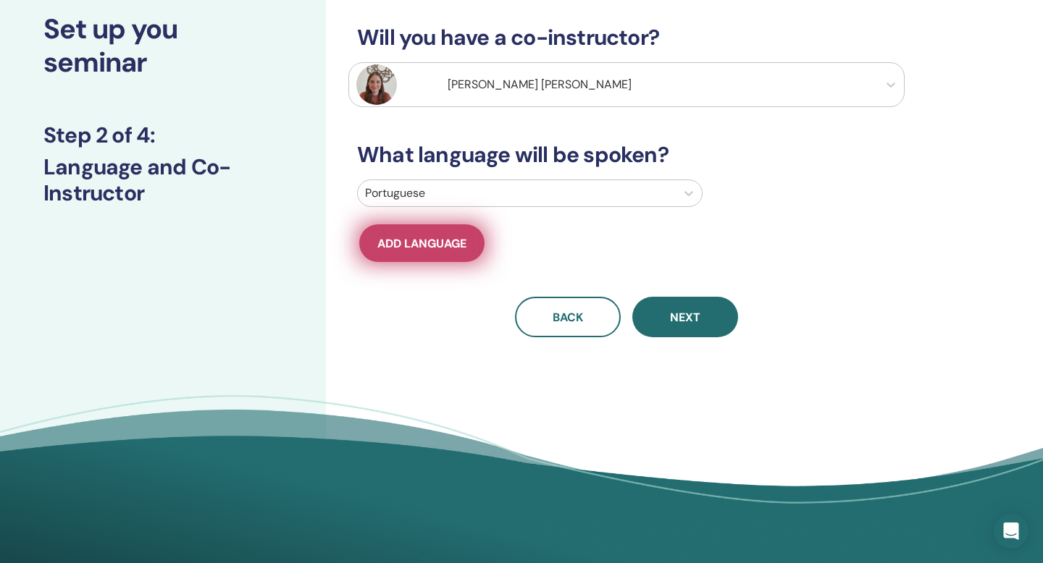
click at [413, 234] on button "Add language" at bounding box center [421, 243] width 125 height 38
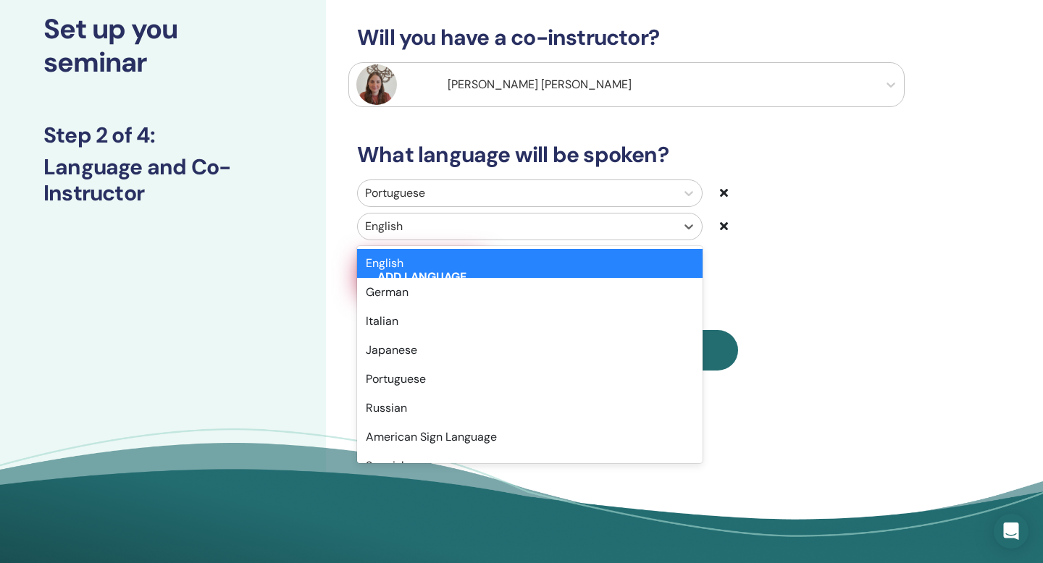
click at [413, 234] on div at bounding box center [516, 226] width 303 height 20
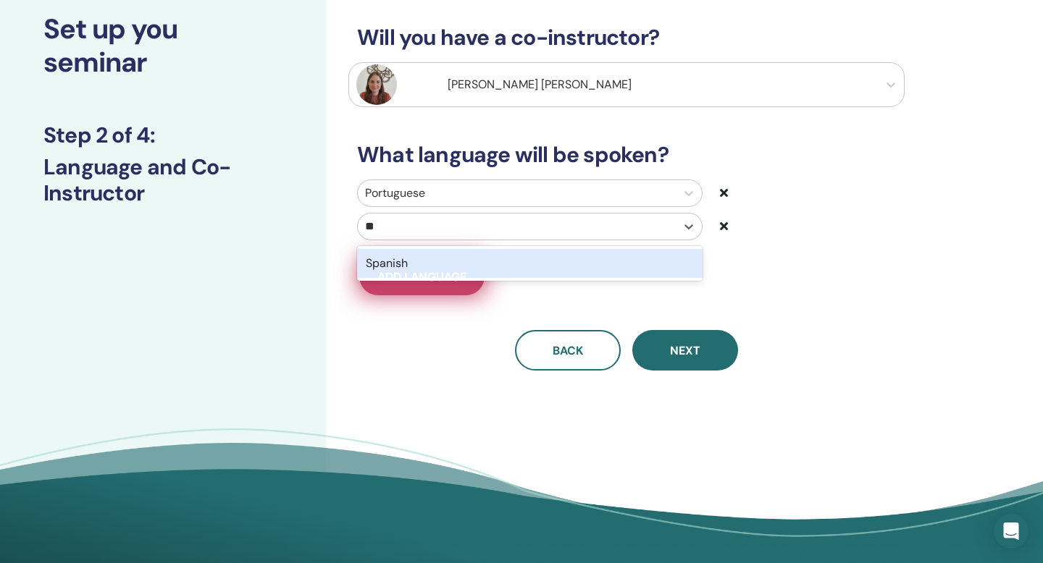
type input "***"
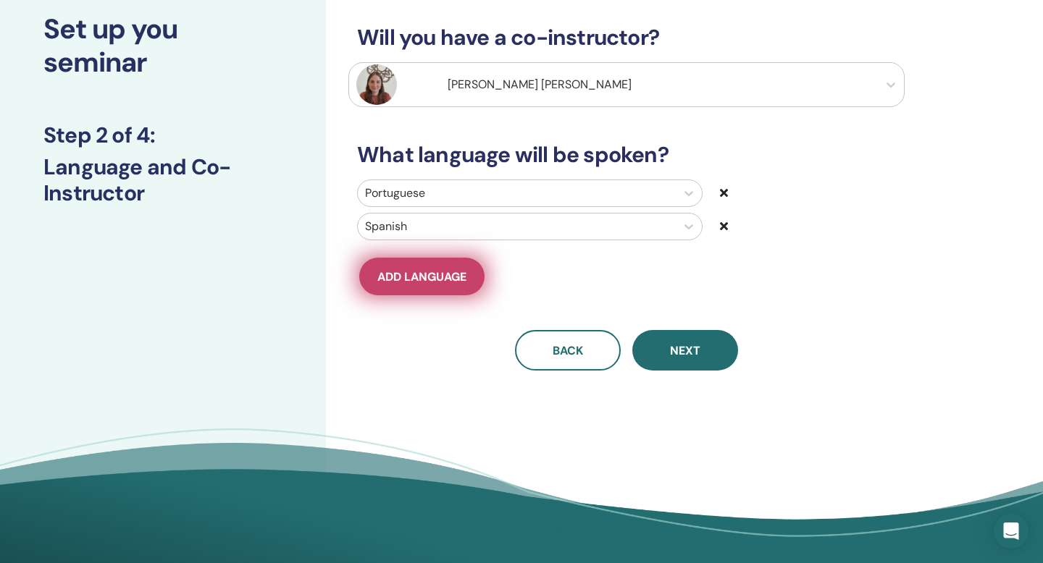
click at [411, 271] on span "Add language" at bounding box center [421, 276] width 89 height 15
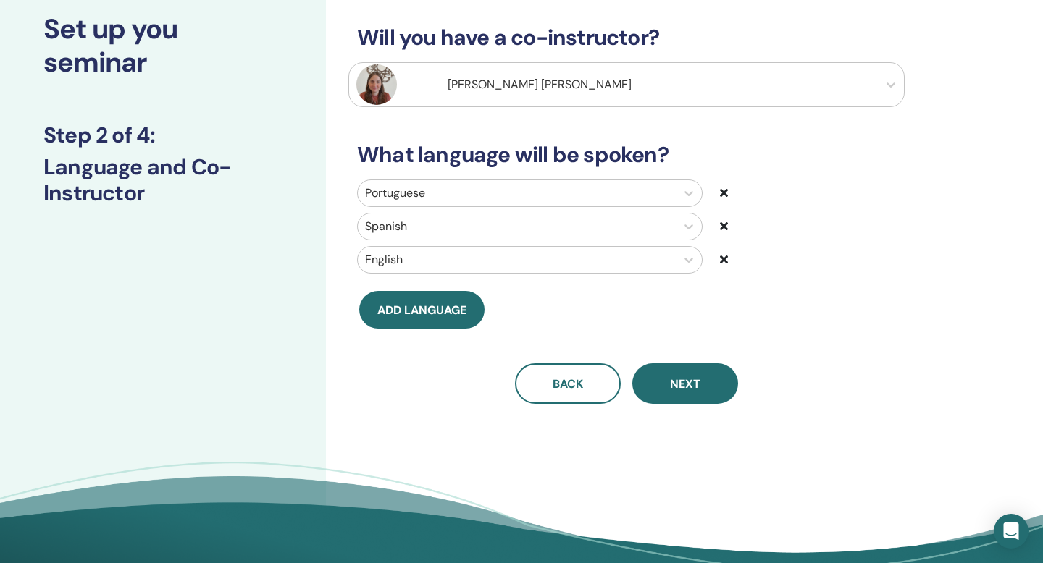
click at [406, 258] on div at bounding box center [516, 260] width 303 height 20
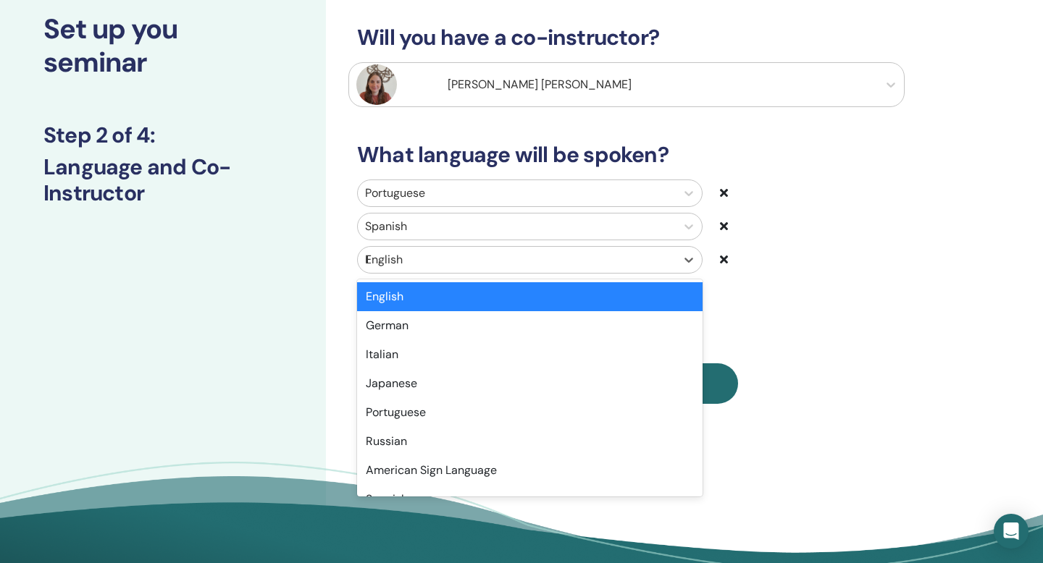
type input "**"
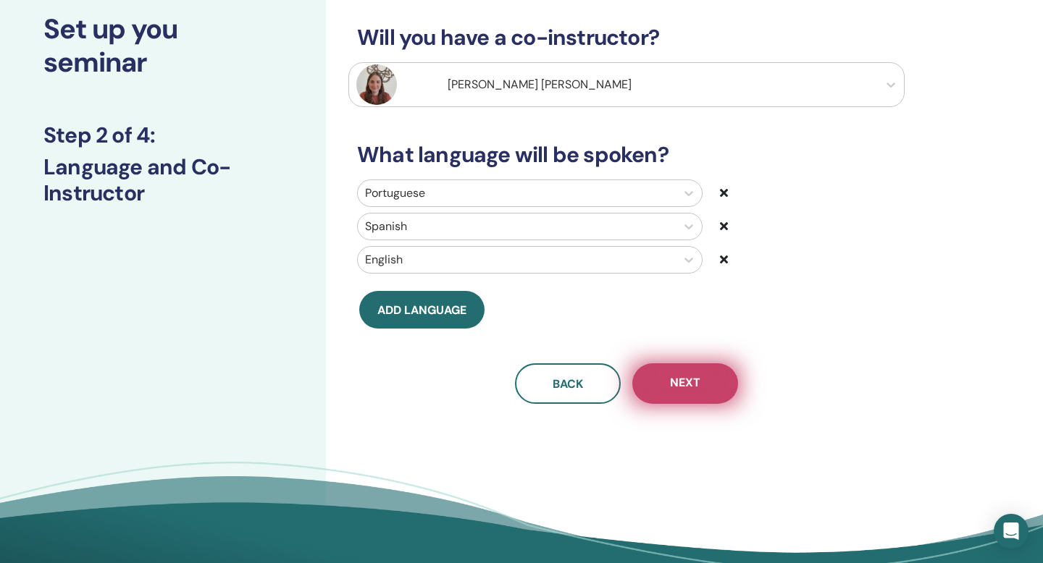
click at [670, 371] on button "Next" at bounding box center [685, 383] width 106 height 41
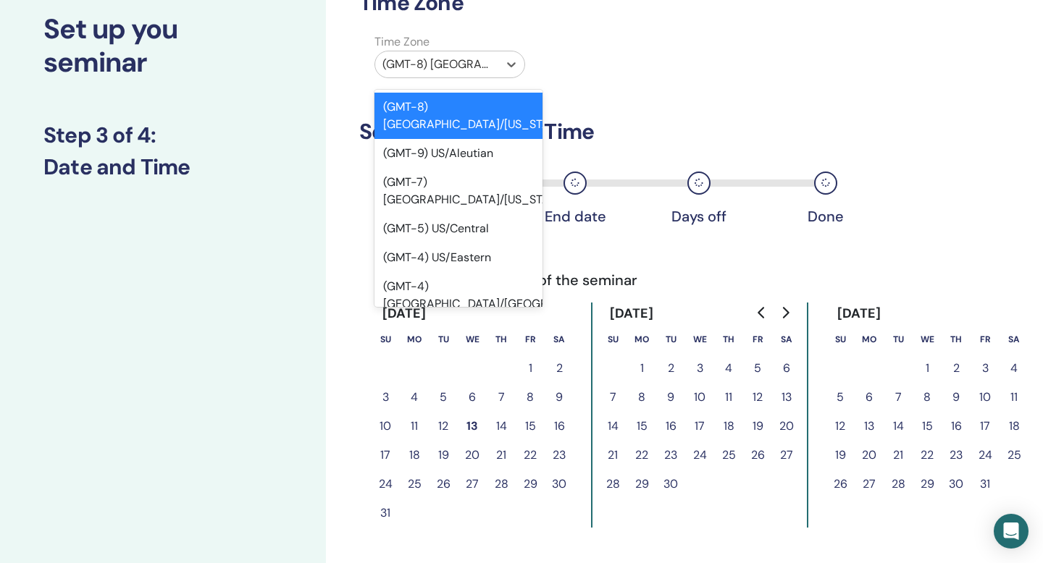
click at [466, 59] on div at bounding box center [436, 64] width 109 height 20
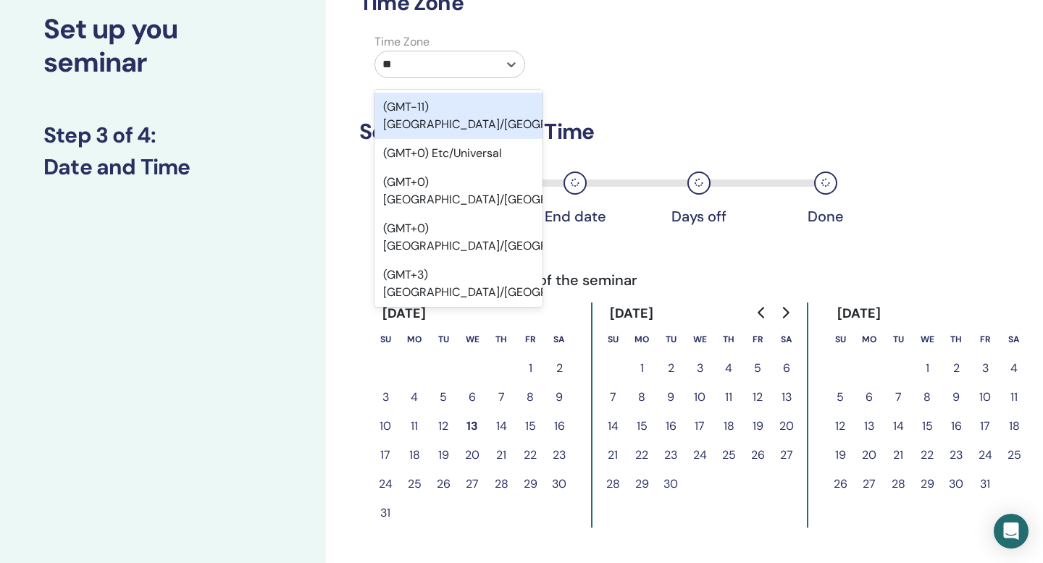
type input "***"
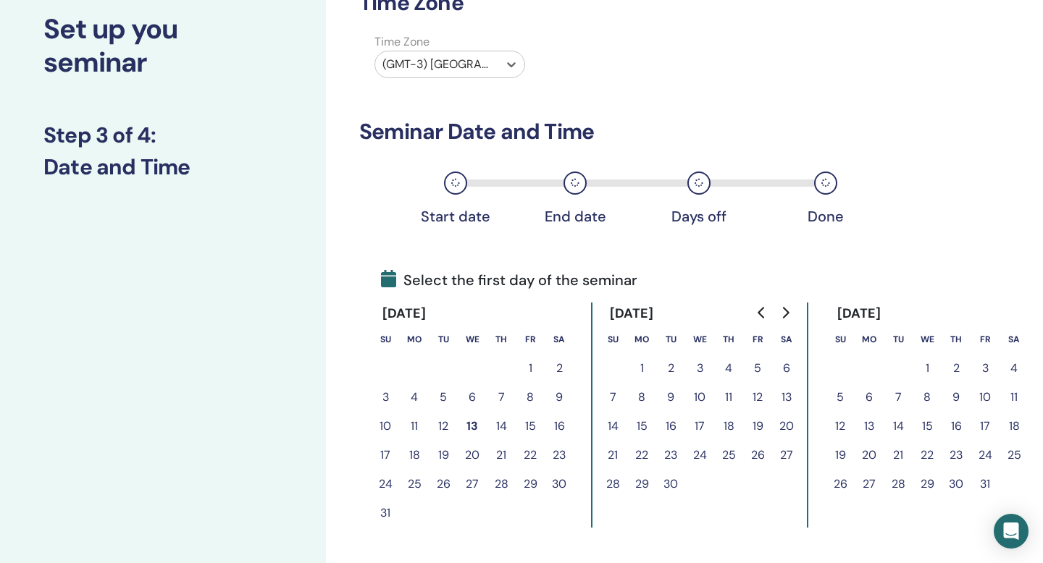
click at [782, 306] on button "Go to next month" at bounding box center [784, 312] width 23 height 29
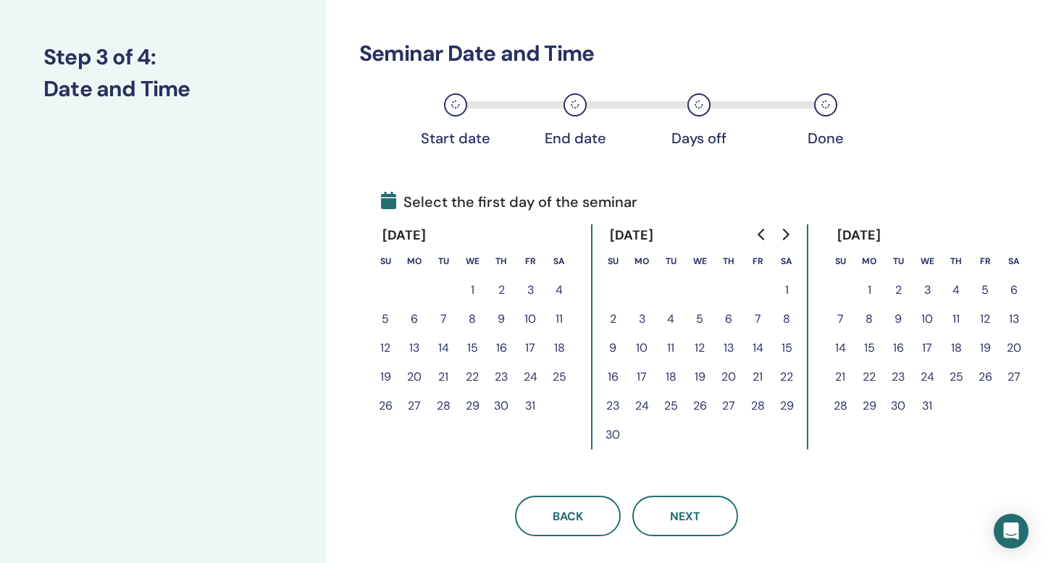
scroll to position [170, 0]
click at [757, 379] on button "21" at bounding box center [757, 376] width 29 height 29
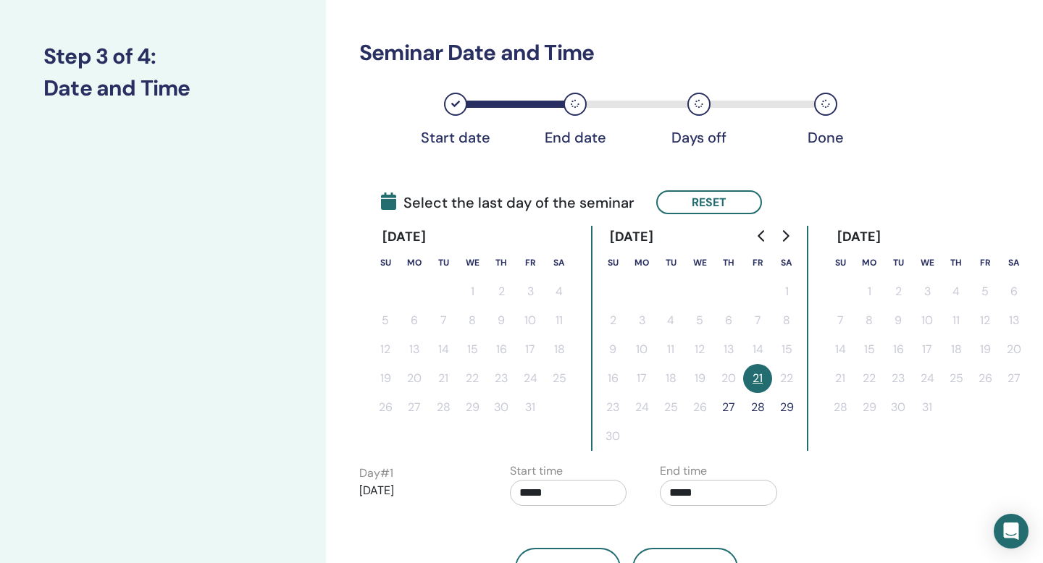
click at [757, 377] on button "21" at bounding box center [757, 378] width 29 height 29
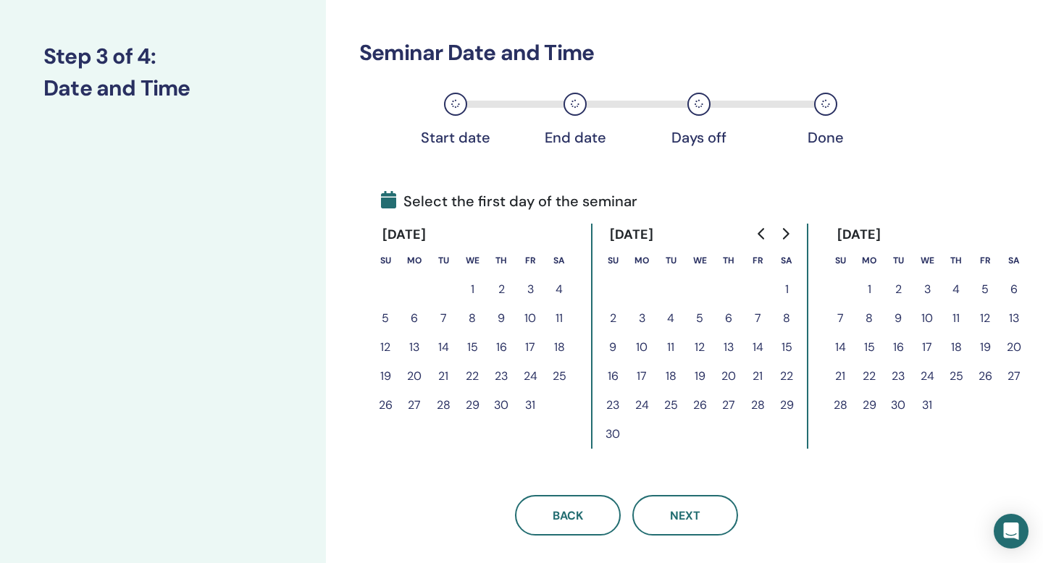
click at [699, 345] on button "12" at bounding box center [699, 347] width 29 height 29
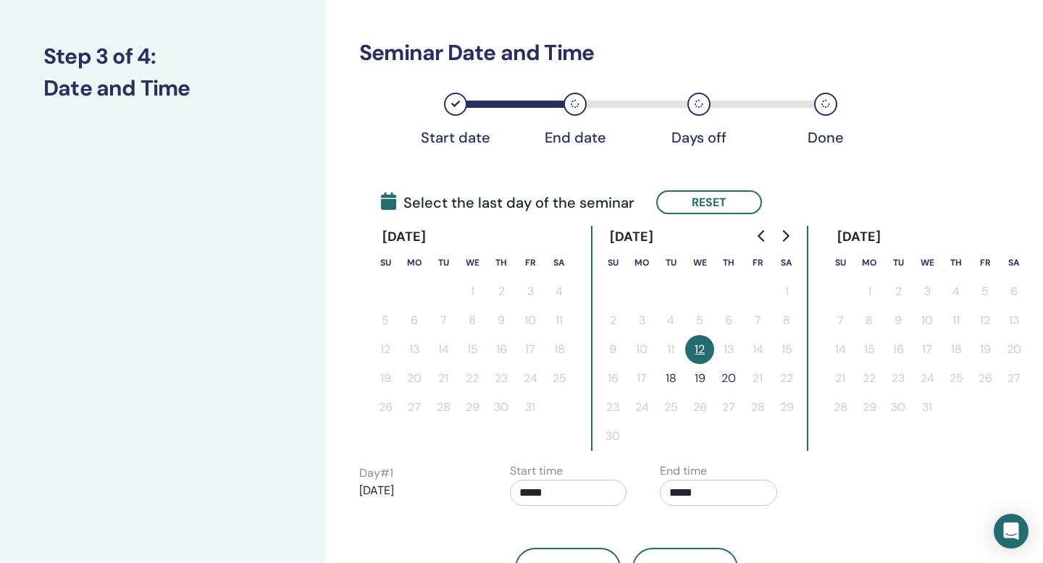
click at [699, 376] on button "19" at bounding box center [699, 378] width 29 height 29
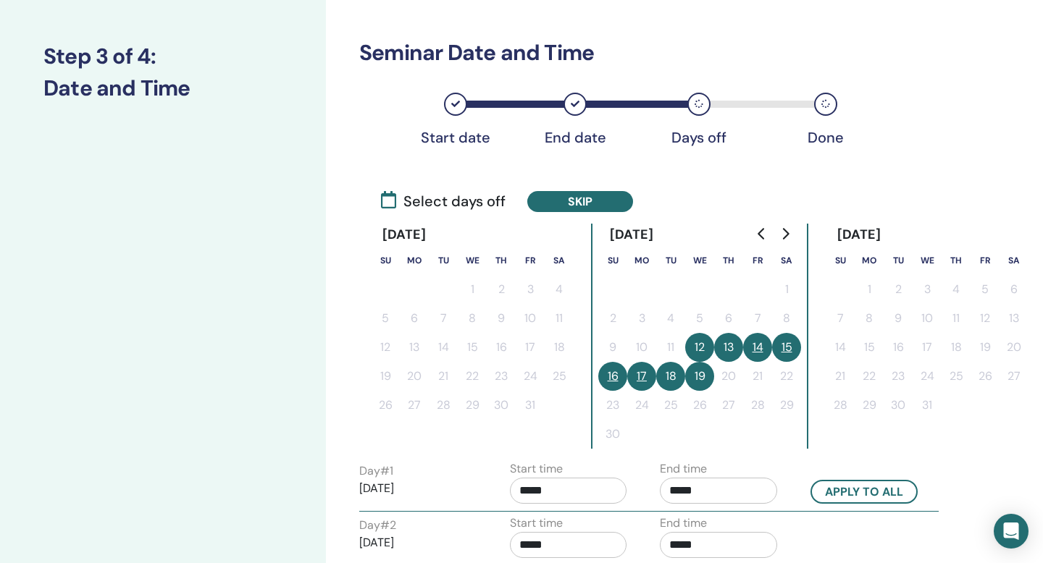
click at [612, 372] on button "16" at bounding box center [612, 376] width 29 height 29
click at [593, 197] on button "Apply" at bounding box center [580, 201] width 106 height 21
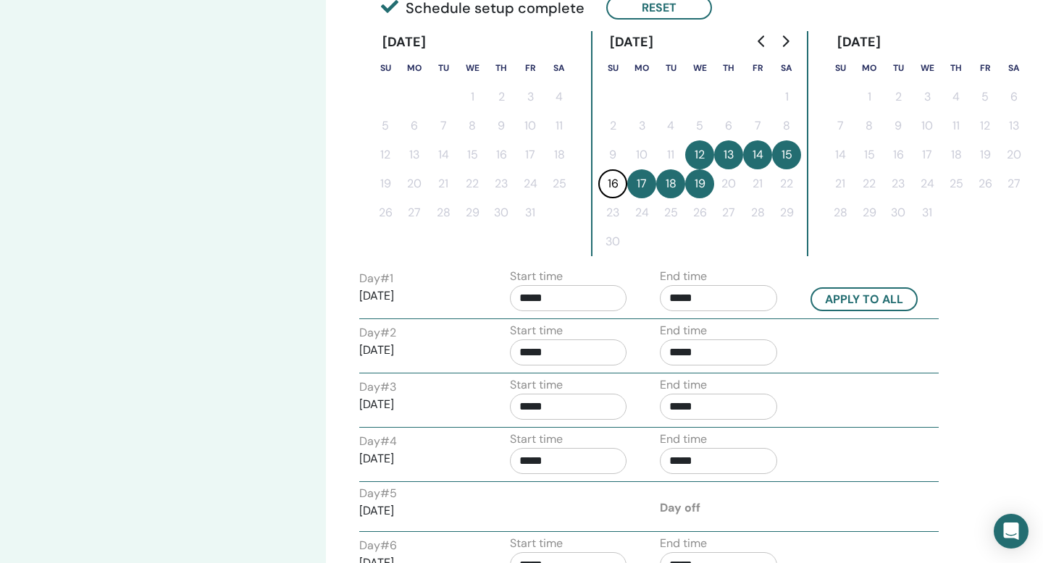
scroll to position [394, 0]
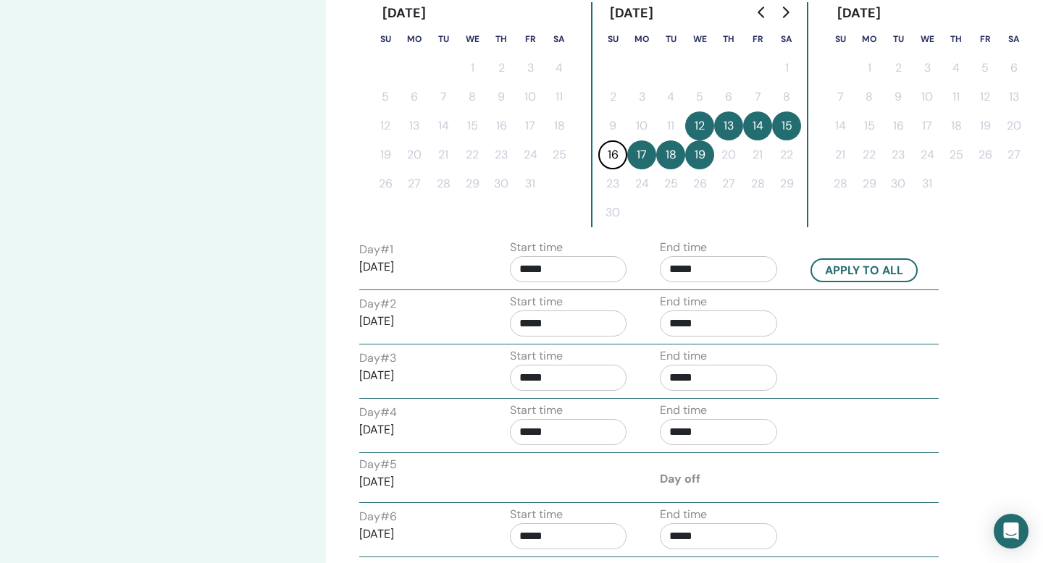
click at [681, 267] on input "*****" at bounding box center [718, 269] width 117 height 26
click at [735, 312] on span "▲" at bounding box center [733, 306] width 29 height 29
type input "*****"
click at [534, 270] on input "*****" at bounding box center [568, 269] width 117 height 26
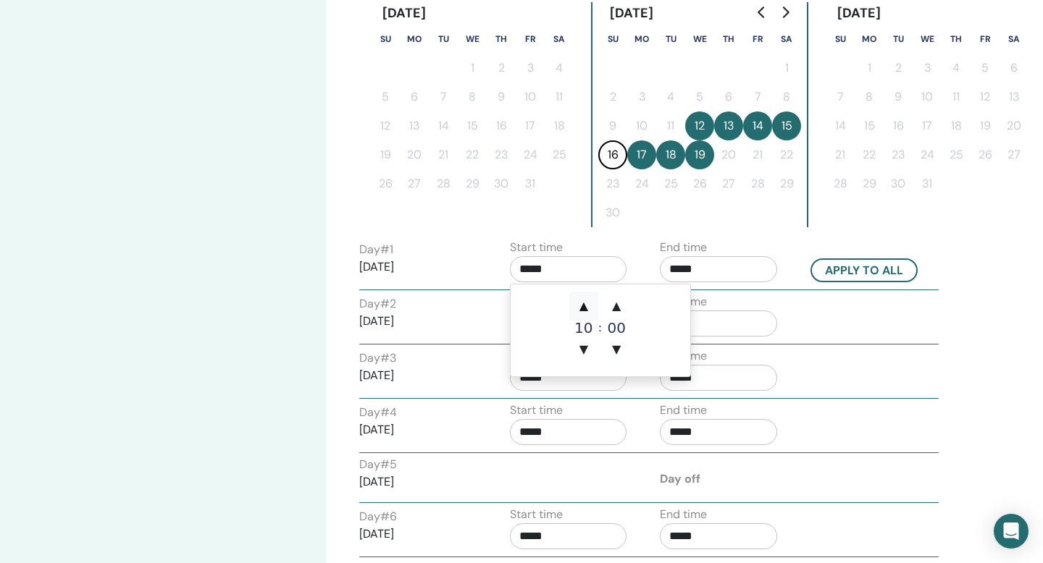
click at [587, 303] on span "▲" at bounding box center [583, 306] width 29 height 29
type input "*****"
click at [838, 269] on button "Apply to all" at bounding box center [863, 270] width 107 height 24
type input "*****"
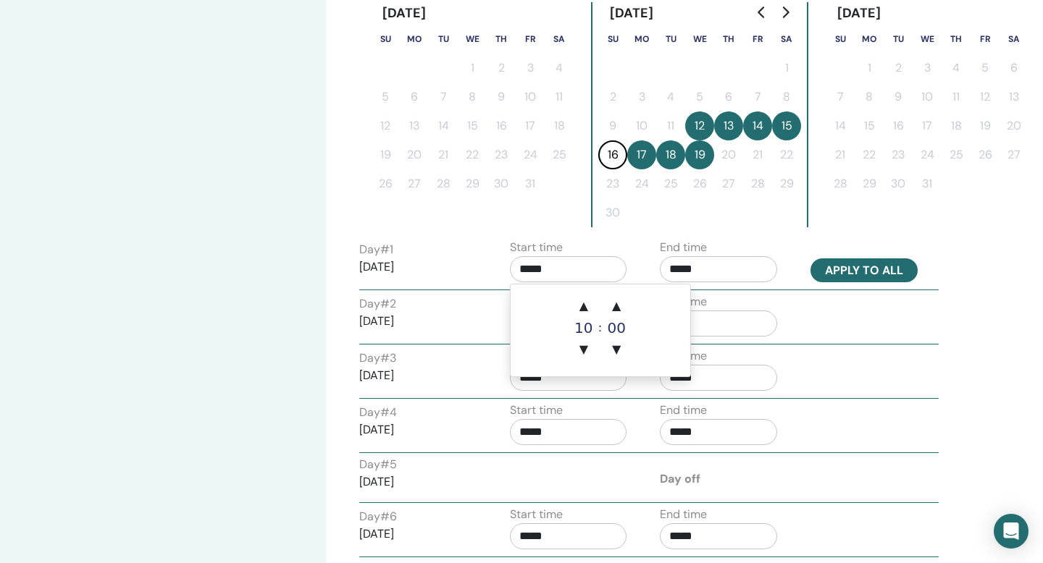
type input "*****"
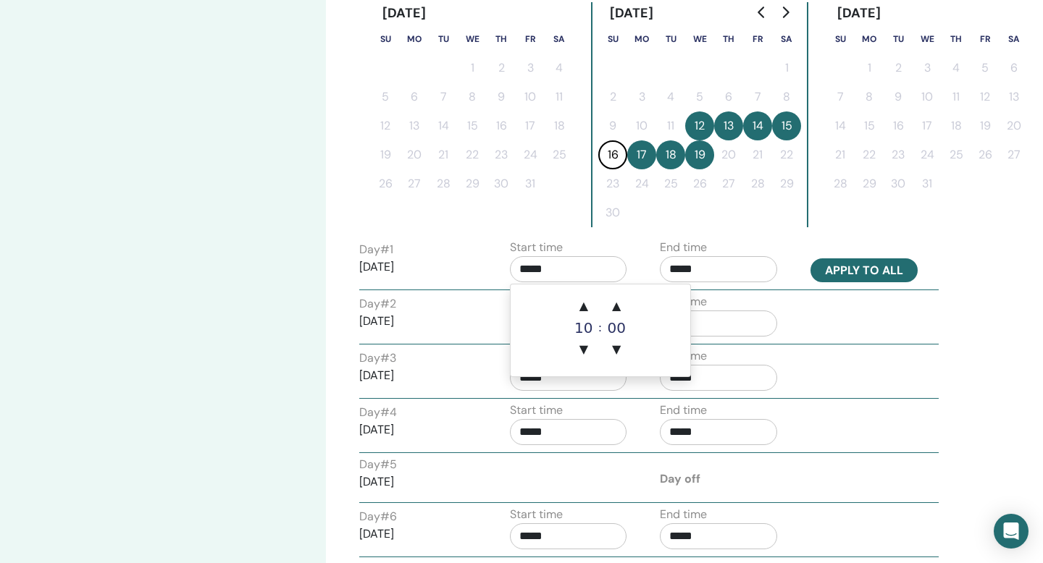
type input "*****"
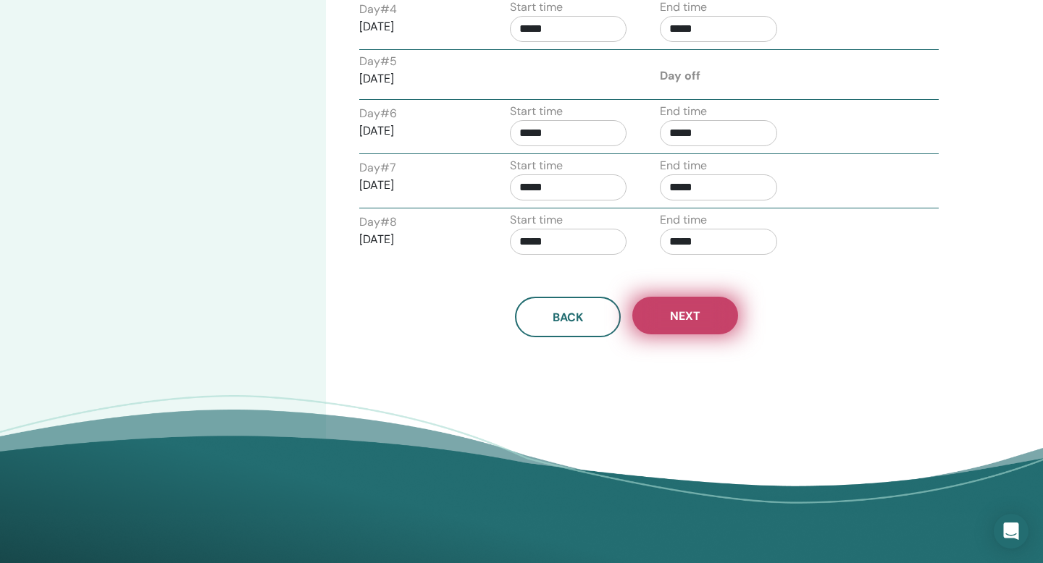
click at [701, 323] on button "Next" at bounding box center [685, 316] width 106 height 38
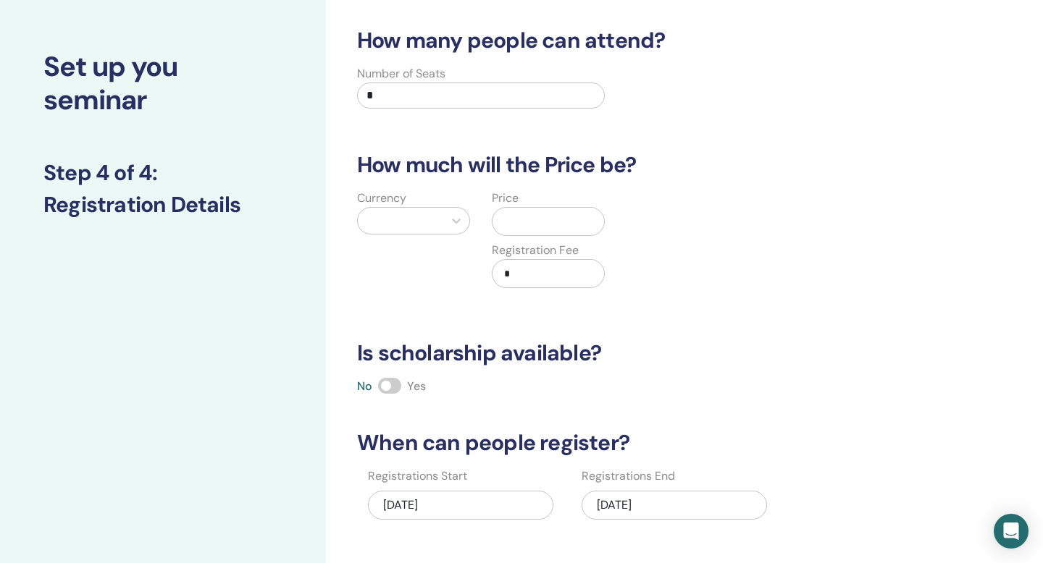
scroll to position [51, 0]
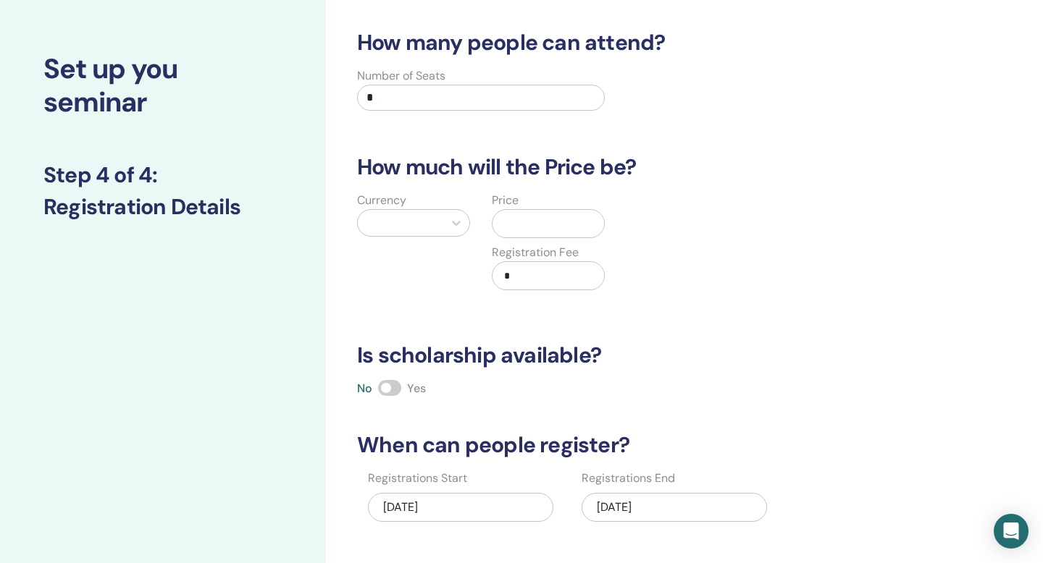
click at [418, 97] on input "*" at bounding box center [481, 98] width 248 height 26
type input "**"
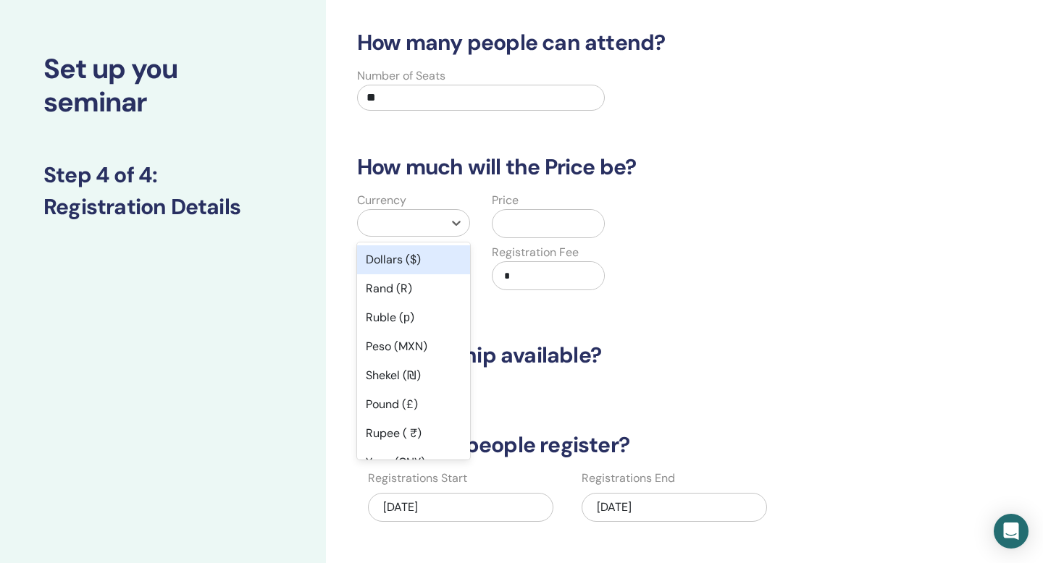
click at [424, 224] on div at bounding box center [400, 223] width 71 height 20
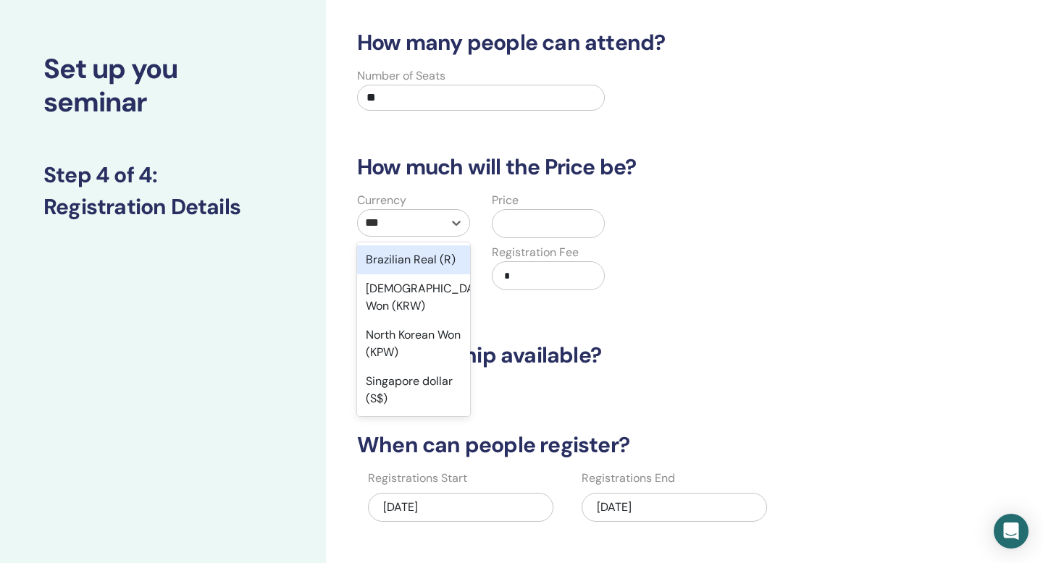
type input "****"
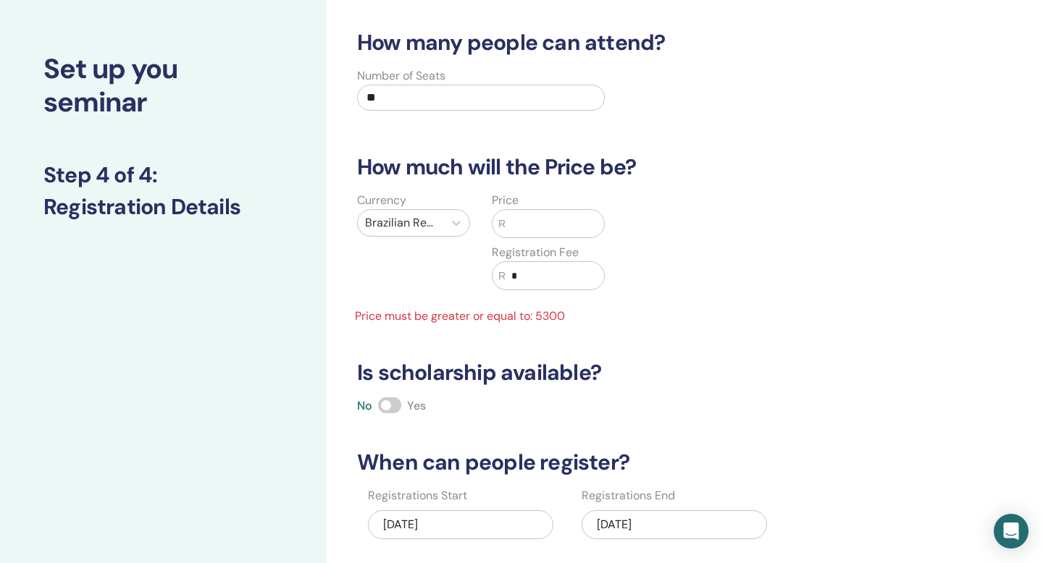
click at [536, 233] on input "text" at bounding box center [554, 224] width 98 height 28
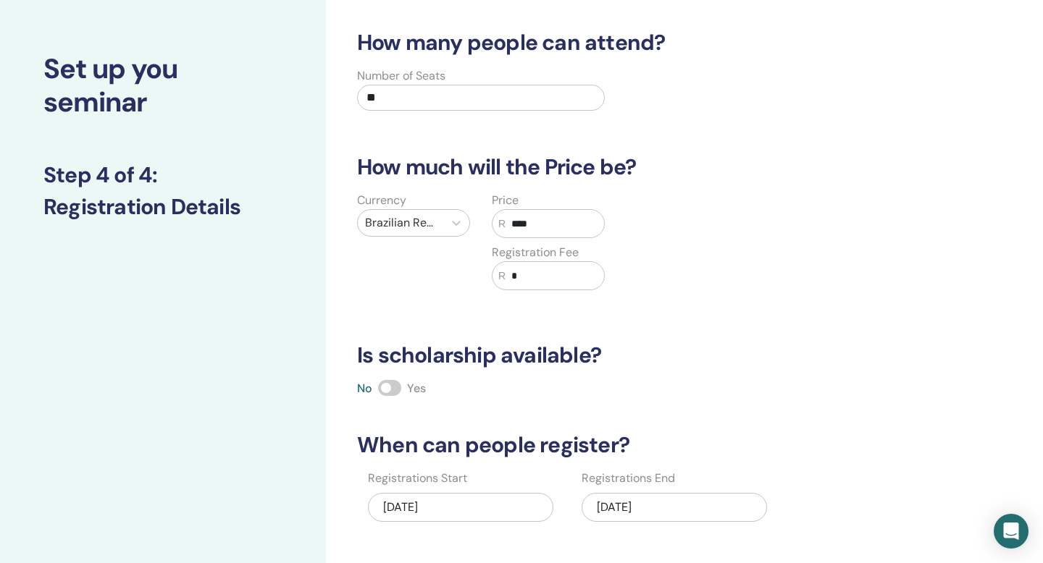
type input "****"
click at [393, 386] on span at bounding box center [389, 388] width 23 height 16
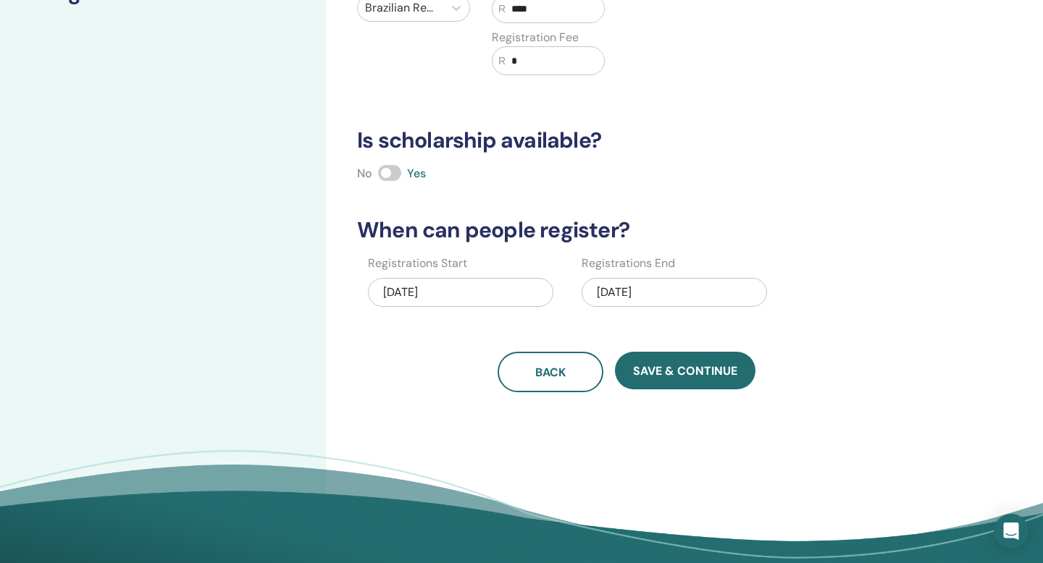
scroll to position [279, 0]
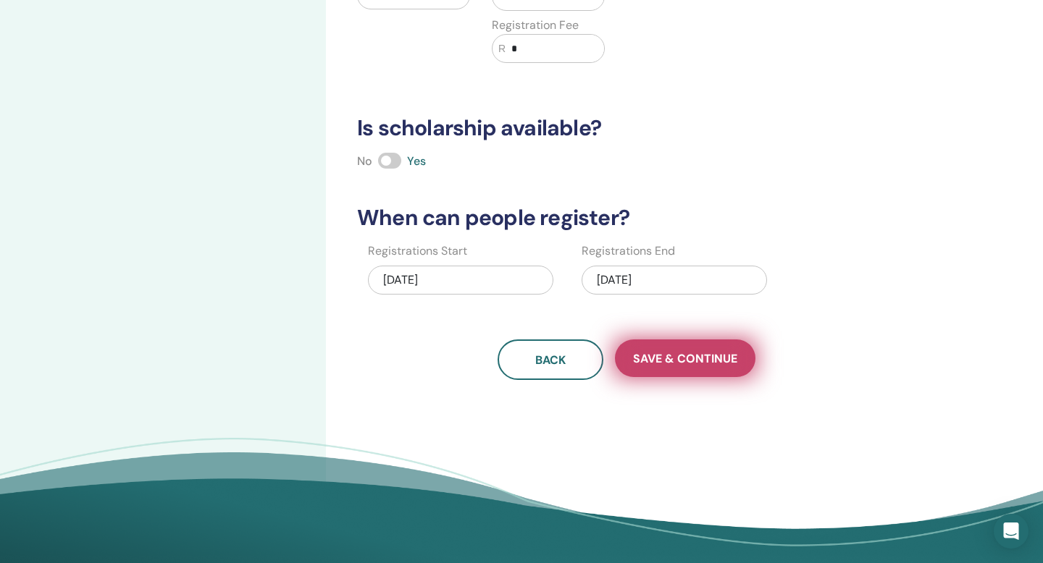
click at [672, 363] on span "Save & Continue" at bounding box center [685, 358] width 104 height 15
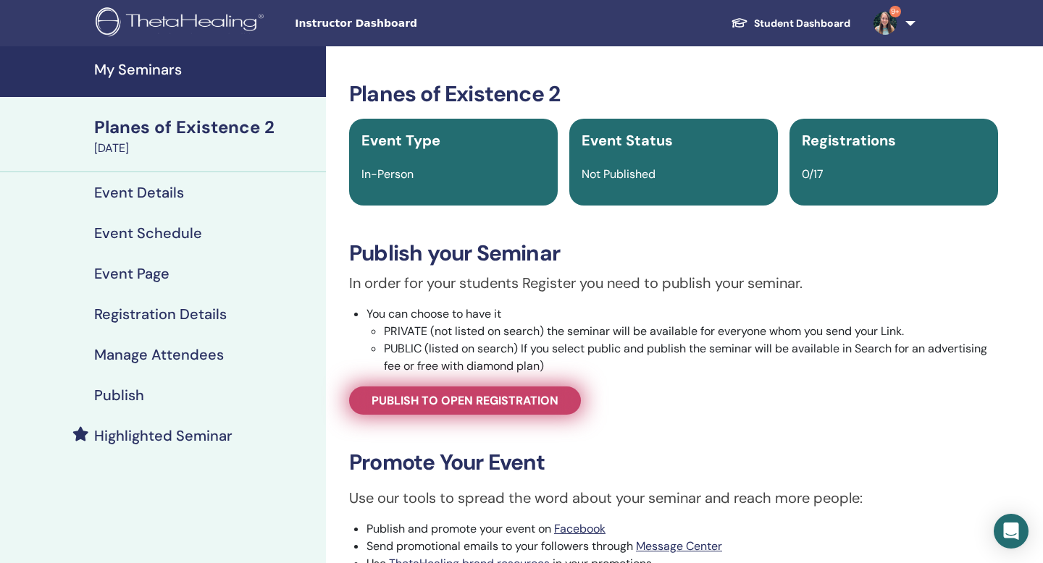
click at [523, 396] on span "Publish to open registration" at bounding box center [464, 400] width 187 height 15
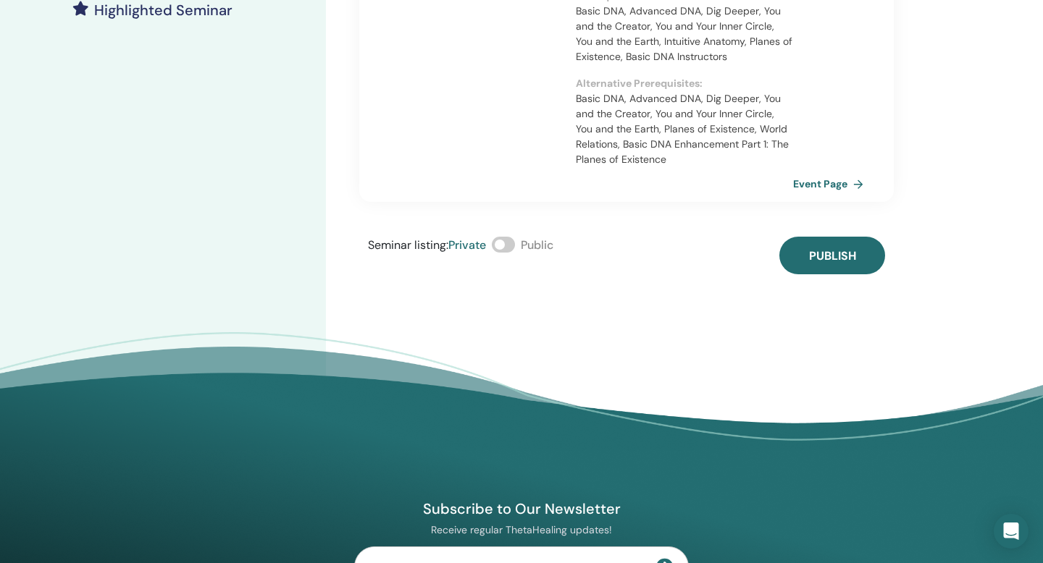
scroll to position [442, 0]
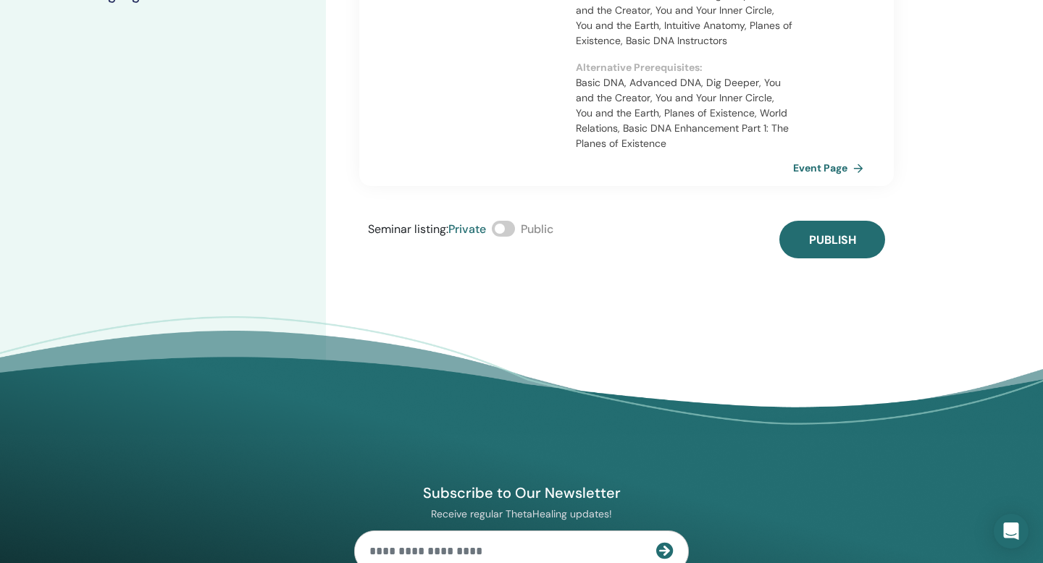
click at [506, 221] on span at bounding box center [503, 229] width 23 height 16
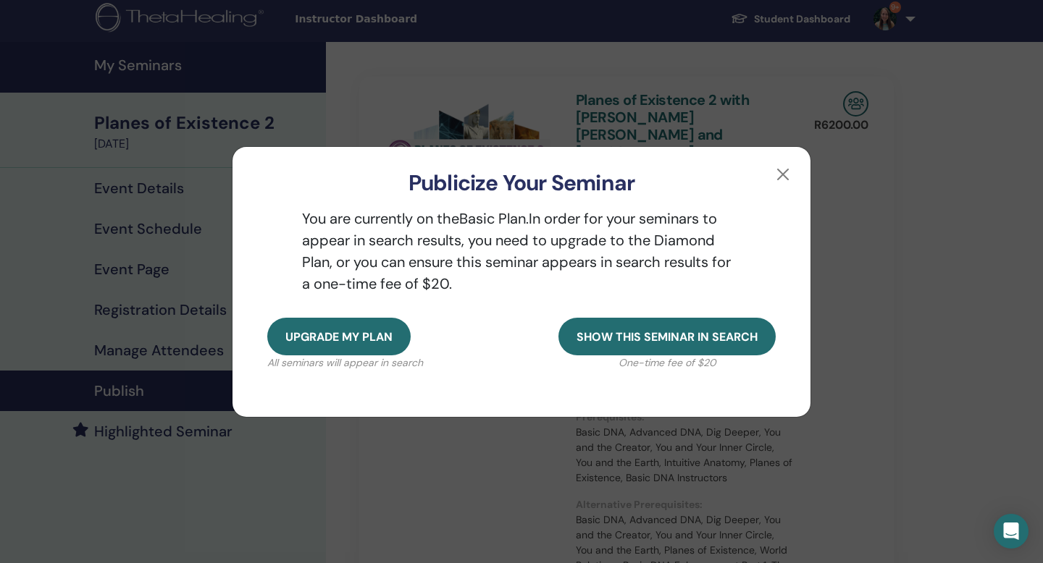
scroll to position [626, 0]
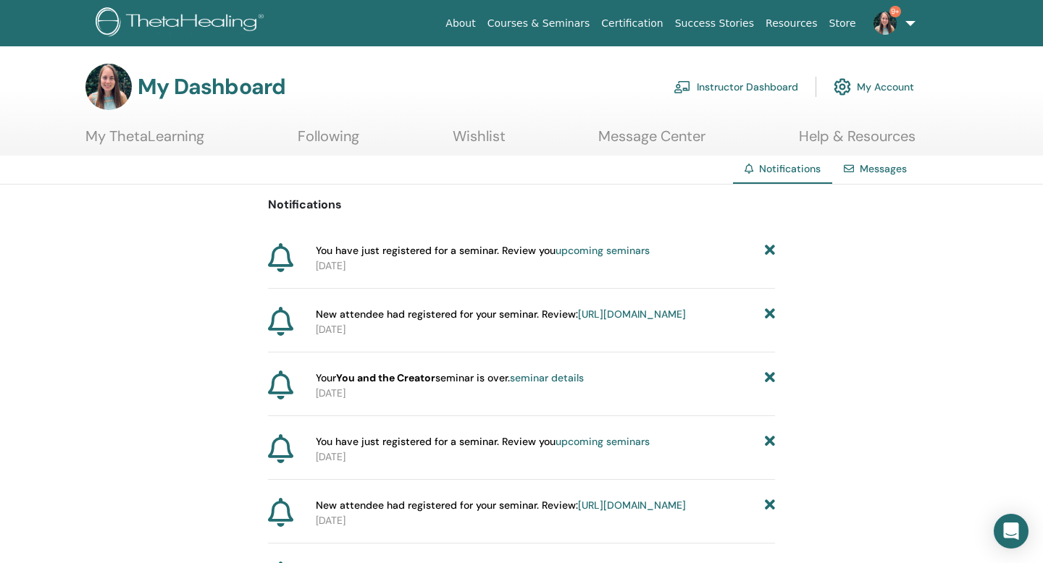
click at [842, 87] on img at bounding box center [841, 87] width 17 height 25
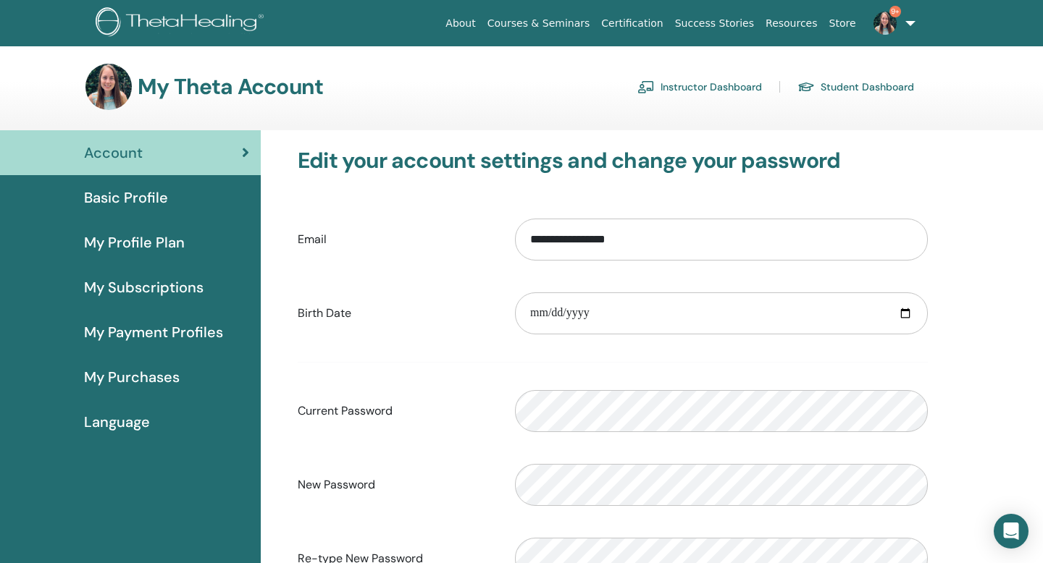
click at [144, 206] on span "Basic Profile" at bounding box center [126, 198] width 84 height 22
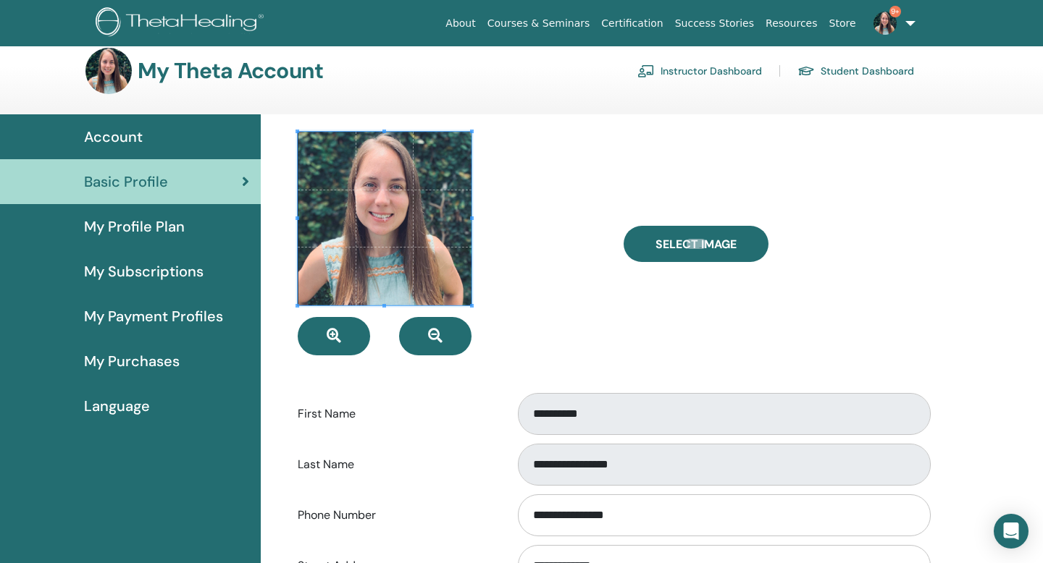
scroll to position [18, 0]
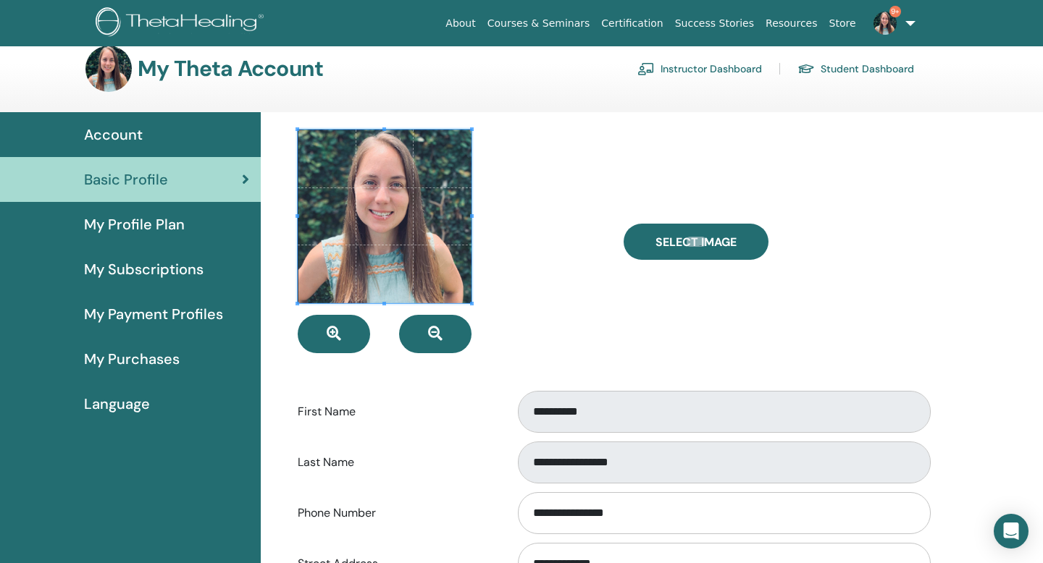
click at [152, 227] on span "My Profile Plan" at bounding box center [134, 225] width 101 height 22
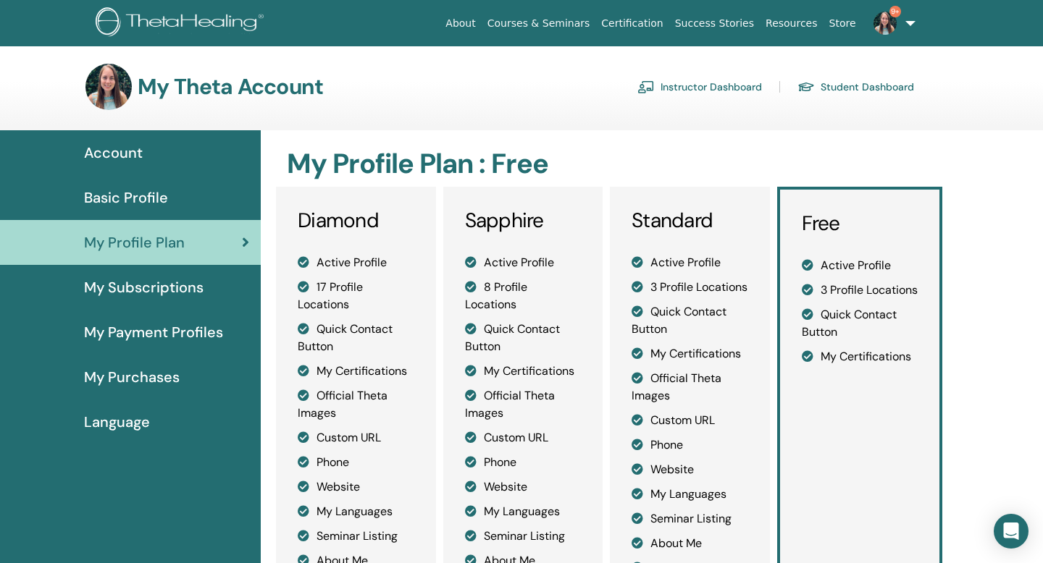
click at [203, 286] on div "My Subscriptions" at bounding box center [130, 288] width 237 height 22
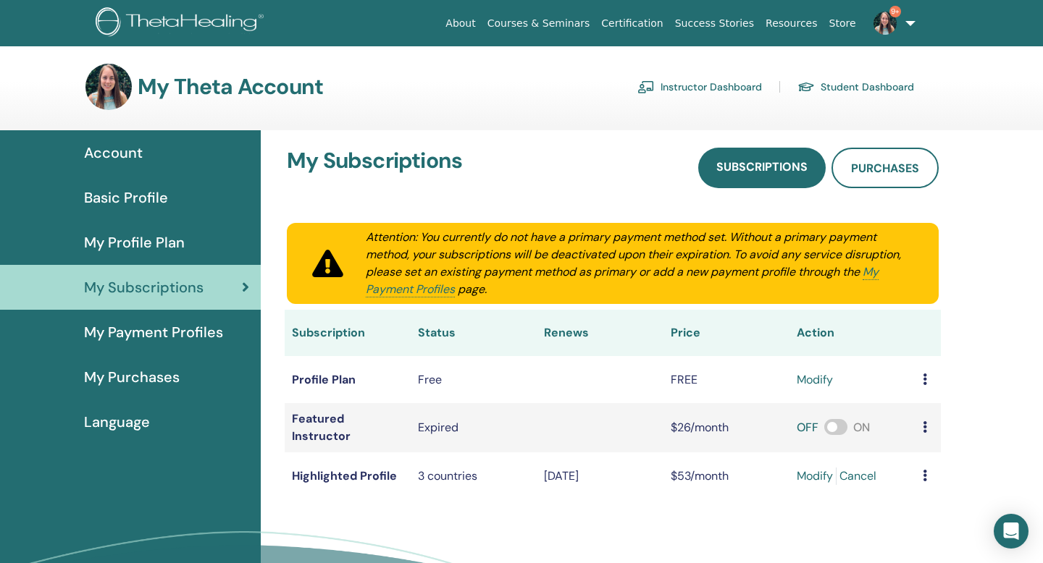
click at [926, 381] on icon at bounding box center [924, 380] width 4 height 12
click at [932, 400] on link "Download History" at bounding box center [978, 404] width 129 height 26
